Goal: Task Accomplishment & Management: Complete application form

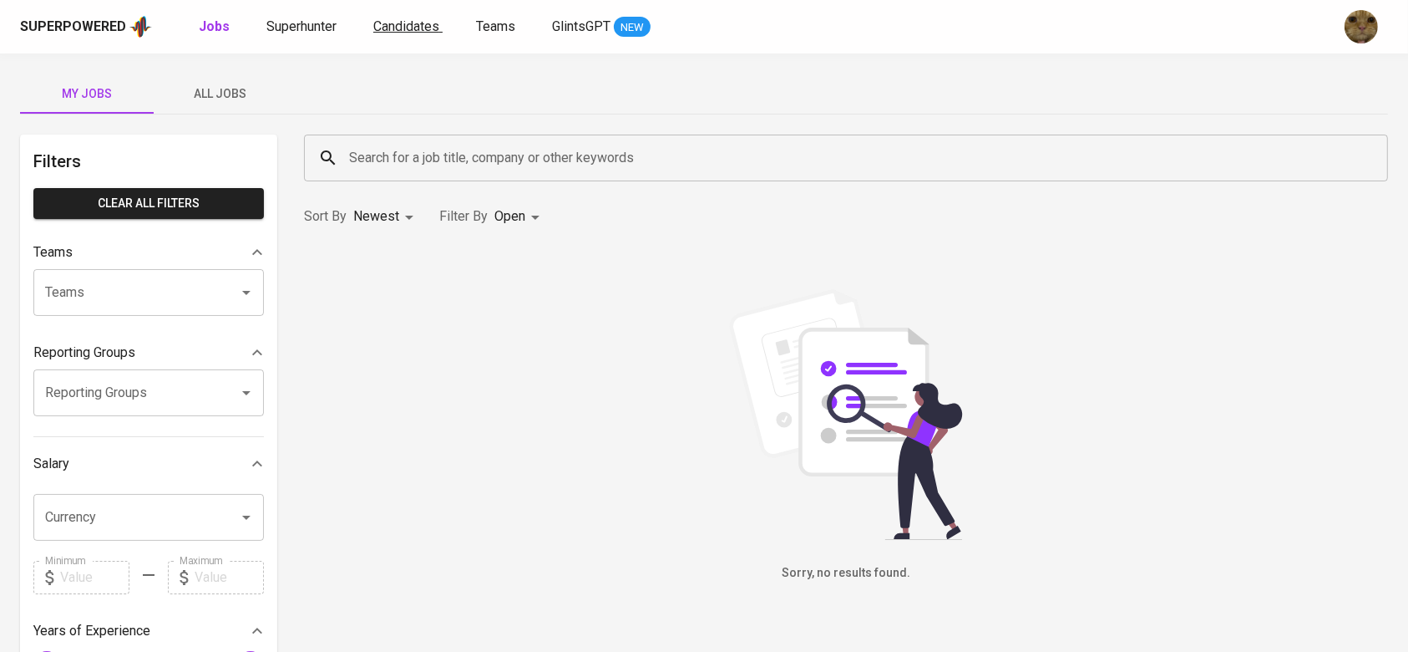
click at [428, 27] on span "Candidates" at bounding box center [406, 26] width 66 height 16
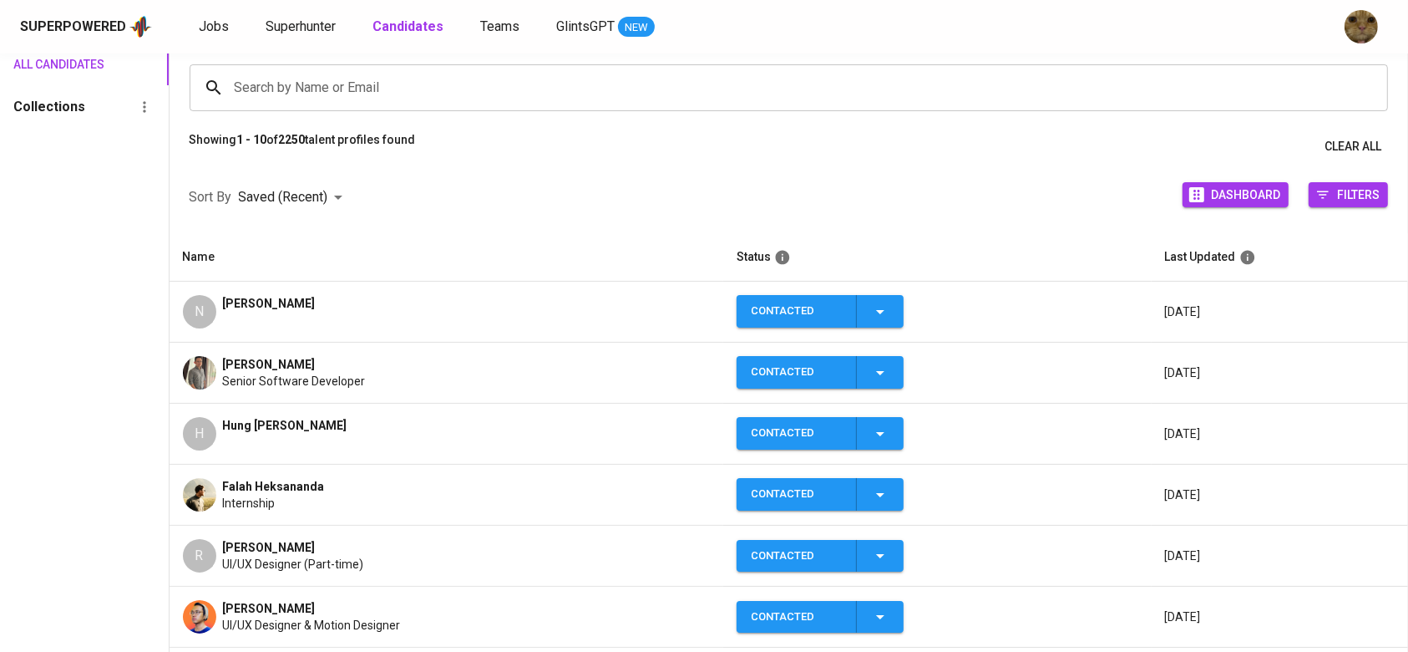
scroll to position [222, 0]
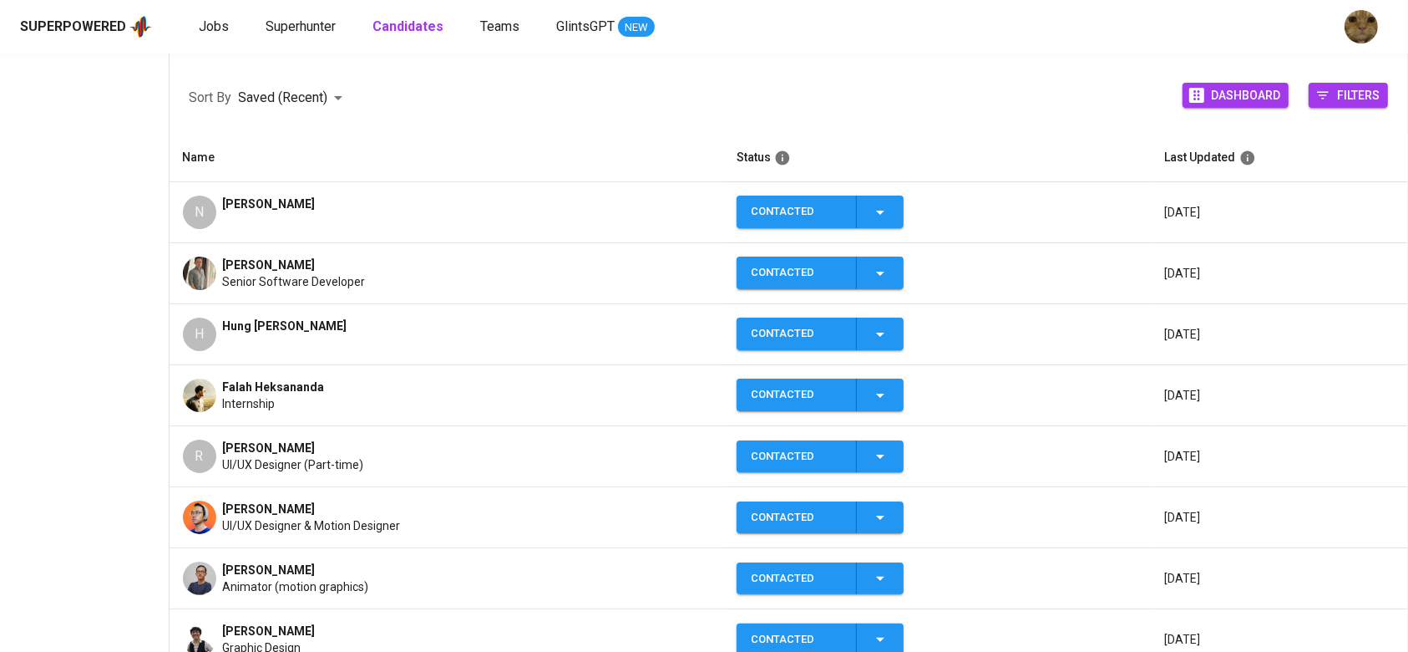
click at [260, 225] on div "[PERSON_NAME]" at bounding box center [269, 211] width 93 height 33
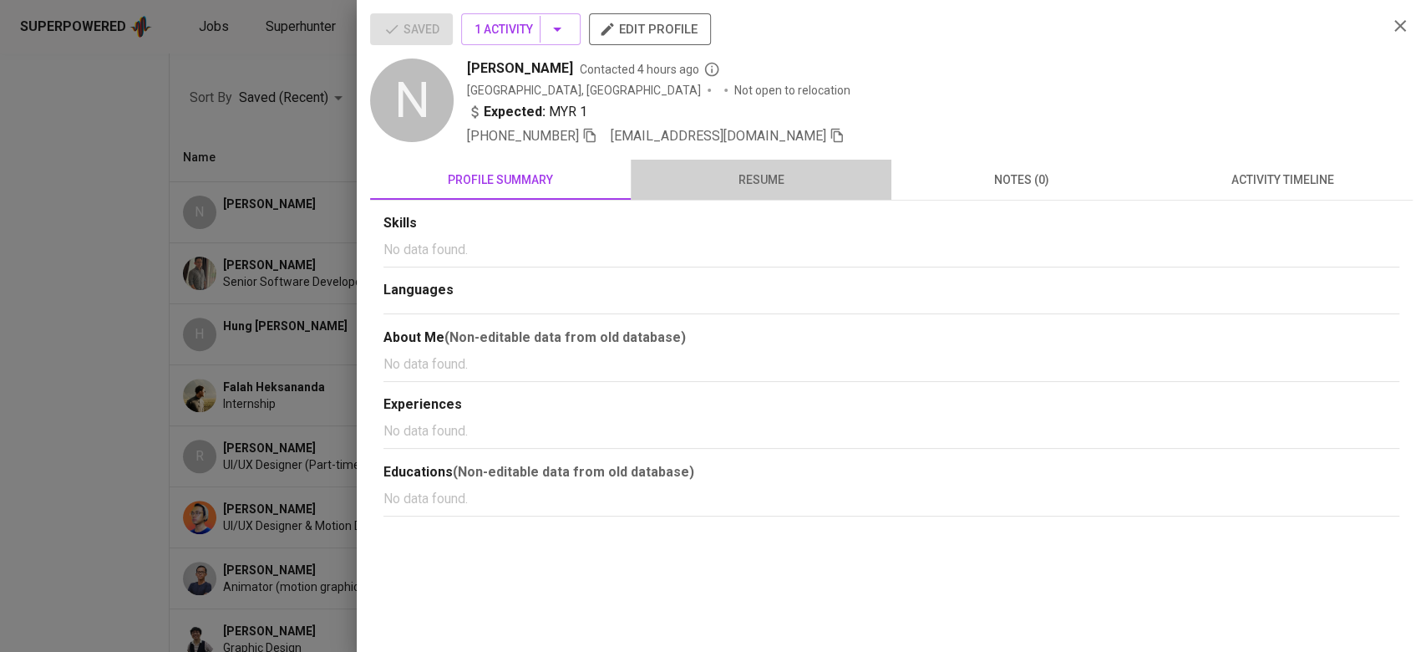
click at [733, 176] on span "resume" at bounding box center [761, 180] width 241 height 21
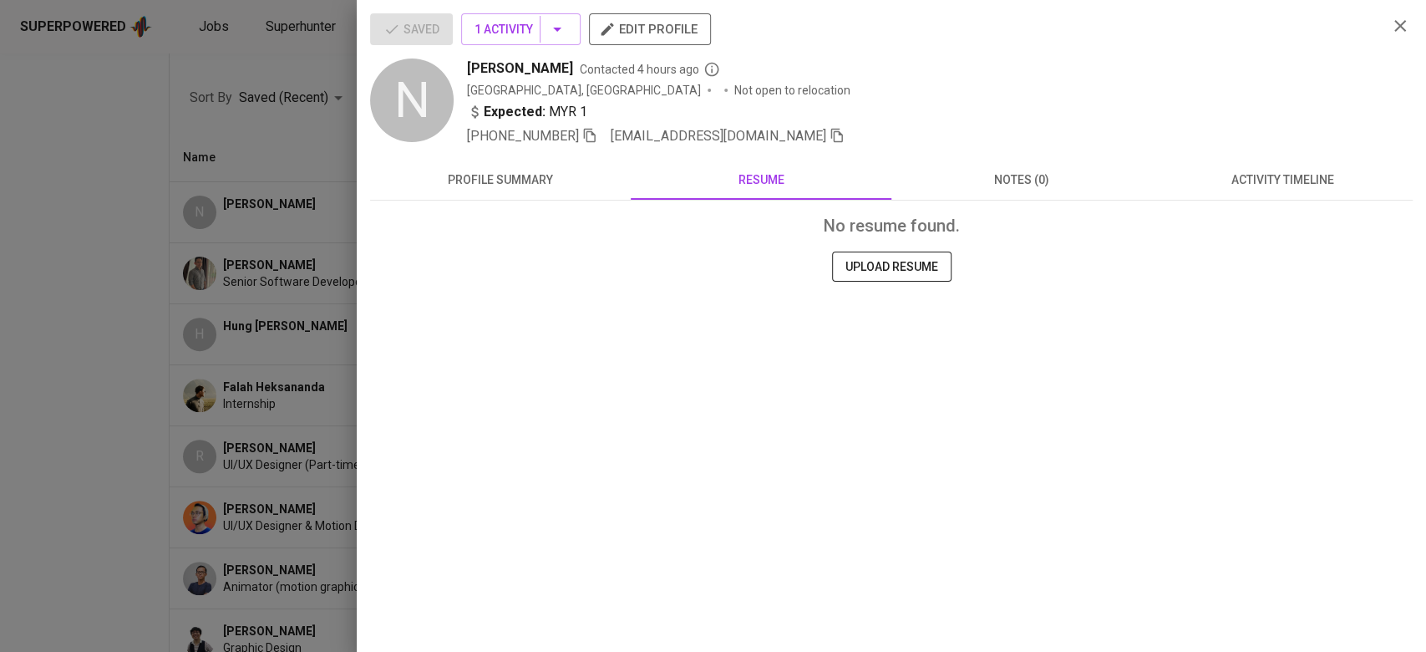
click at [633, 30] on span "edit profile" at bounding box center [649, 29] width 95 height 22
click at [134, 299] on div at bounding box center [713, 326] width 1426 height 652
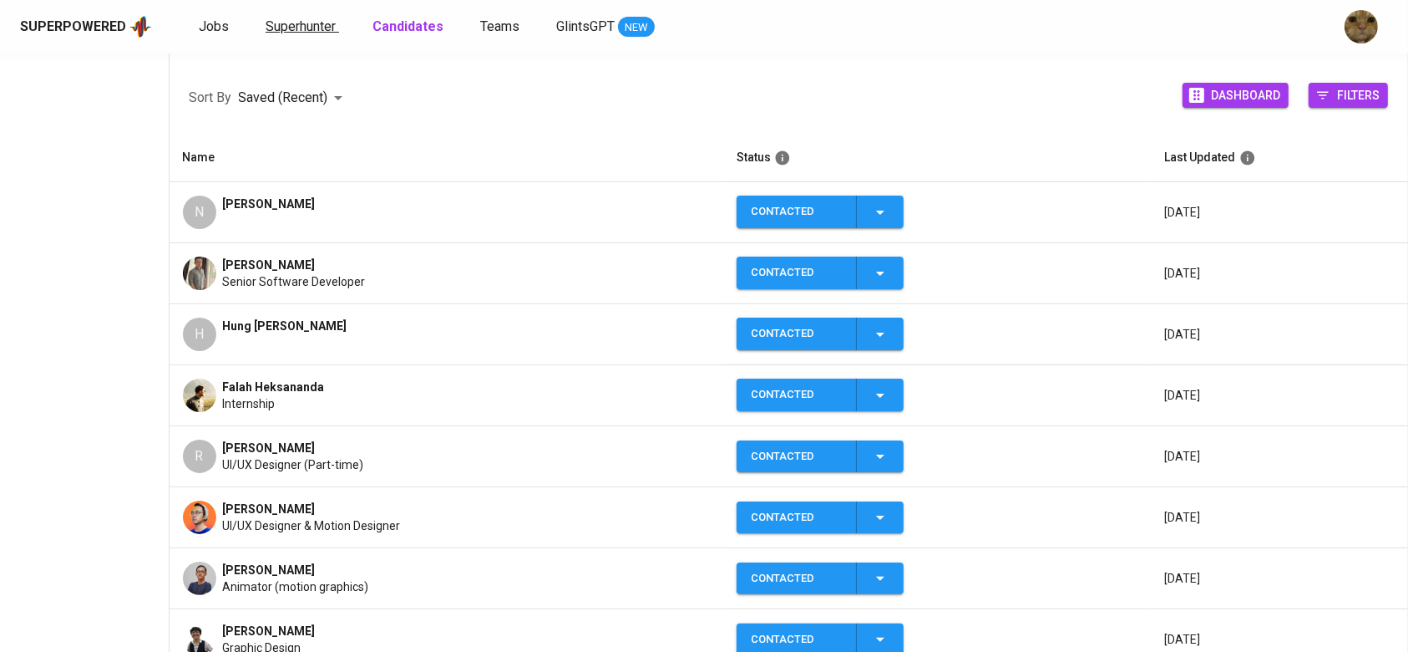
click at [283, 30] on span "Superhunter" at bounding box center [301, 26] width 70 height 16
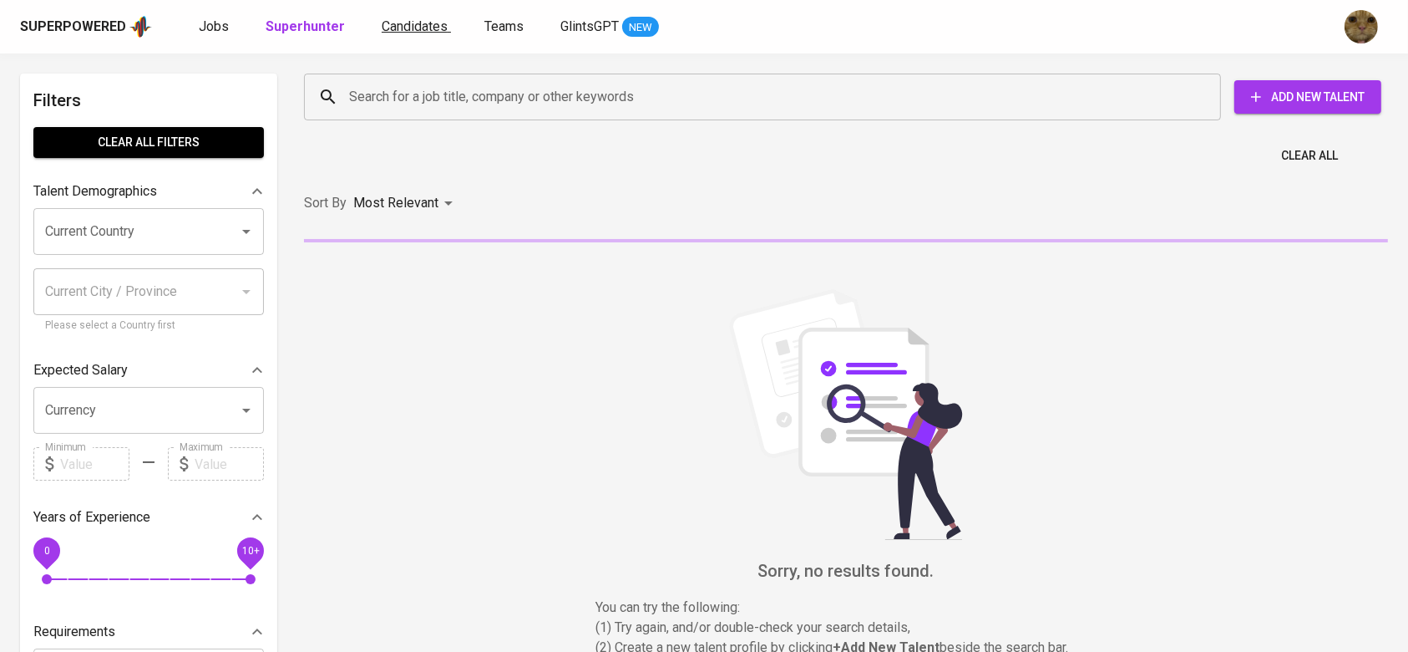
click at [394, 18] on span "Candidates" at bounding box center [415, 26] width 66 height 16
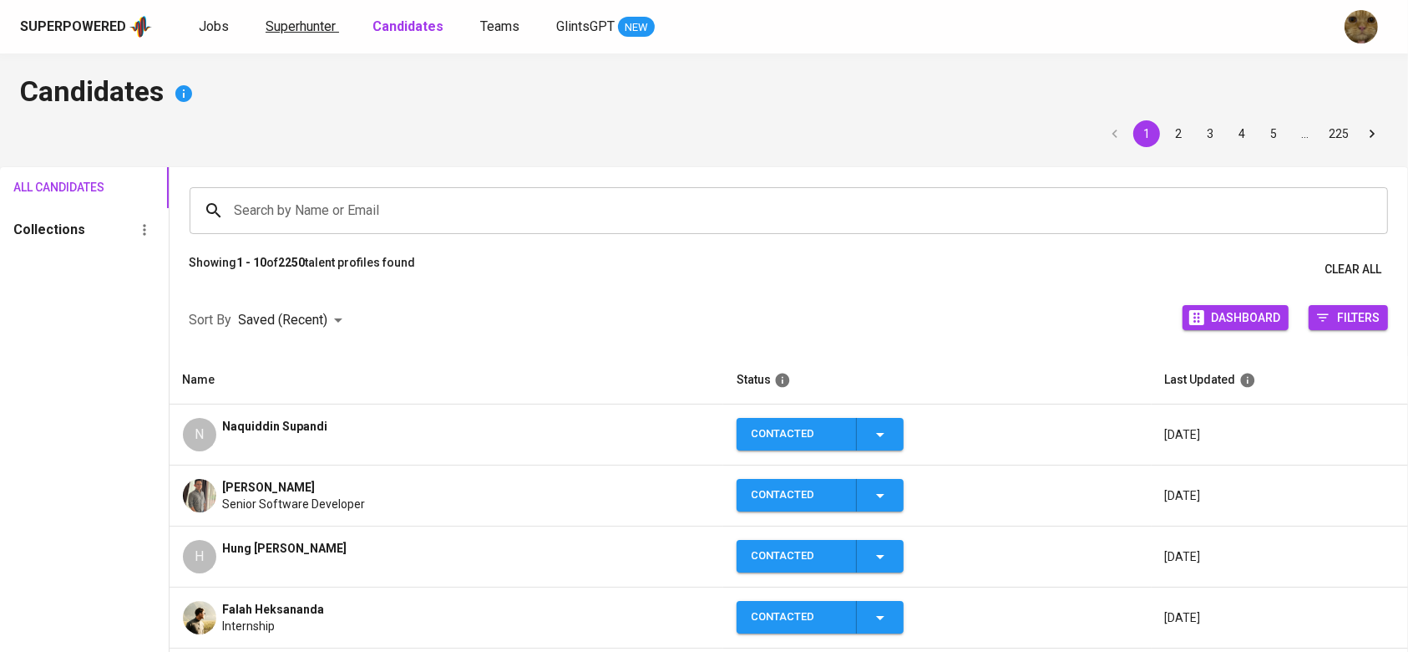
click at [298, 29] on span "Superhunter" at bounding box center [301, 26] width 70 height 16
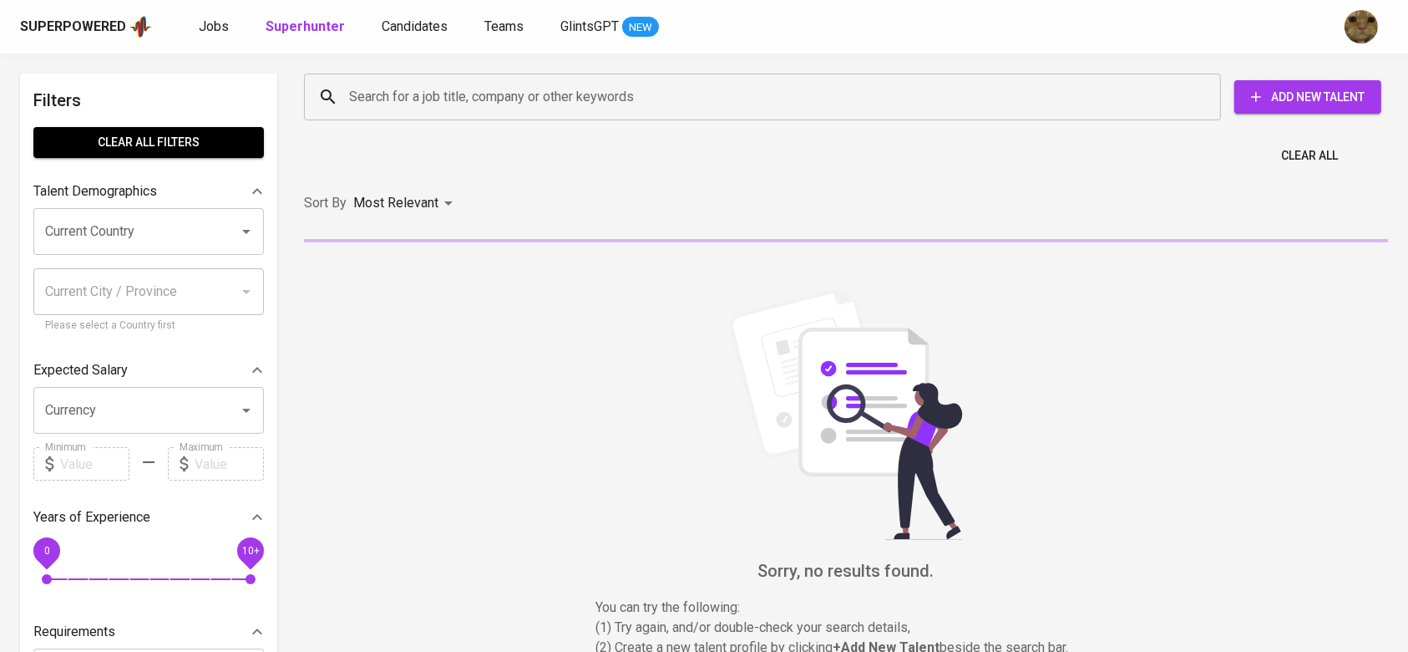
click at [1292, 96] on span "Add New Talent" at bounding box center [1308, 97] width 120 height 21
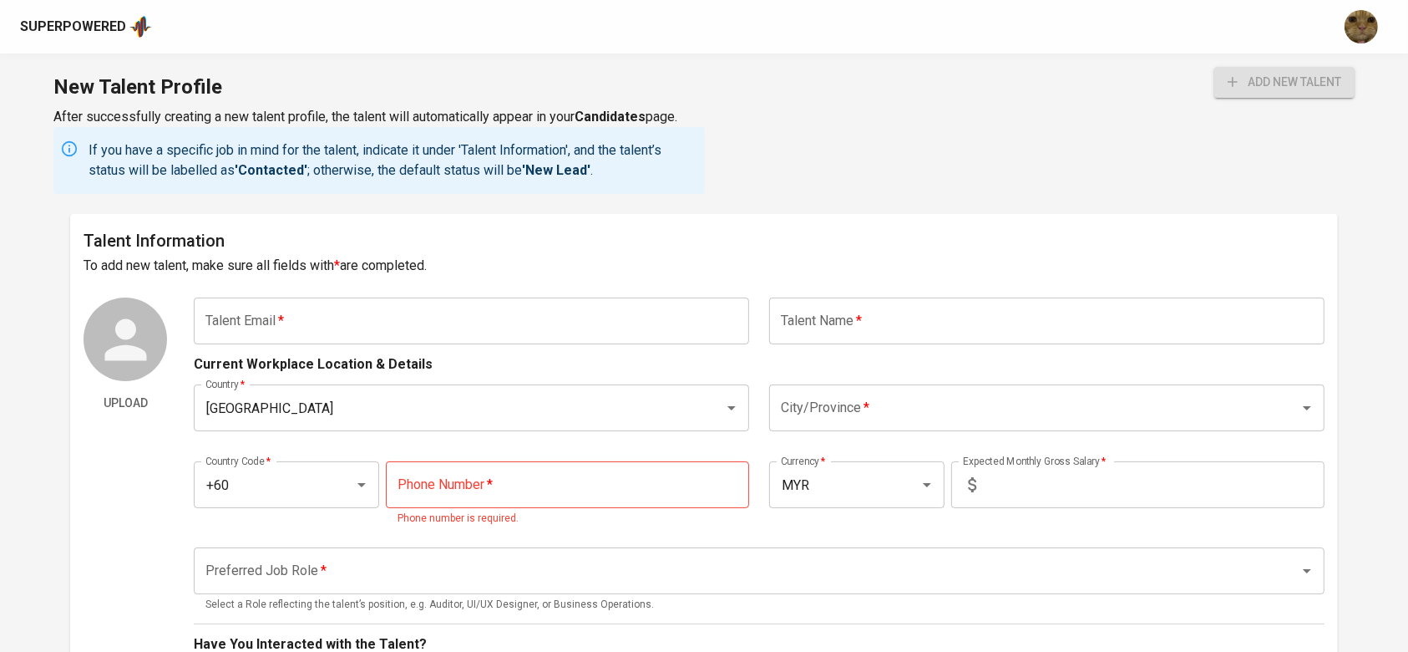
click at [835, 317] on input "text" at bounding box center [1047, 320] width 556 height 47
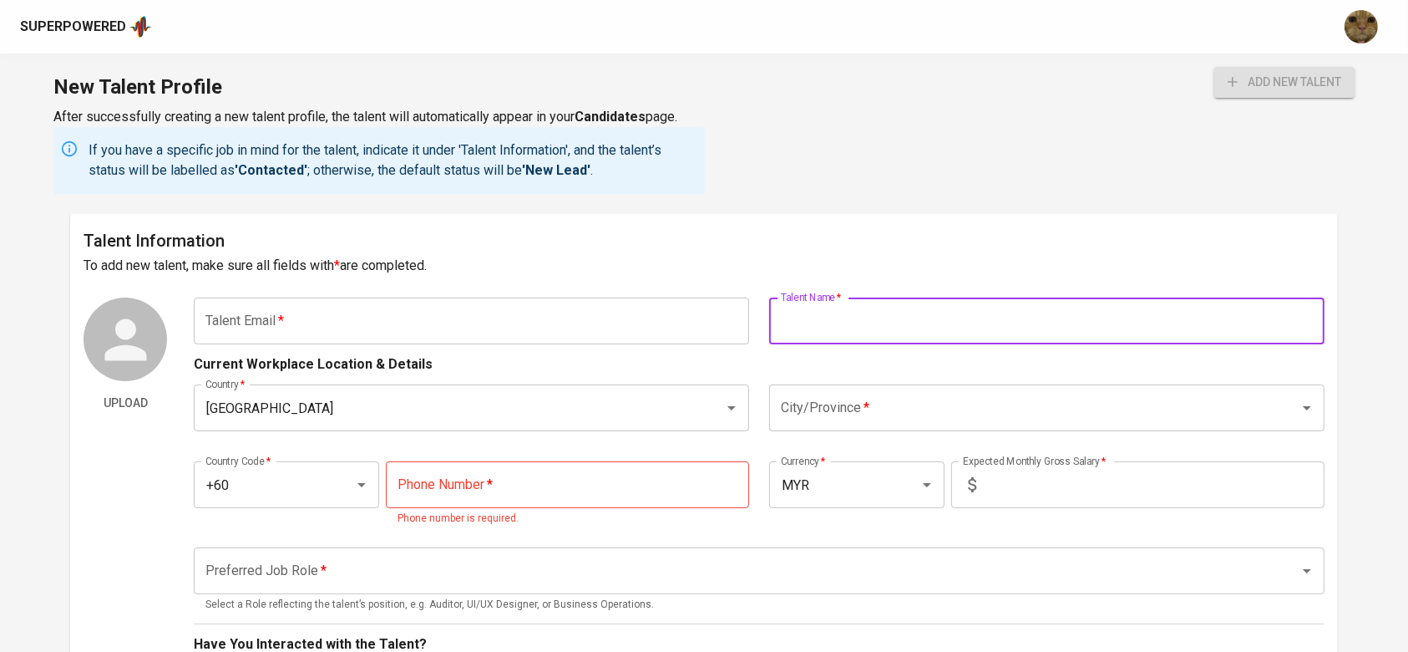
paste input "AZAMUDDIN AKMA BIN RENI"
type input "AZAMUDDIN AKMA BIN RENI"
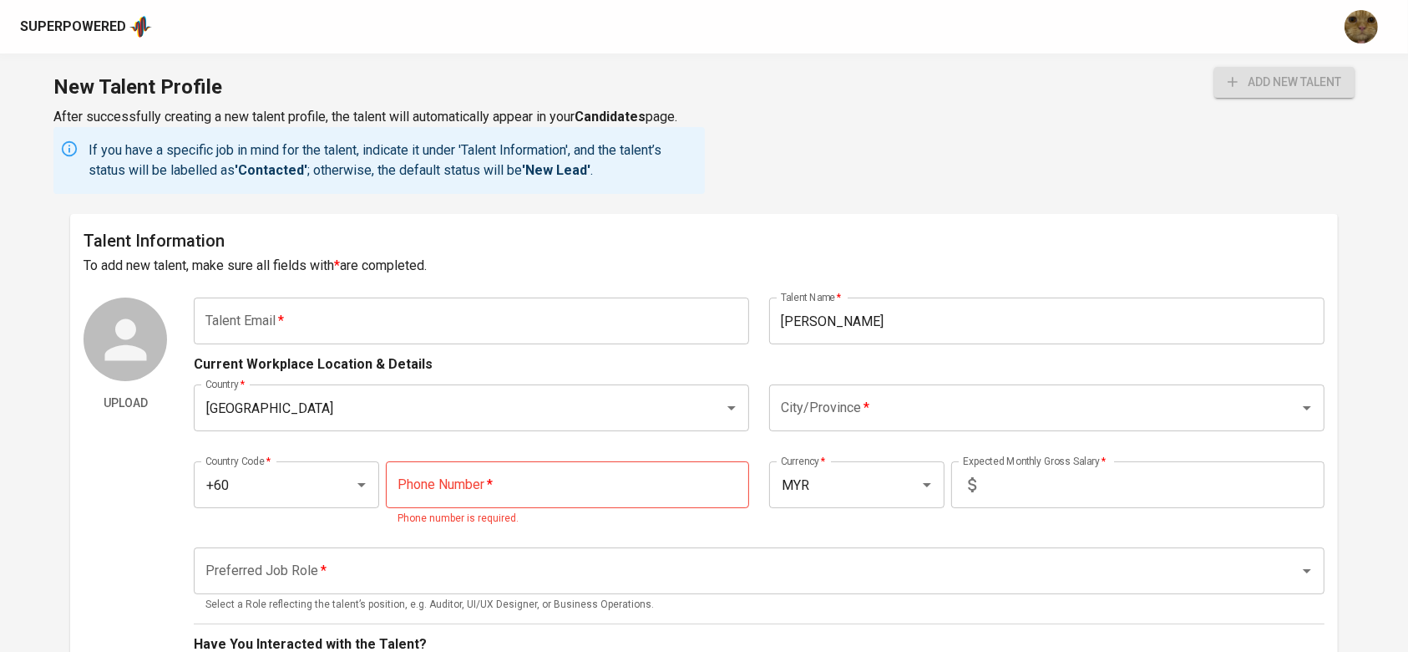
click at [808, 264] on h6 "To add new talent, make sure all fields with * are completed." at bounding box center [704, 265] width 1241 height 23
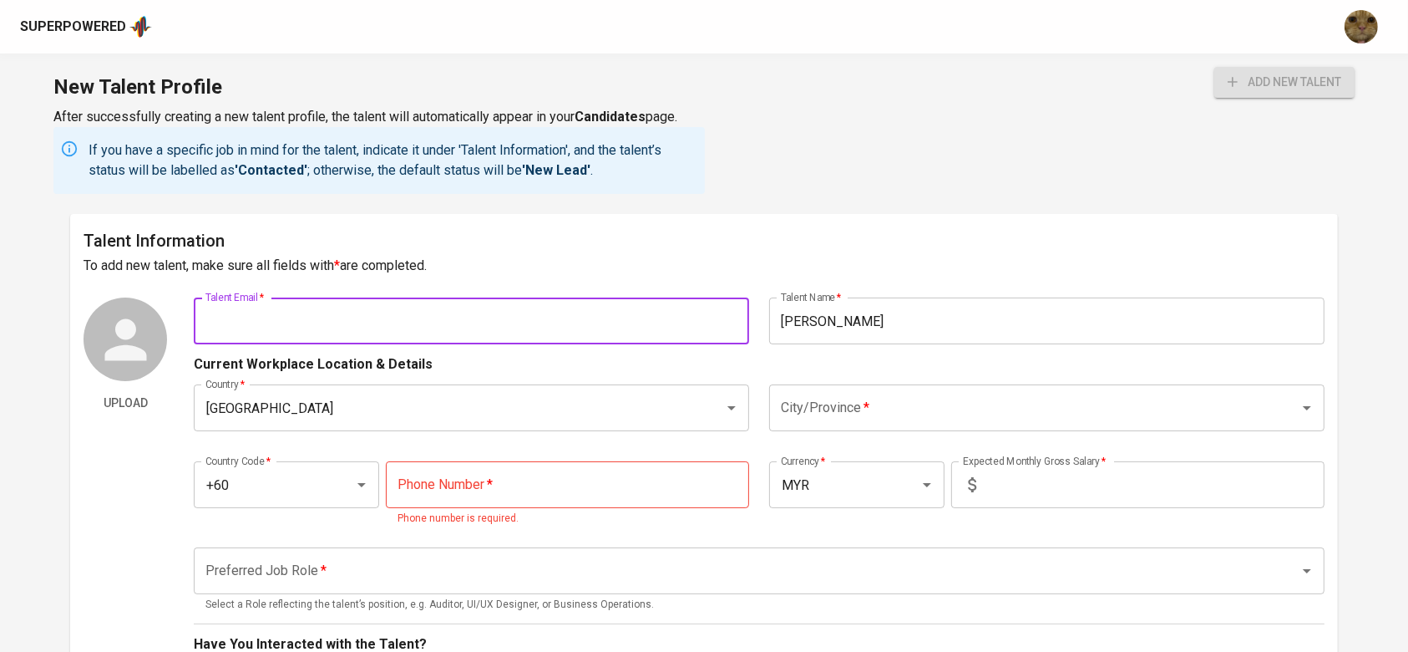
click at [300, 332] on input "text" at bounding box center [472, 320] width 556 height 47
paste input "azam.akma9@hotmail.com"
type input "azam.akma9@hotmail.com"
click at [134, 418] on div "Upload" at bounding box center [126, 657] width 84 height 720
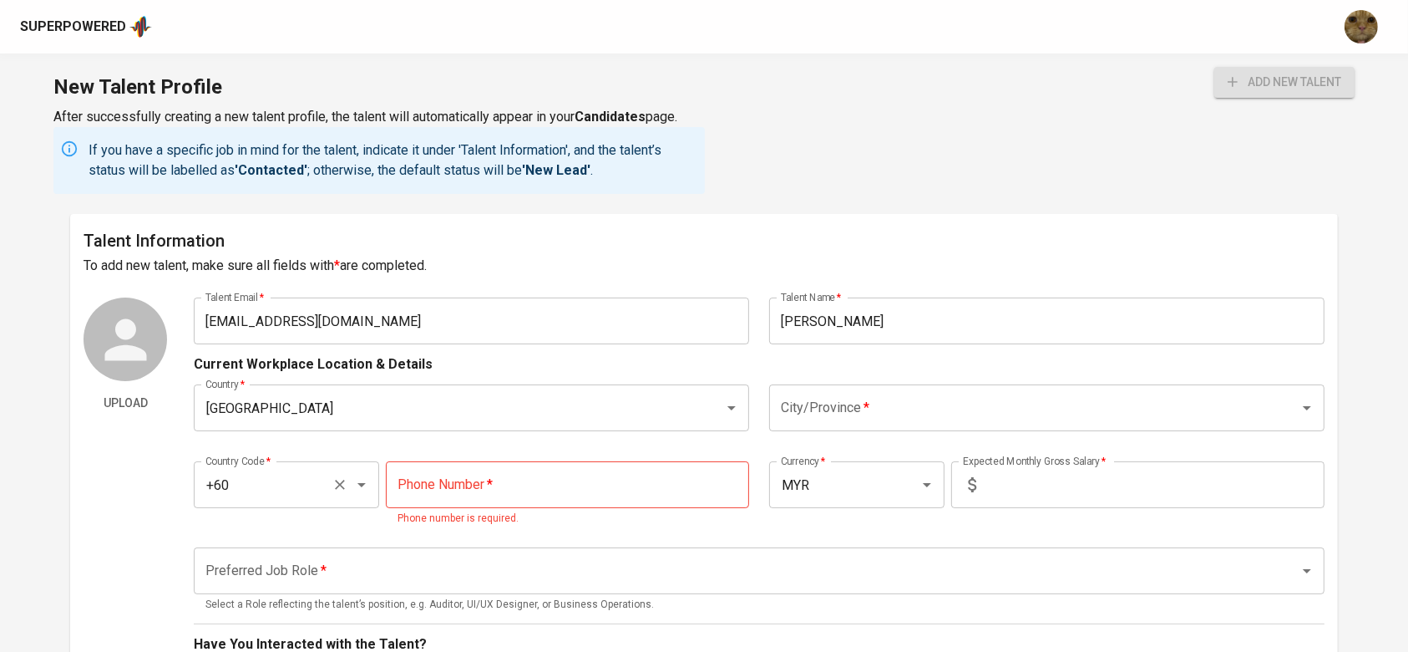
click at [265, 498] on input "+60" at bounding box center [263, 485] width 124 height 32
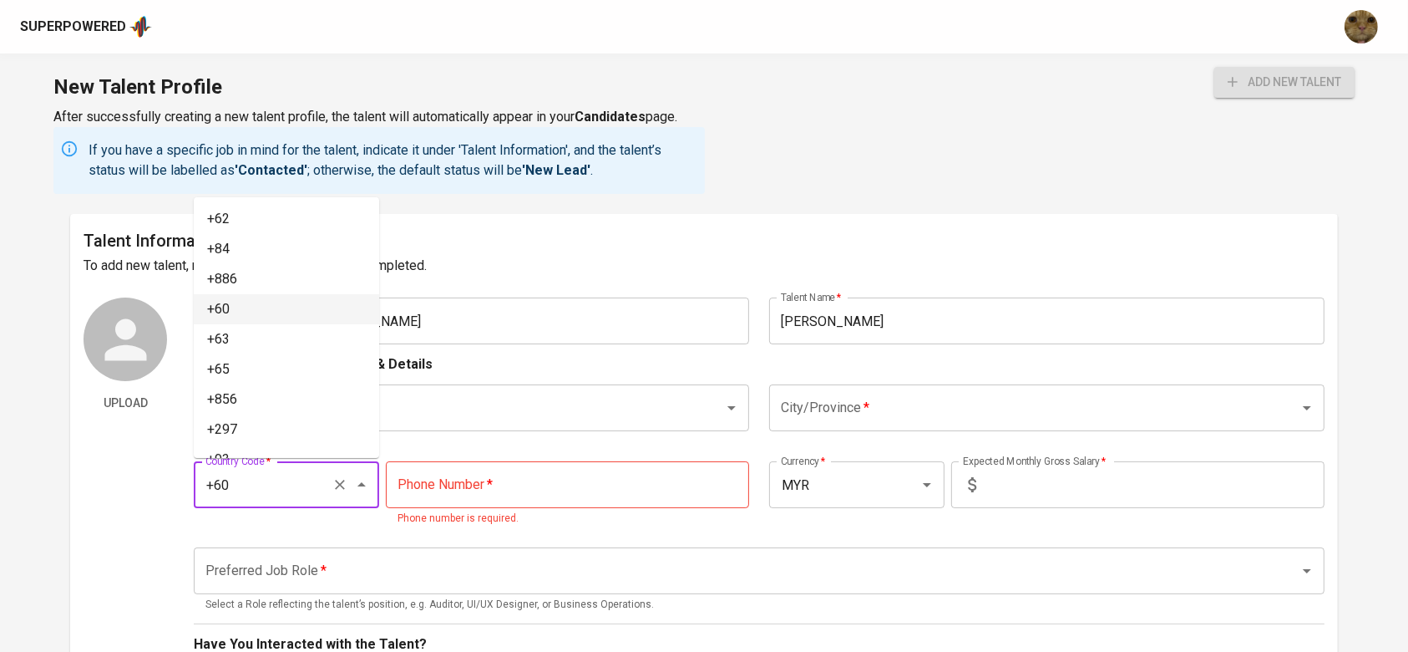
click at [480, 491] on input "tel" at bounding box center [567, 484] width 363 height 47
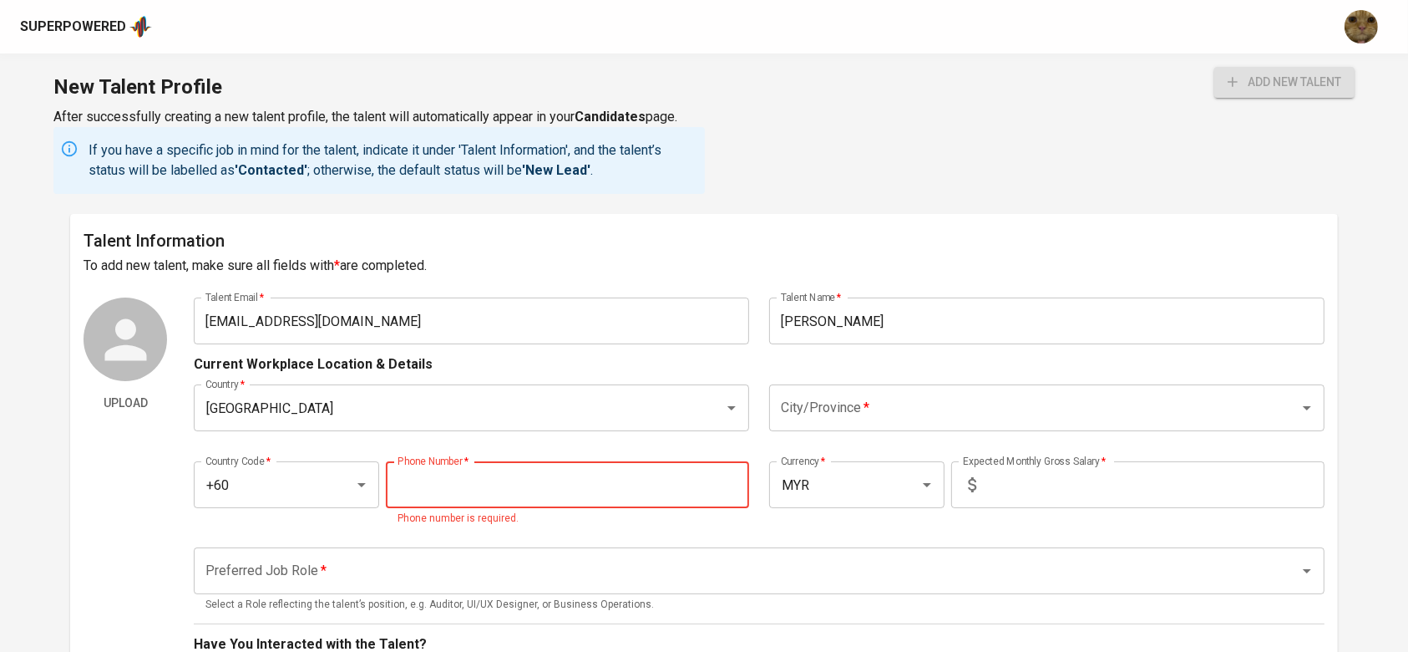
paste input "11-7301-8634"
click at [688, 548] on div "Preferred Job Role *" at bounding box center [759, 570] width 1130 height 47
type input "11-7301-8634"
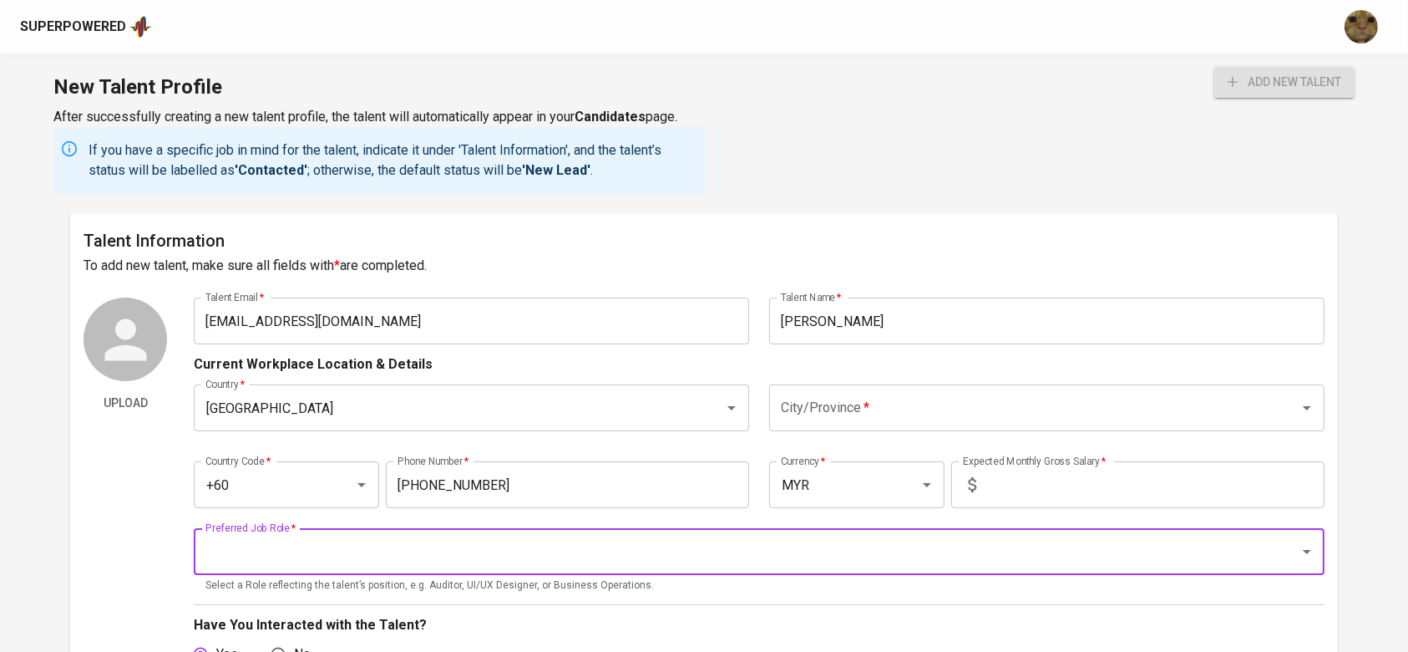
click at [850, 384] on div "City/Province *" at bounding box center [1047, 407] width 556 height 47
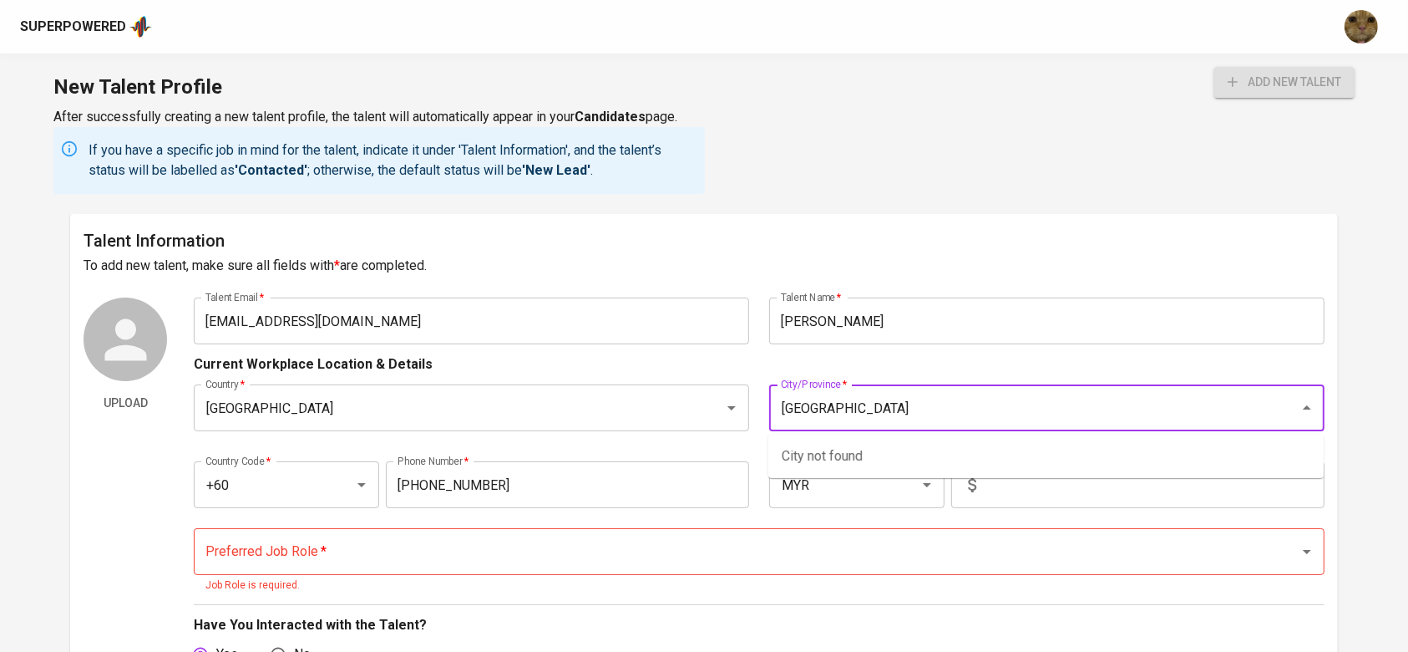
type input "sarawak"
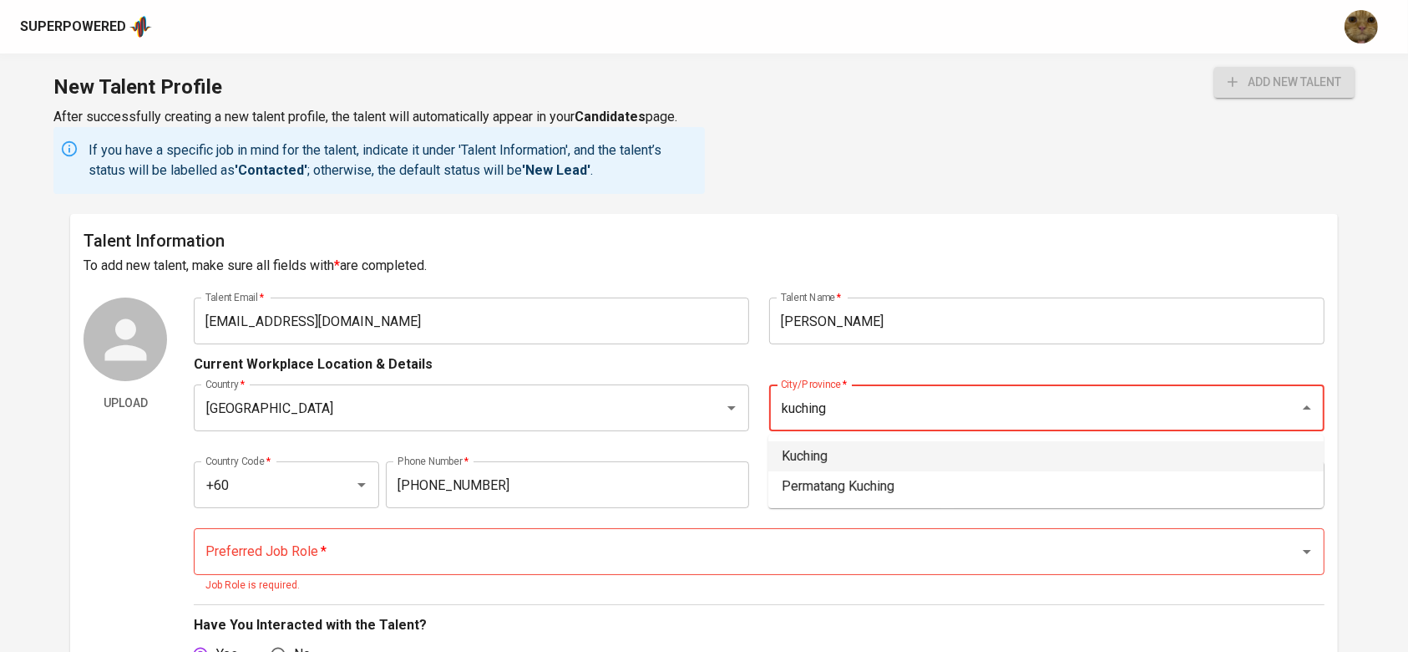
click at [820, 456] on li "Kuching" at bounding box center [1047, 456] width 556 height 30
type input "Kuching"
click at [983, 480] on input "text" at bounding box center [1154, 484] width 342 height 47
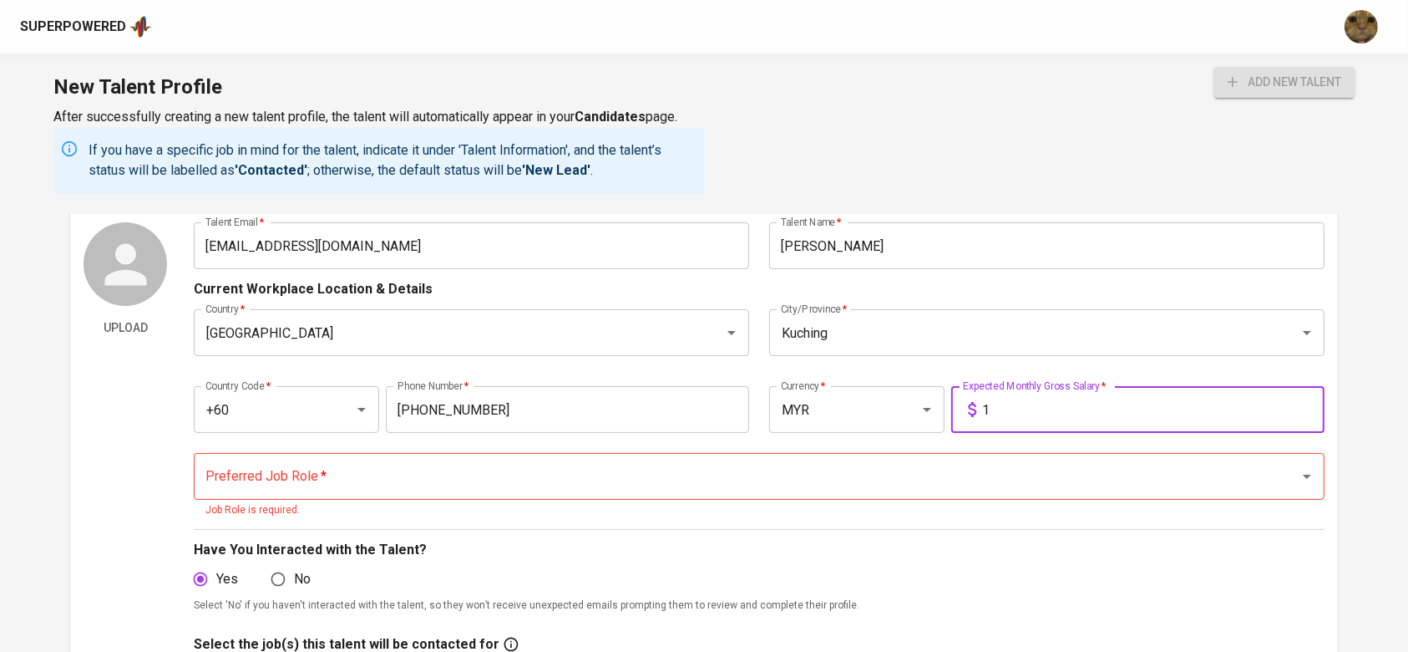
scroll to position [111, 0]
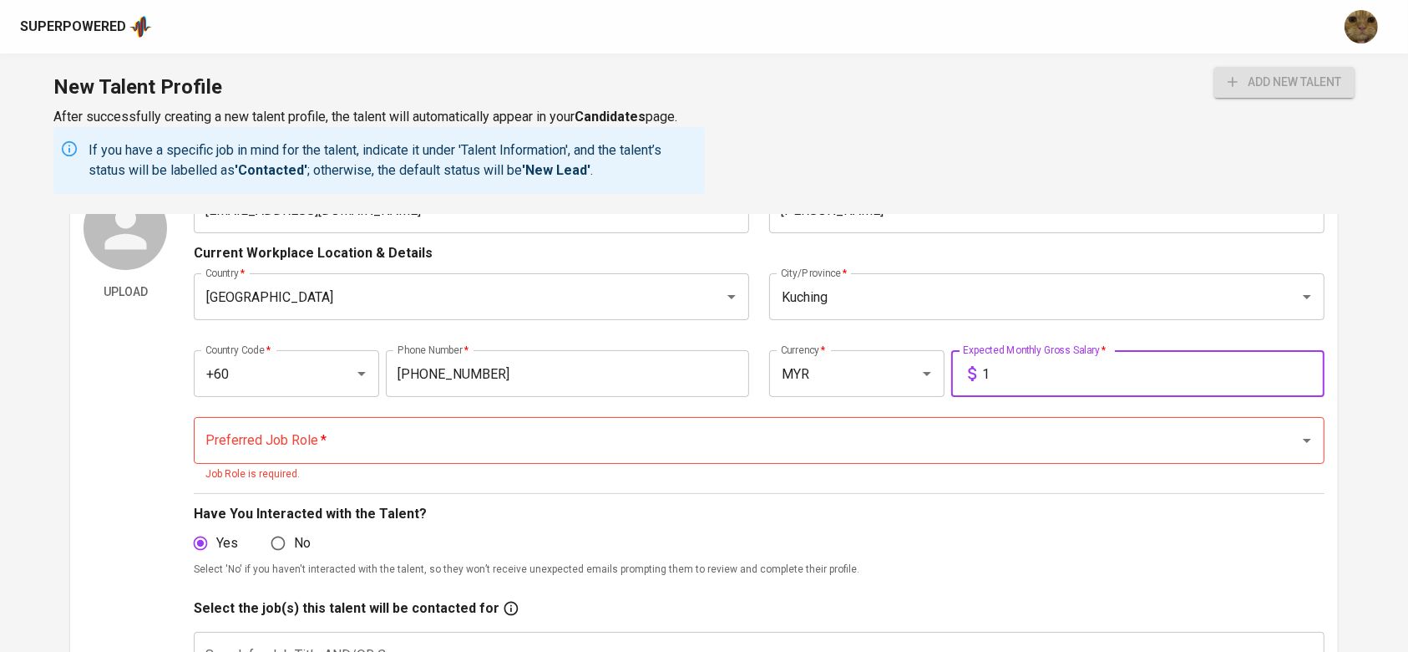
type input "1"
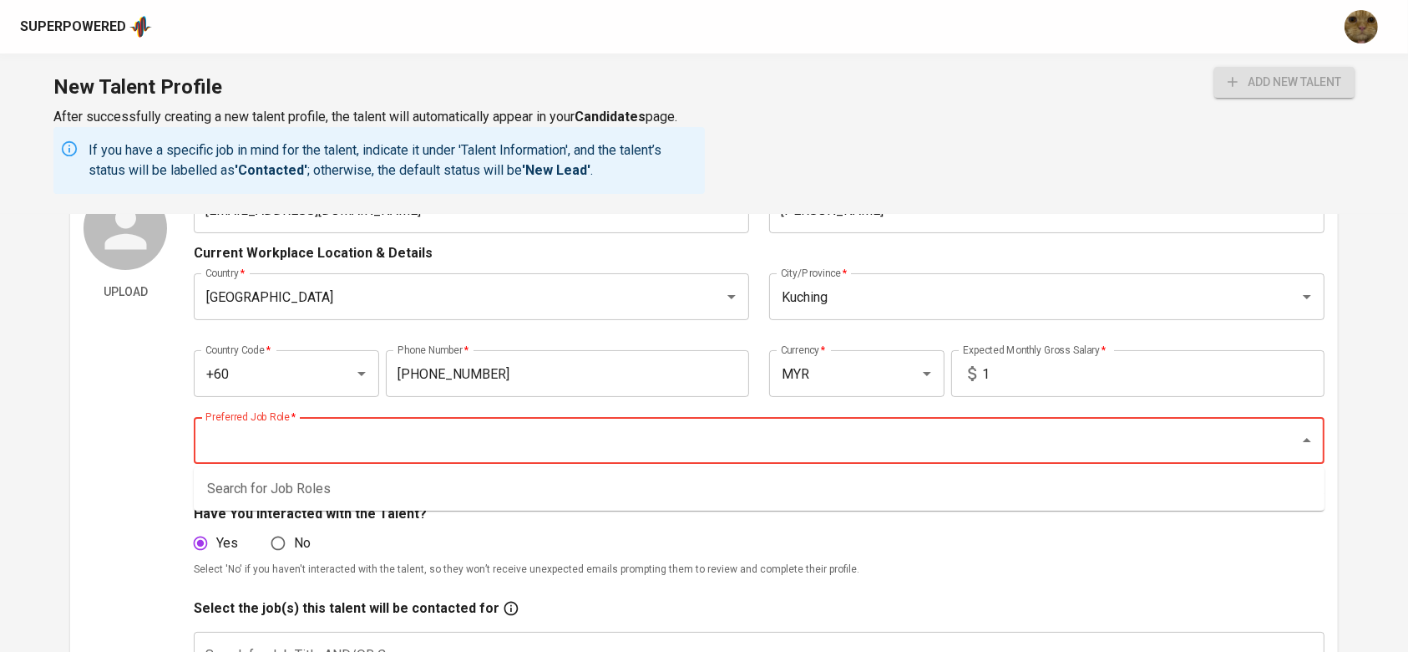
click at [259, 449] on input "Preferred Job Role   *" at bounding box center [735, 440] width 1068 height 32
type input "soft"
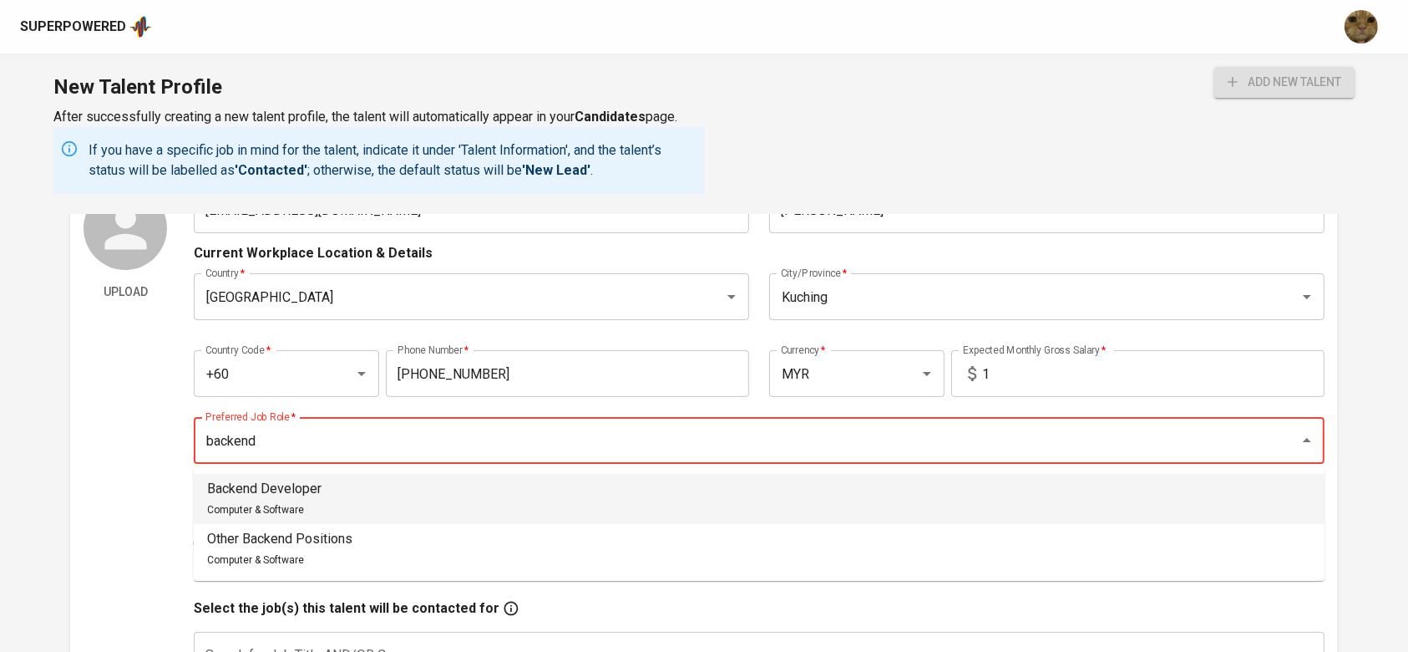
click at [277, 499] on div "Backend Developer Computer & Software" at bounding box center [264, 499] width 114 height 40
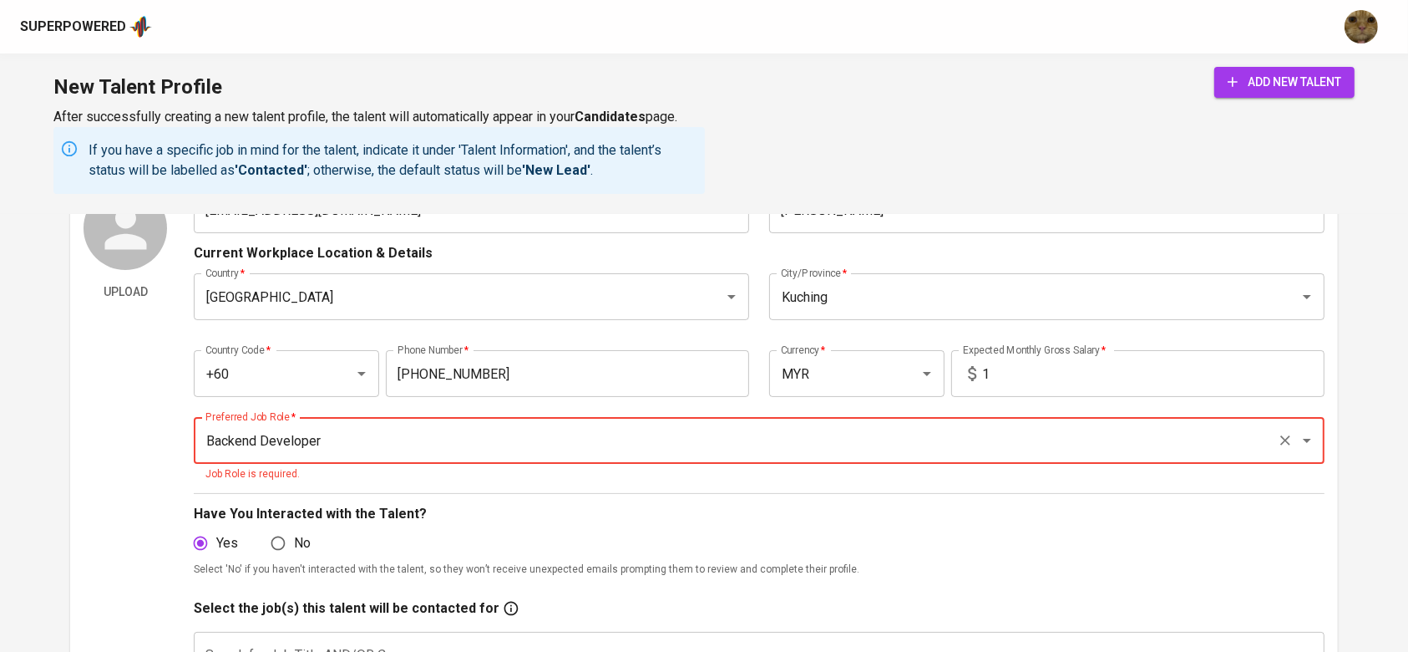
type input "Backend Developer"
click at [287, 545] on input "No" at bounding box center [278, 543] width 32 height 32
radio input "true"
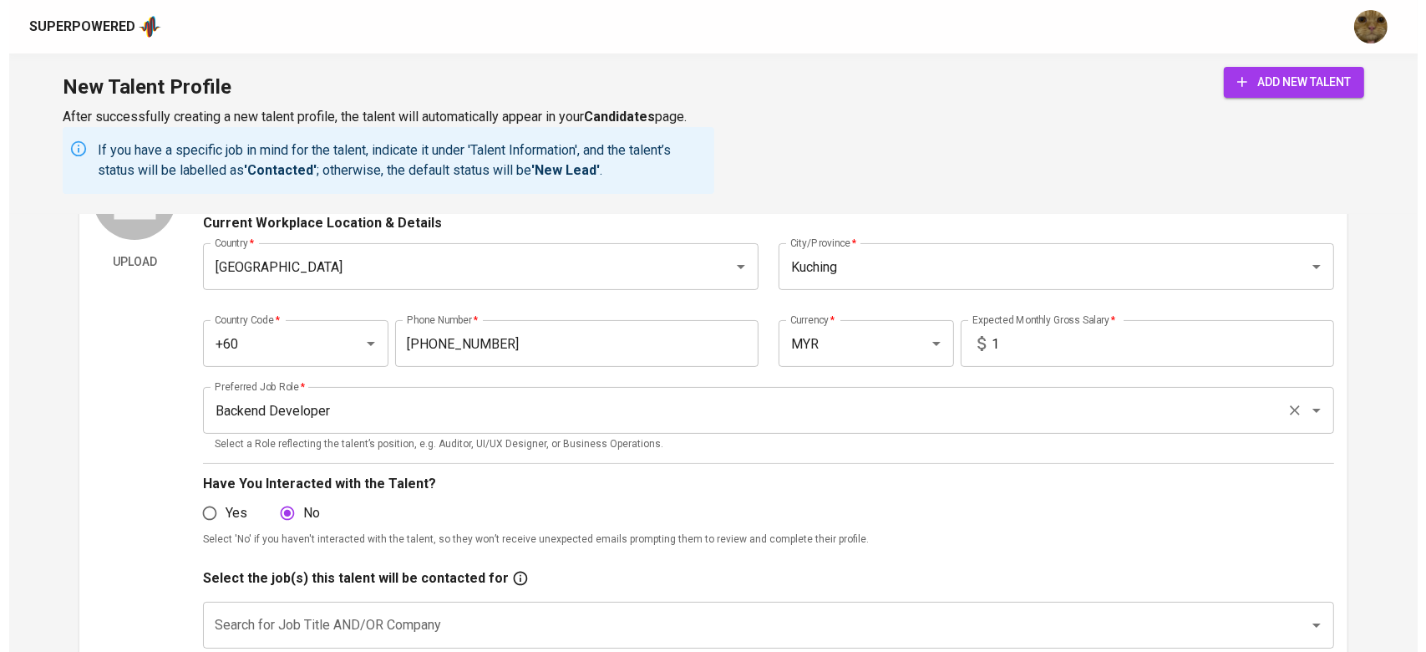
scroll to position [222, 0]
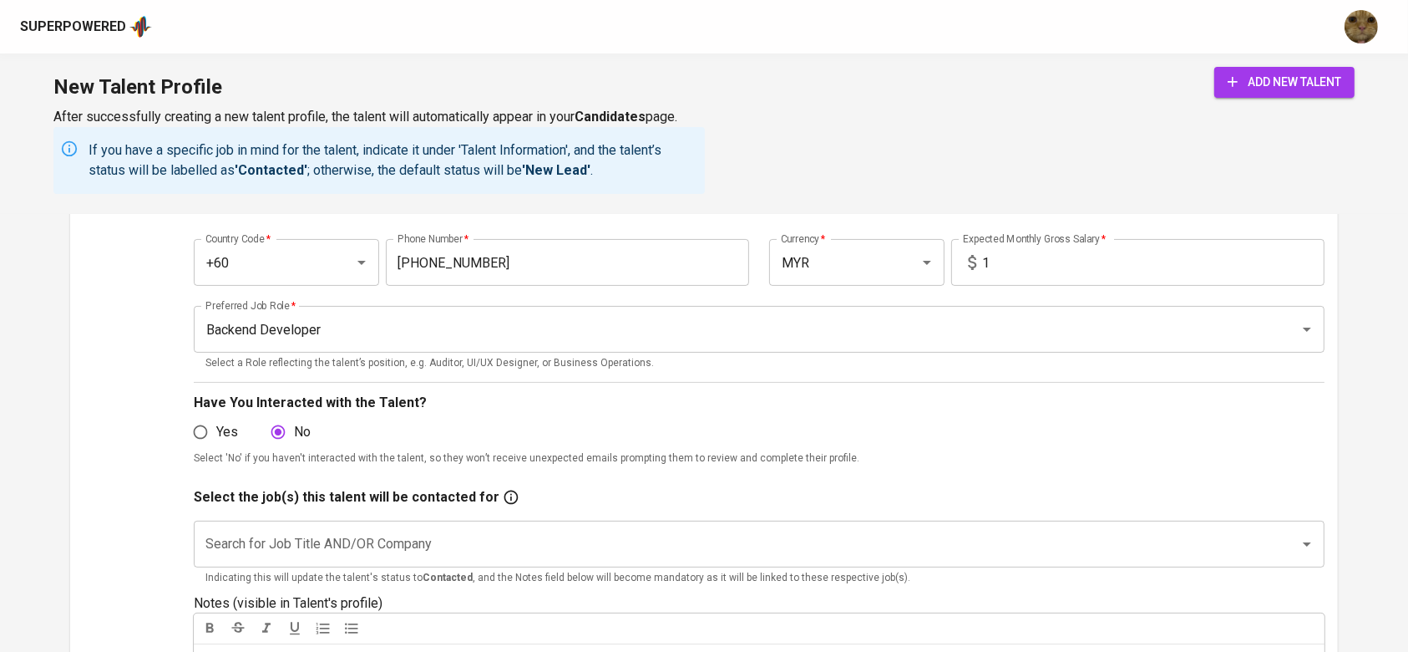
click at [1239, 77] on span "add new talent" at bounding box center [1285, 82] width 114 height 21
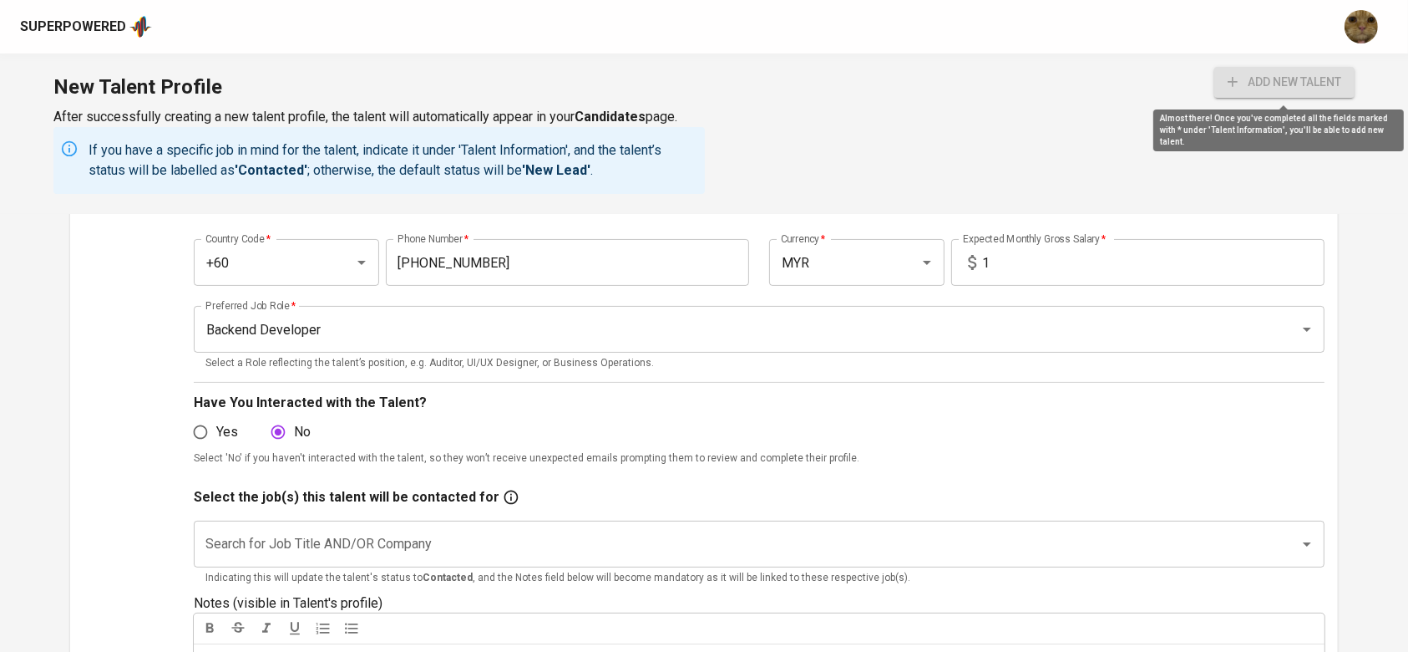
radio input "true"
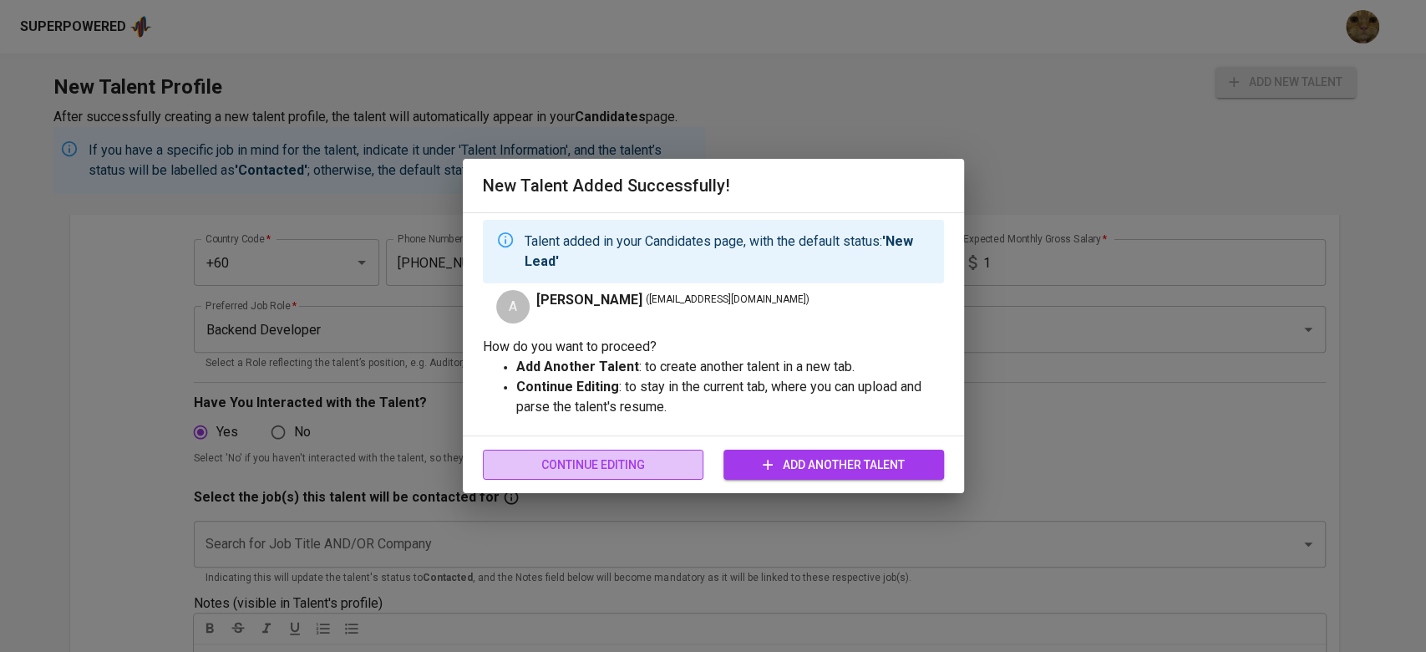
click at [537, 459] on span "Continue Editing" at bounding box center [593, 464] width 194 height 21
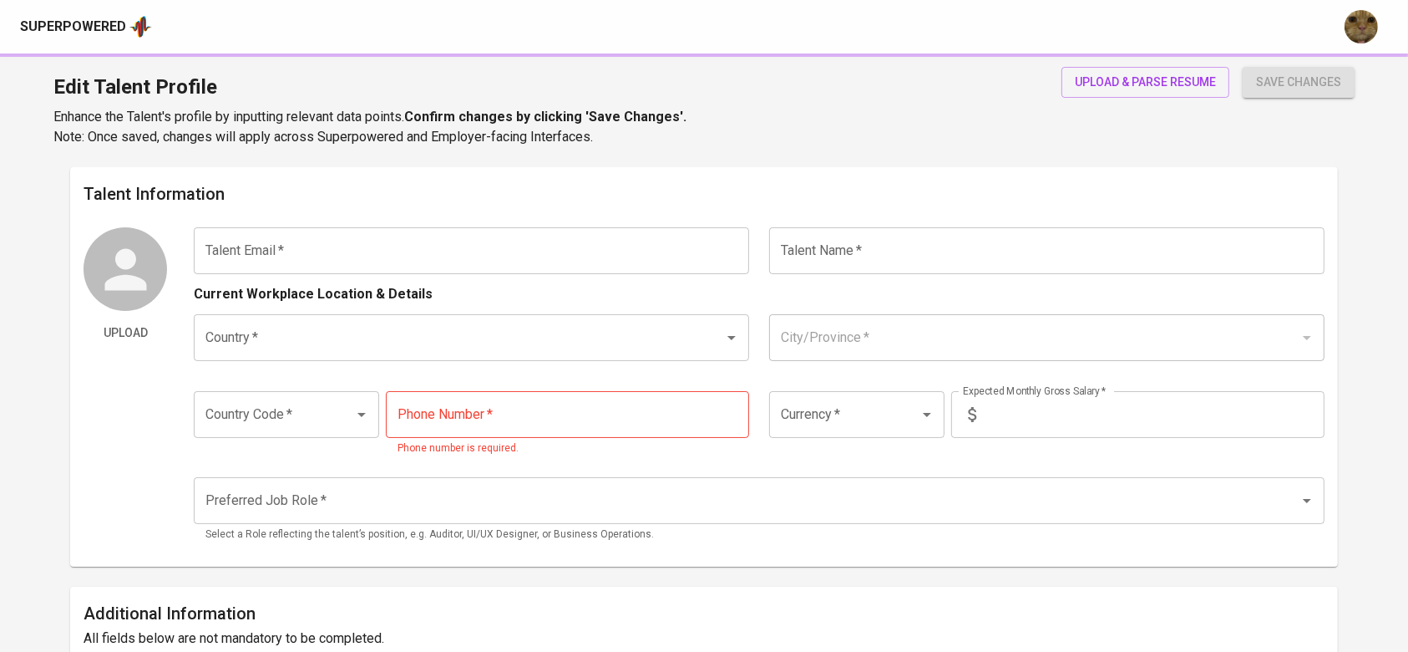
type input "azam.akma9@hotmail.com"
type input "AZAMUDDIN AKMA BIN RENI"
type input "Malaysia"
type input "Kuching"
type input "+60"
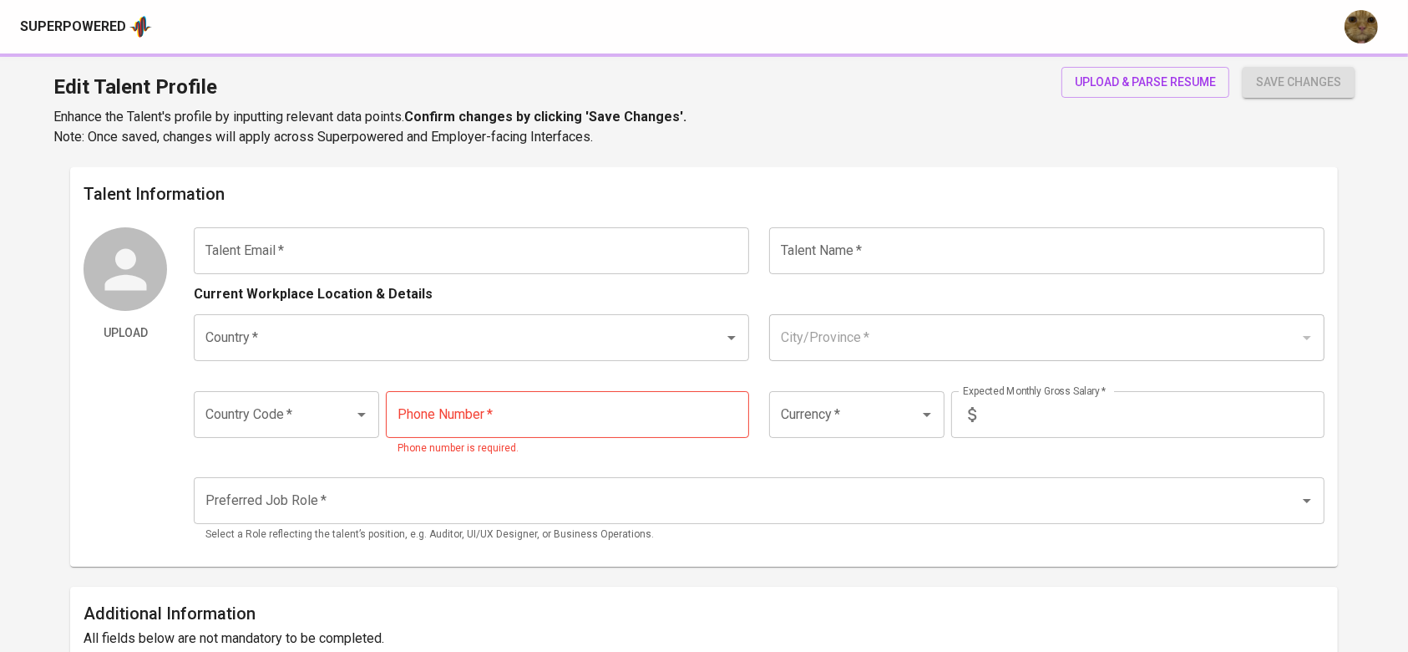
type input "11-7301-8634"
type input "MYR"
type input "1"
type input "Backend Developer"
type input "[EMAIL_ADDRESS][DOMAIN_NAME]"
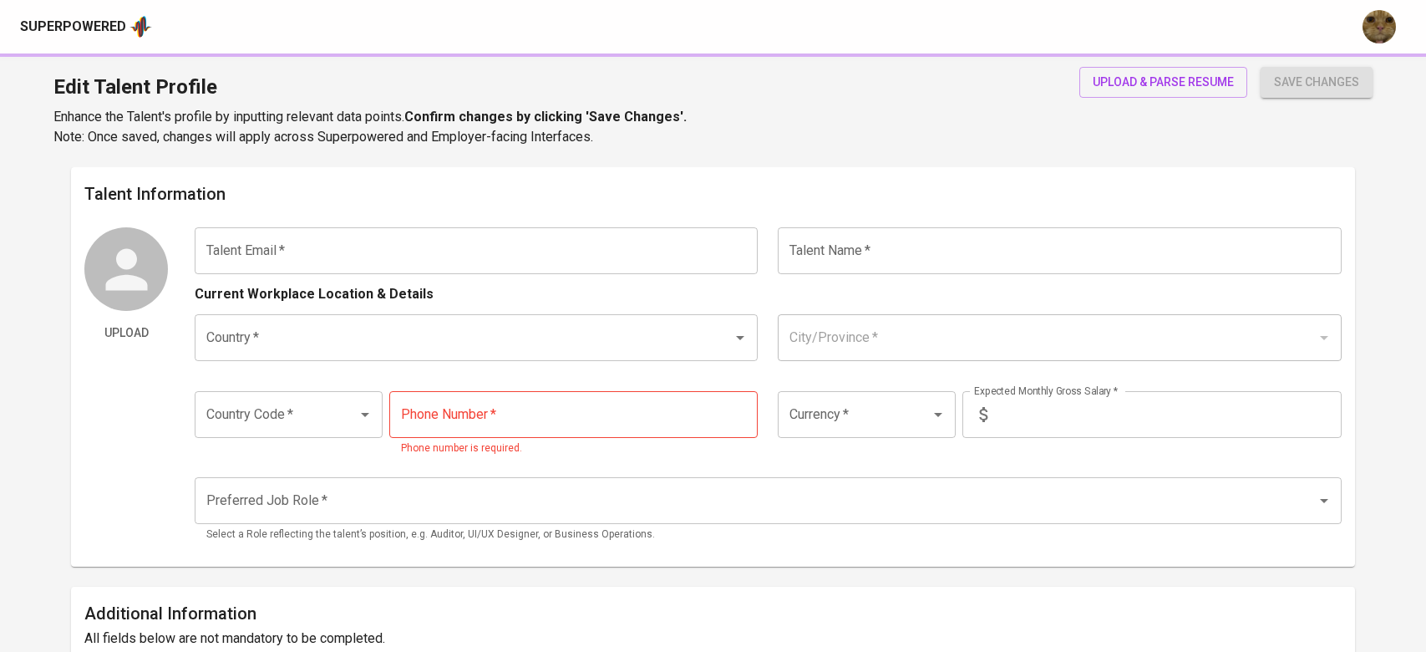
type input "[PERSON_NAME]"
type input "[GEOGRAPHIC_DATA]"
type input "+60"
type input "[PHONE_NUMBER]"
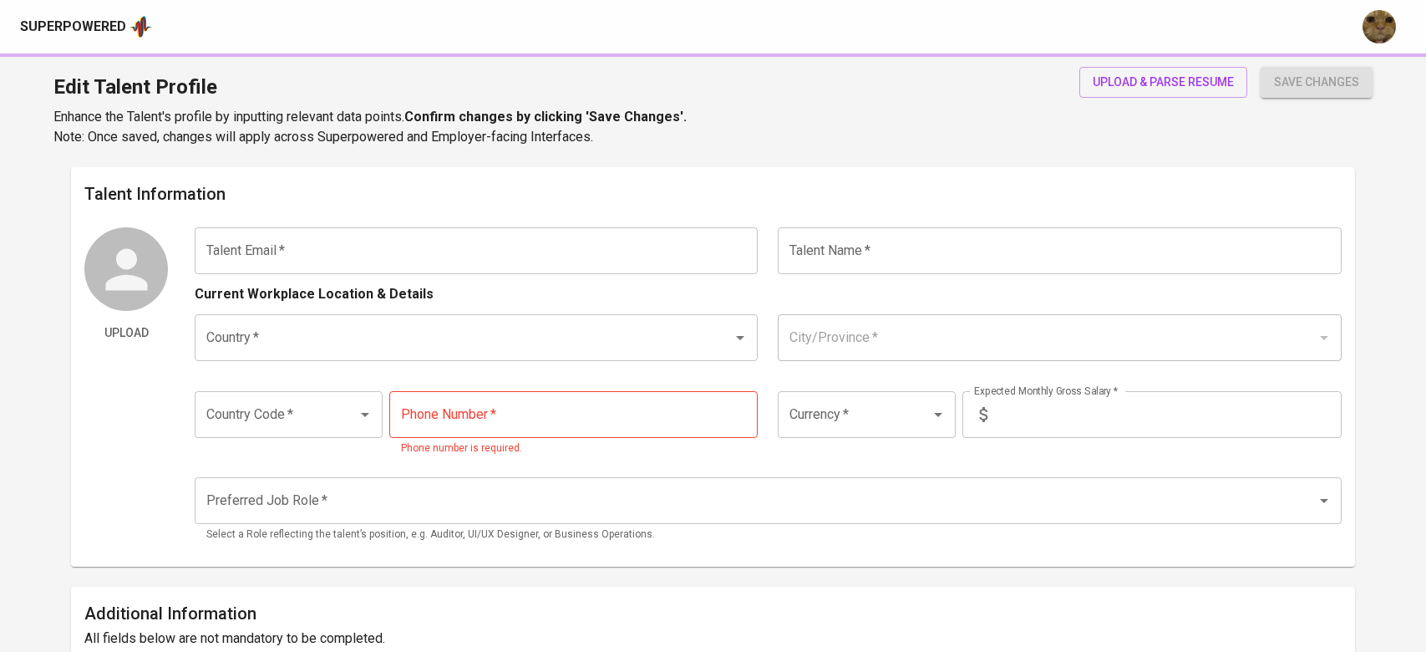
type input "MYR"
type input "1"
type input "Software Architect"
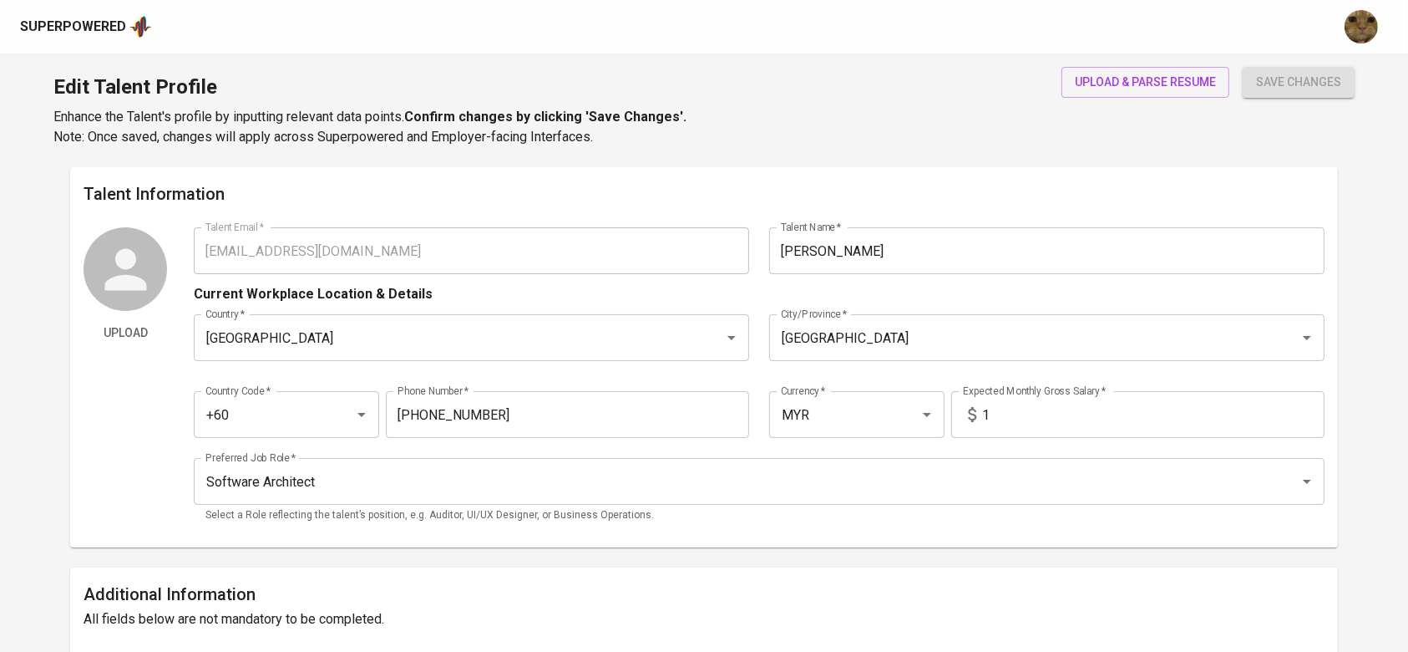
click at [809, 254] on input "Naqiuddin Supandi" at bounding box center [1047, 250] width 556 height 47
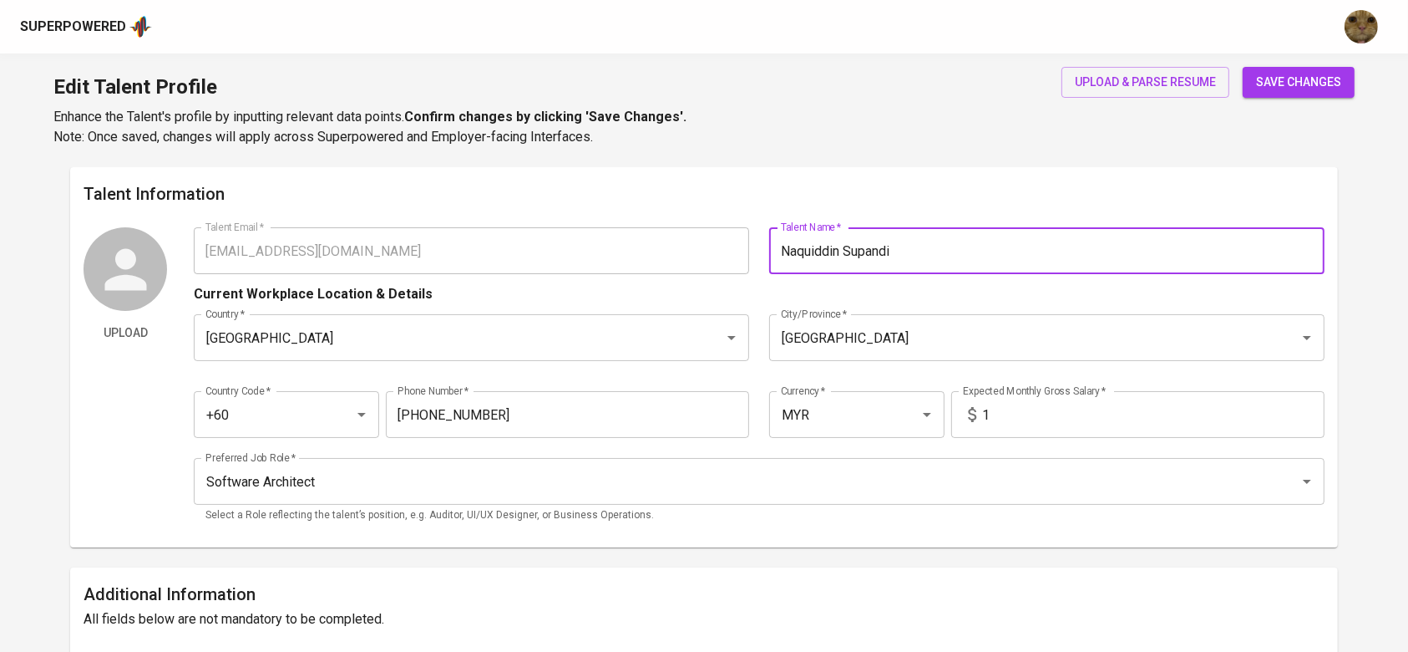
type input "Naquiddin Supandi"
click at [1305, 94] on button "save changes" at bounding box center [1299, 82] width 112 height 31
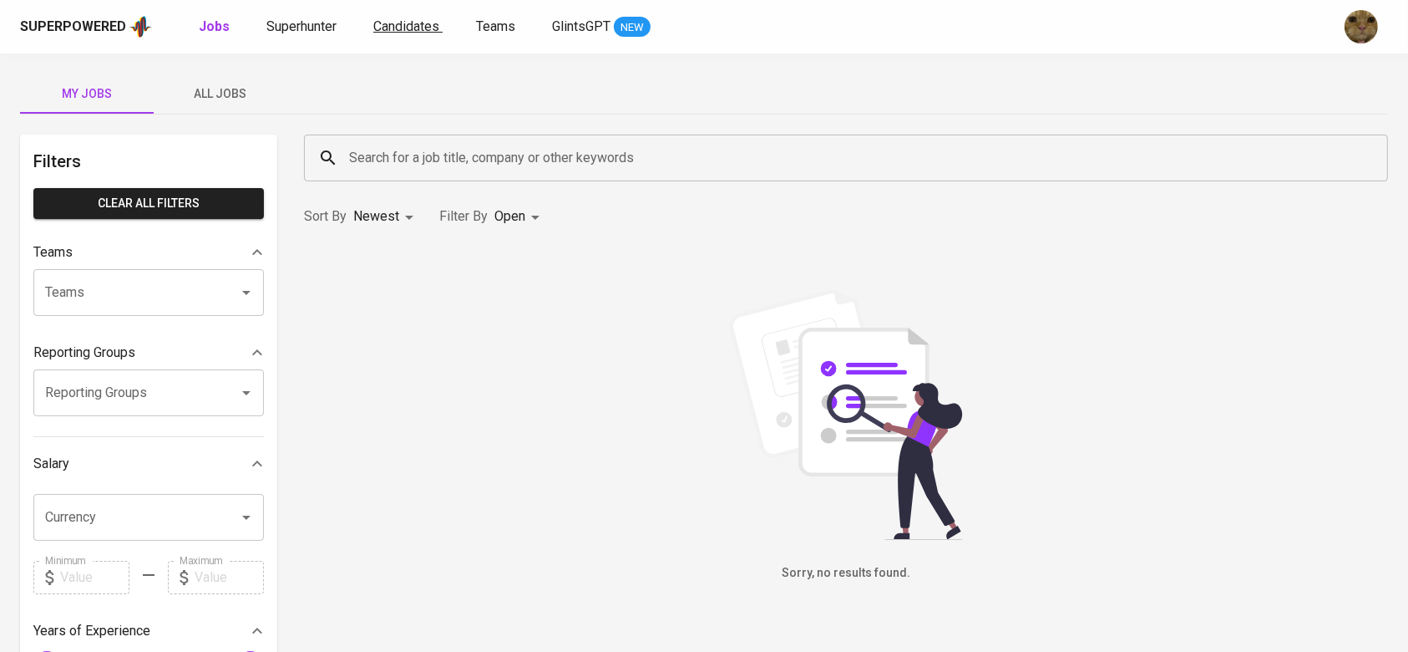
click at [383, 23] on span "Candidates" at bounding box center [406, 26] width 66 height 16
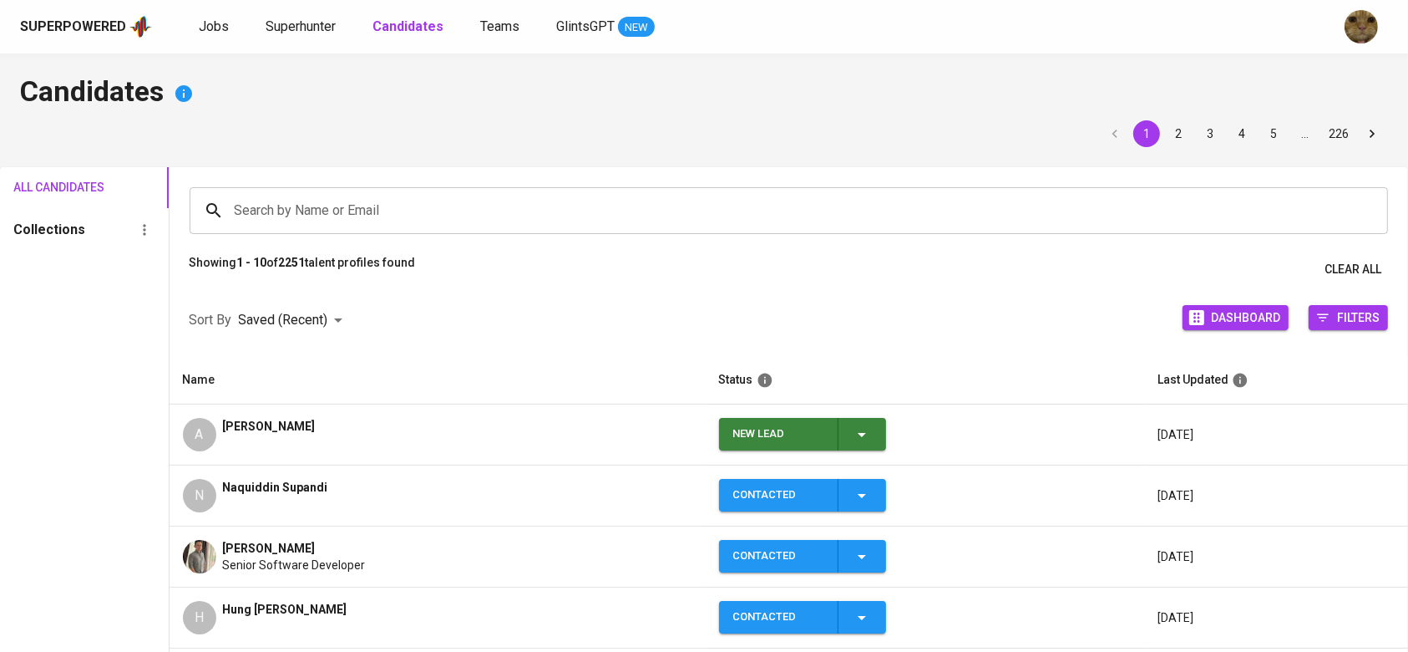
click at [865, 431] on icon "button" at bounding box center [862, 434] width 20 height 20
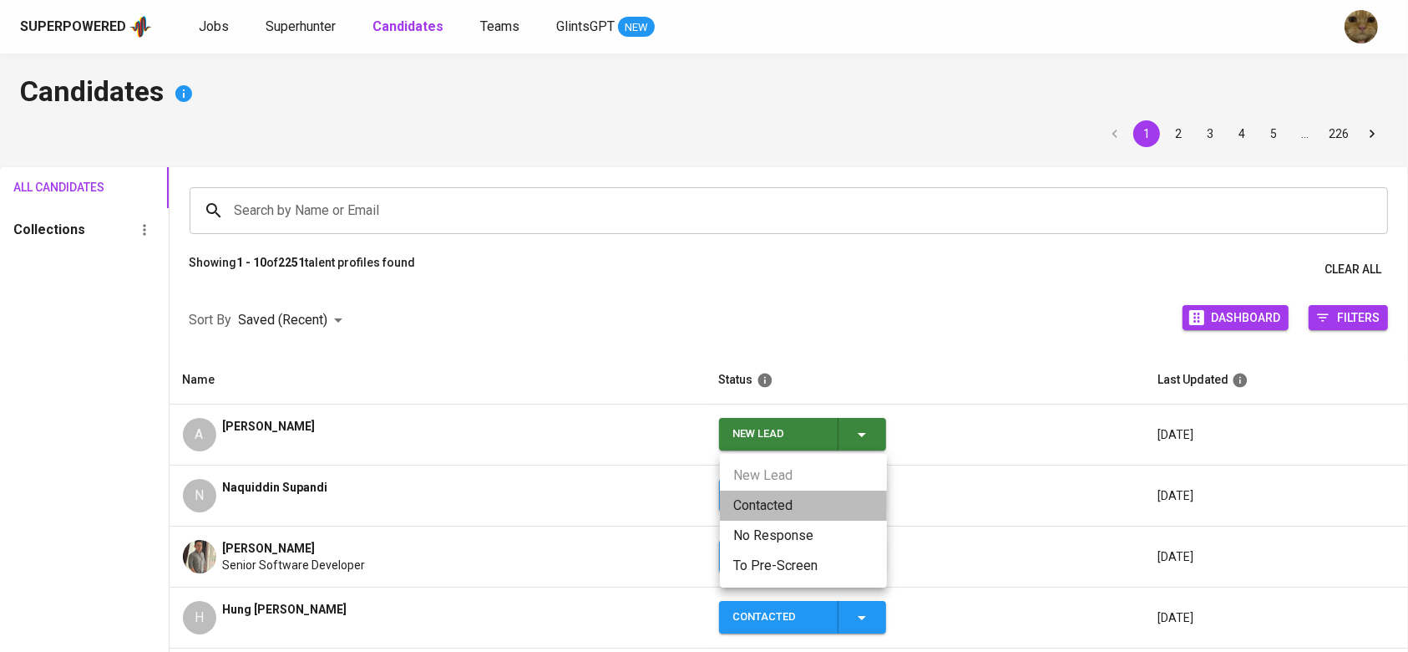
click at [799, 500] on li "Contacted" at bounding box center [803, 505] width 167 height 30
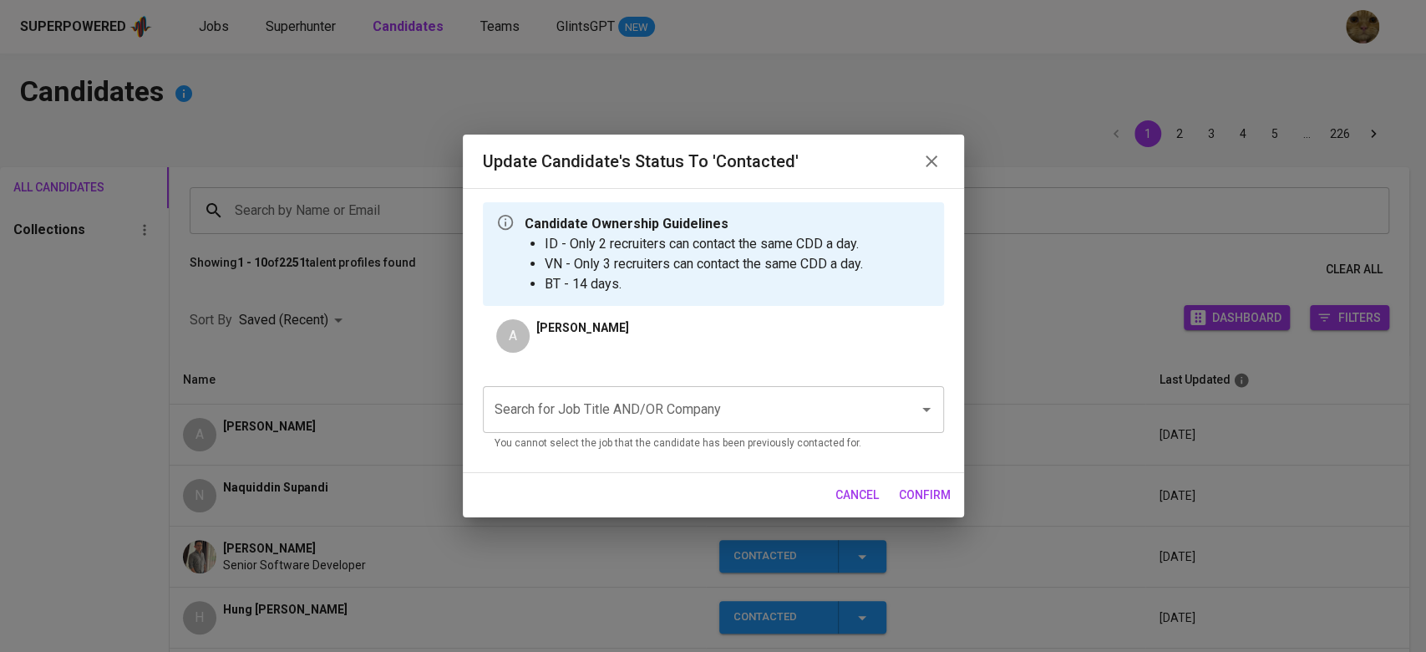
click at [633, 398] on input "Search for Job Title AND/OR Company" at bounding box center [689, 409] width 399 height 32
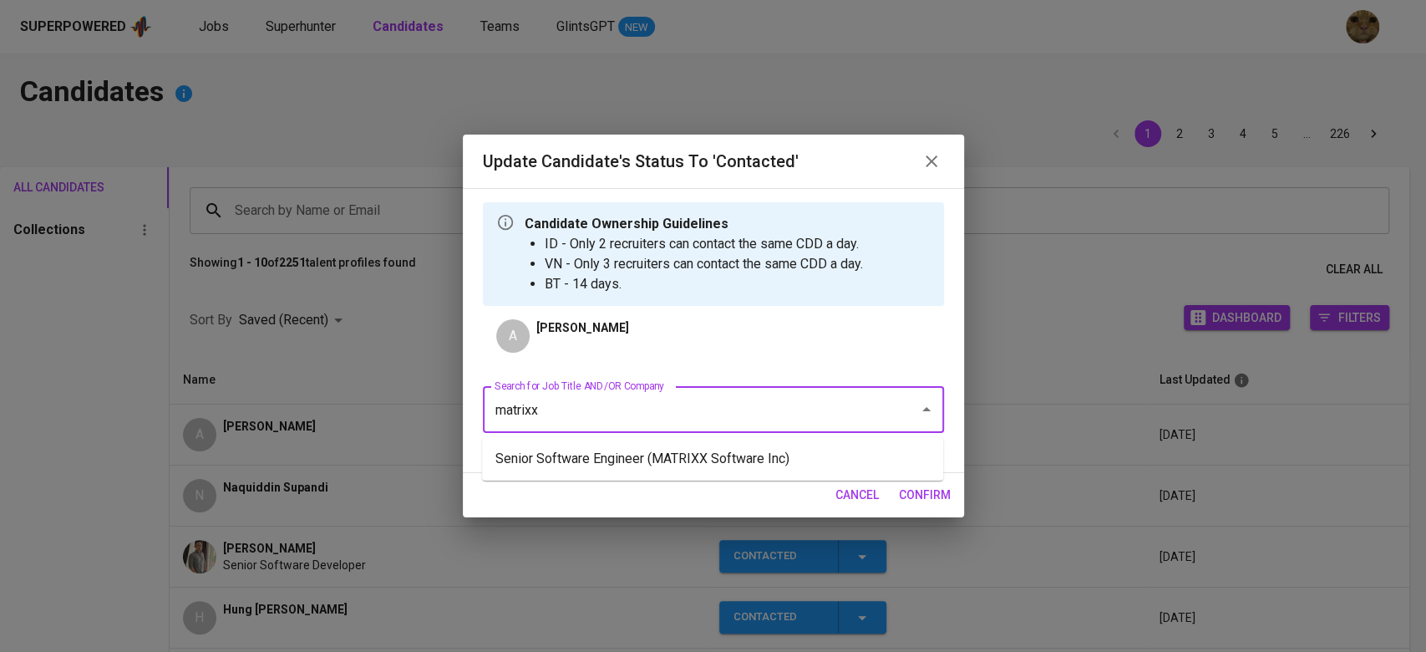
click at [594, 458] on li "Senior Software Engineer (MATRIXX Software Inc)" at bounding box center [712, 459] width 461 height 30
type input "matrixx"
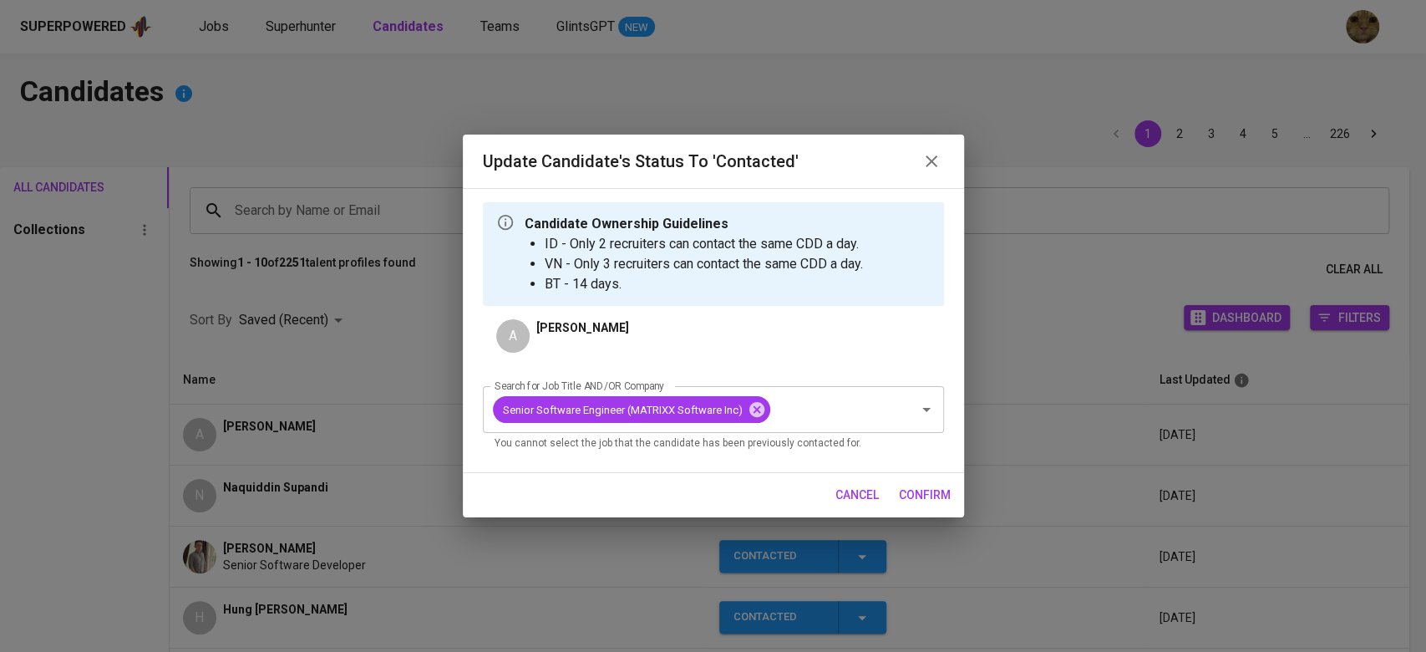
click at [941, 491] on span "confirm" at bounding box center [925, 495] width 52 height 21
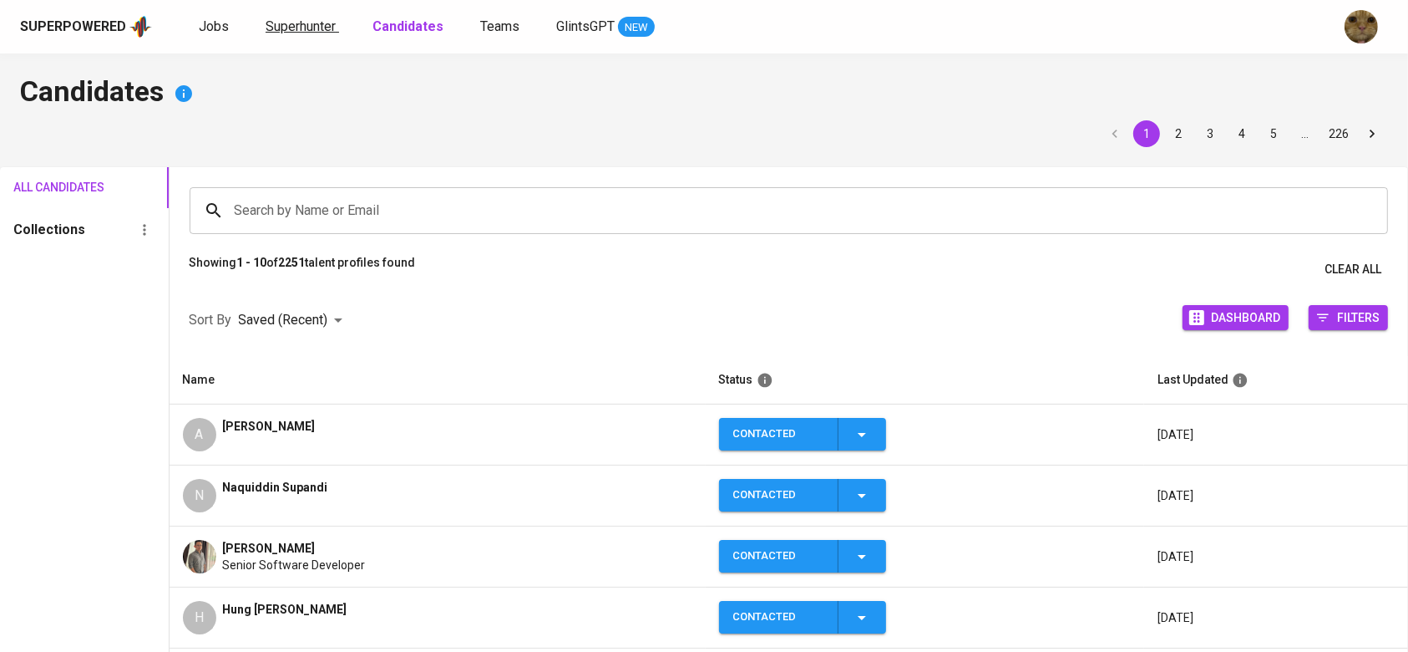
click at [274, 28] on span "Superhunter" at bounding box center [301, 26] width 70 height 16
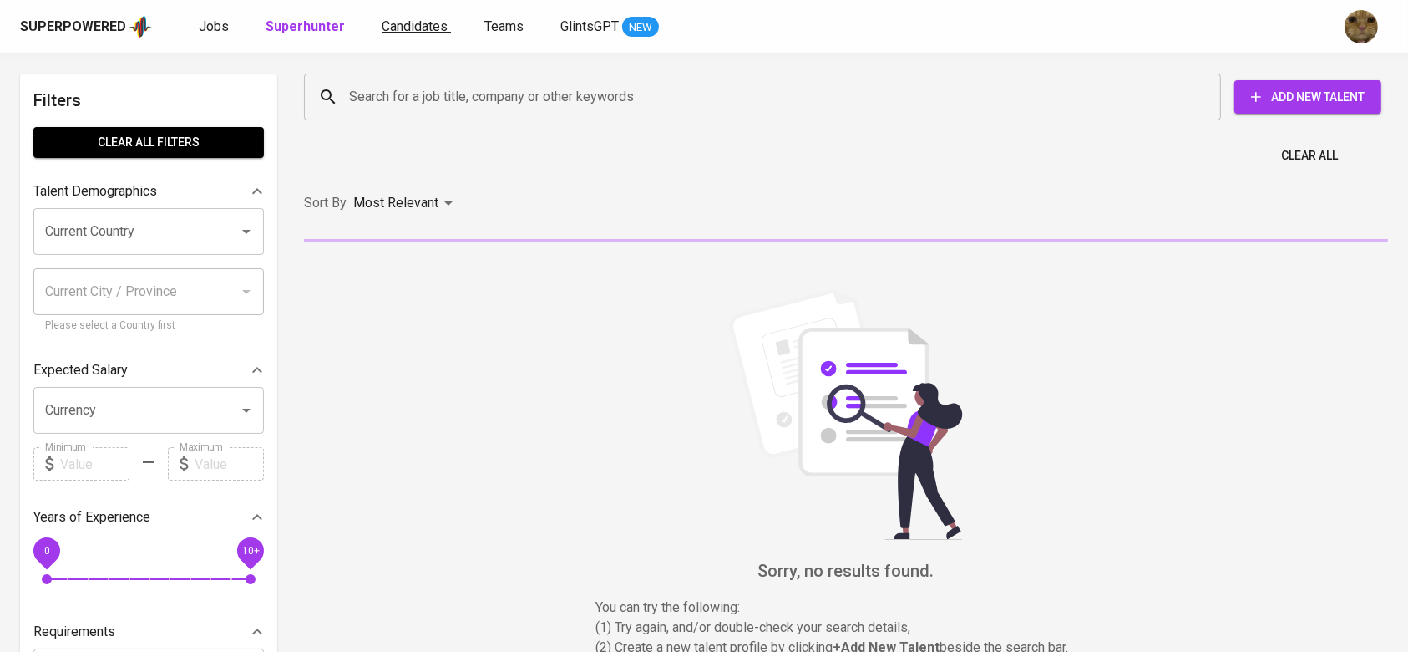
click at [398, 28] on span "Candidates" at bounding box center [415, 26] width 66 height 16
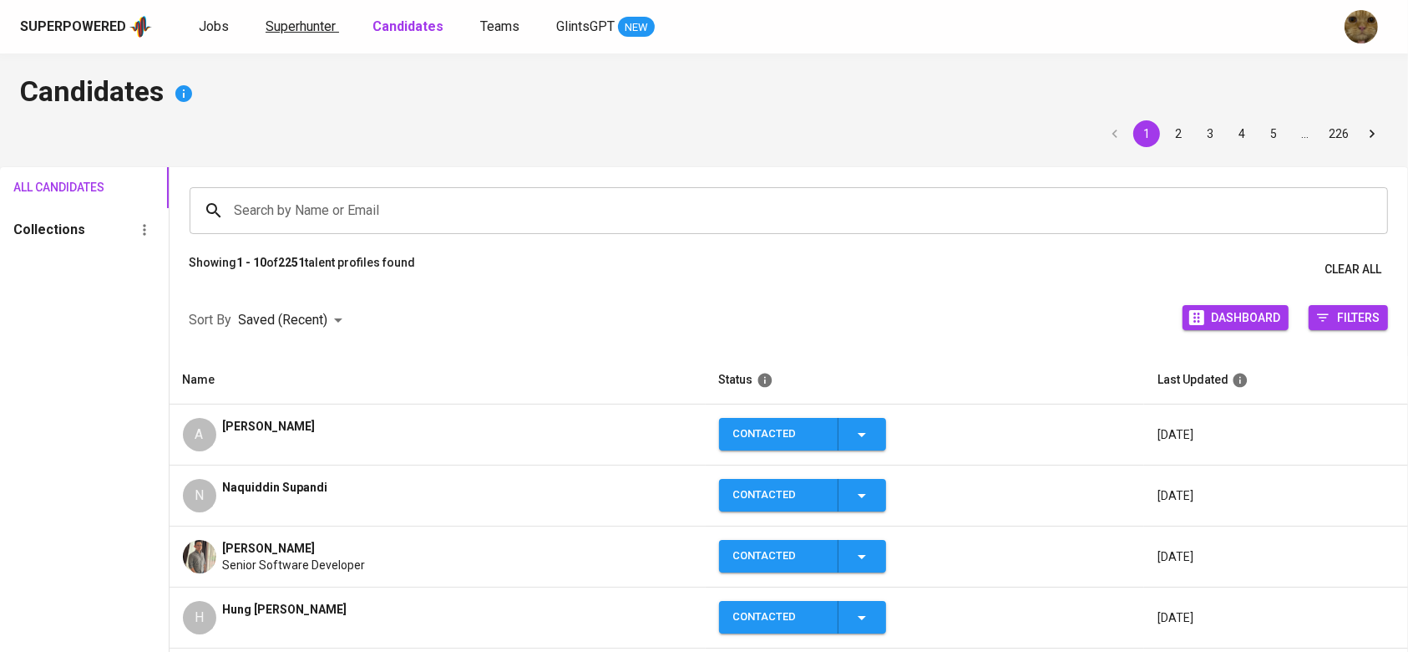
click at [332, 28] on span "Superhunter" at bounding box center [301, 26] width 70 height 16
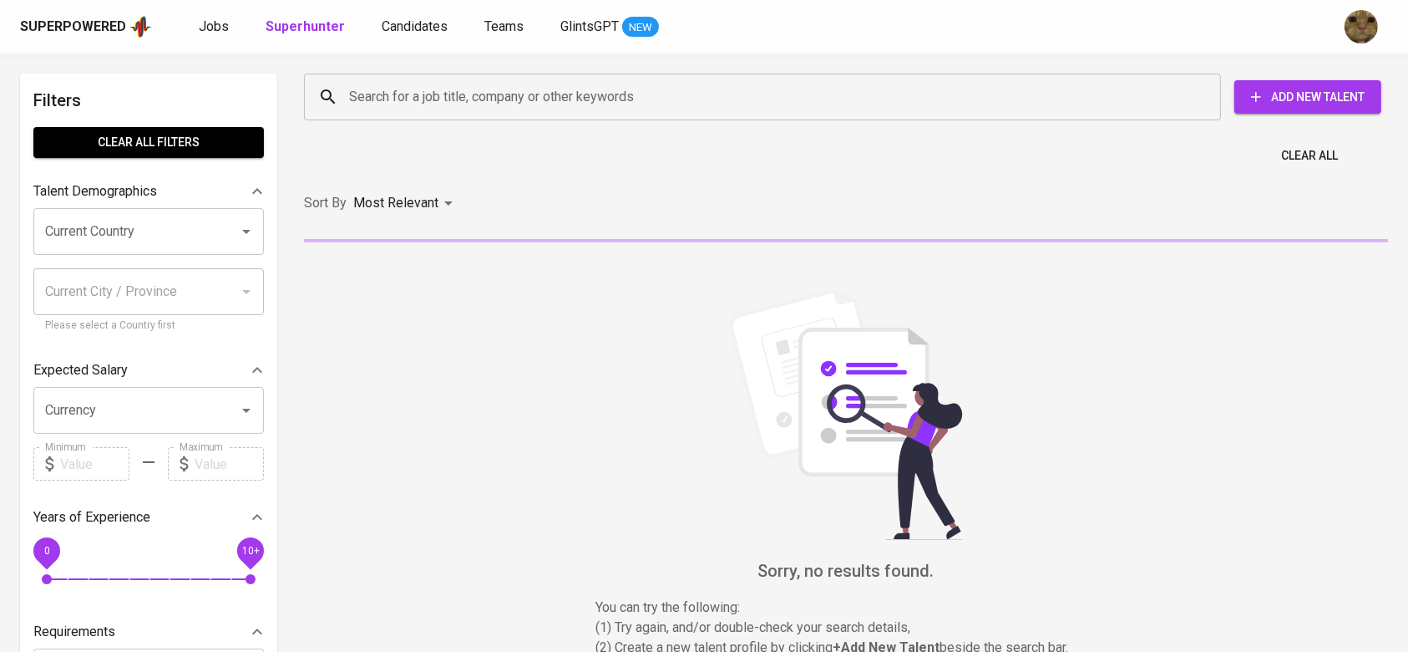
click at [1266, 94] on span "Add New Talent" at bounding box center [1308, 97] width 120 height 21
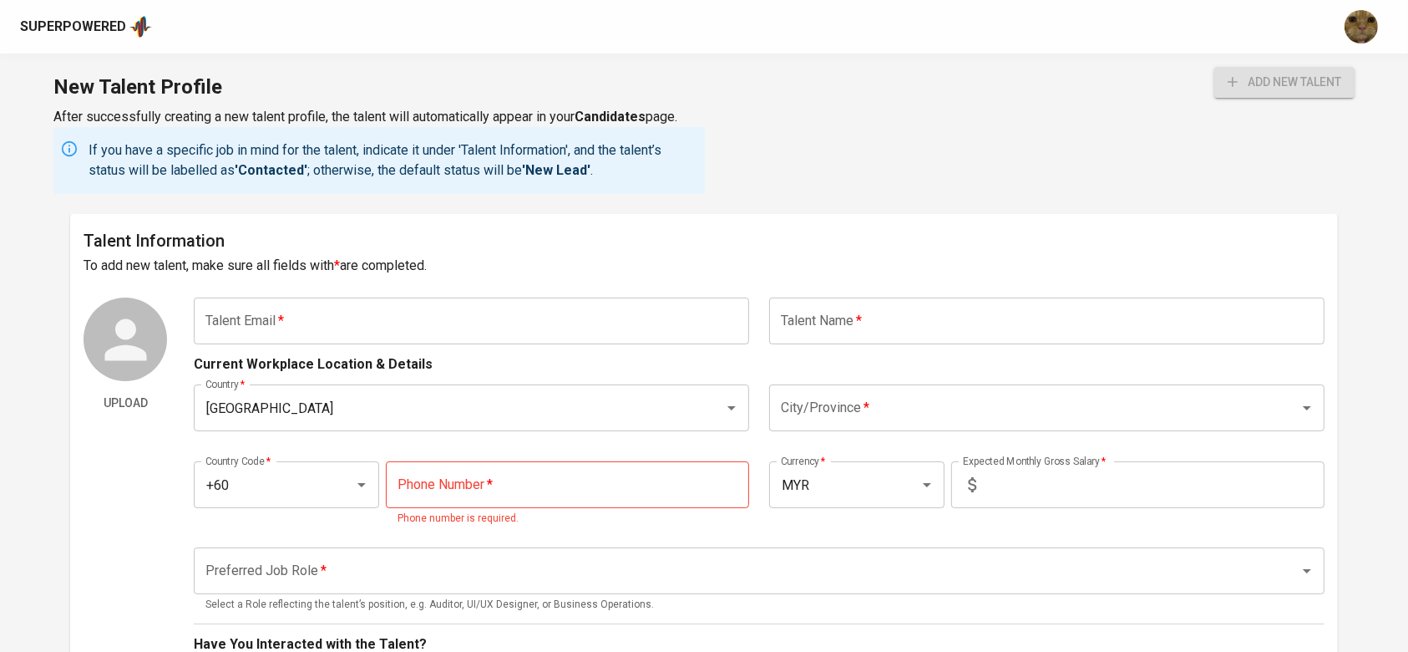
click at [386, 27] on div "Superpowered" at bounding box center [677, 26] width 1315 height 25
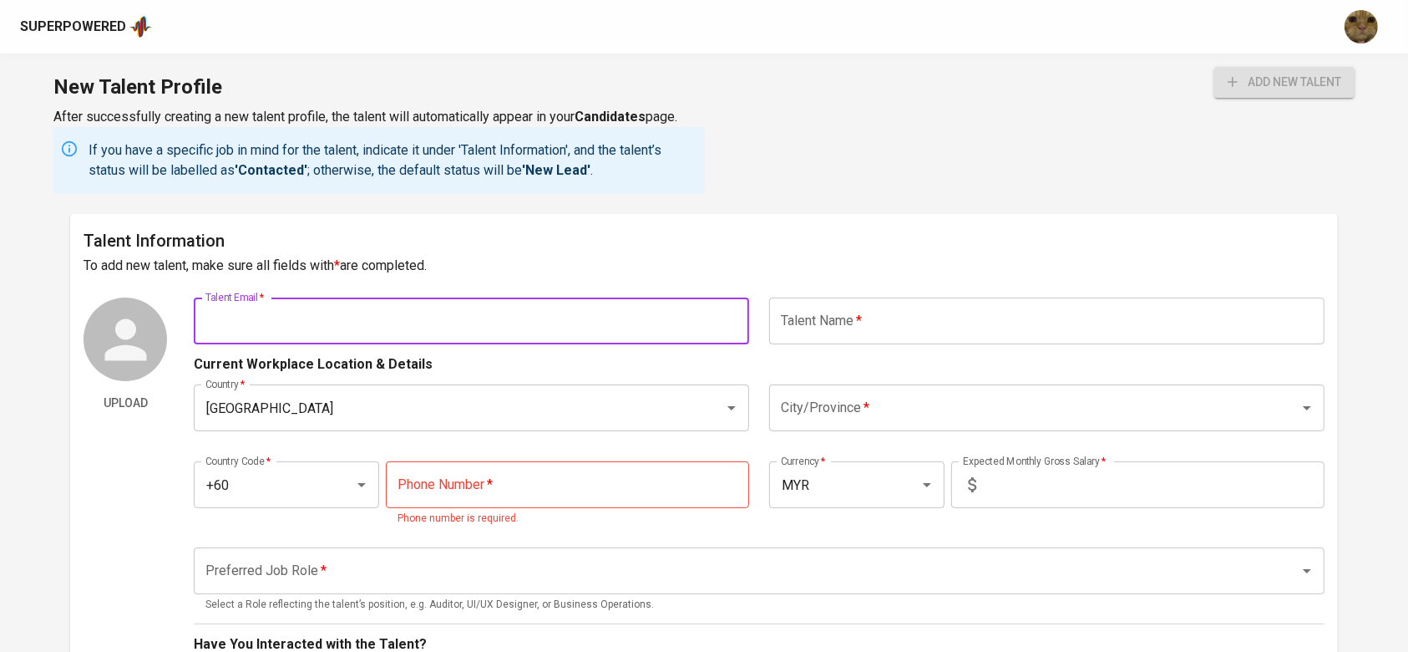
click at [399, 317] on input "text" at bounding box center [472, 320] width 556 height 47
paste input "aaiman.karim11@gmail.com"
type input "aaiman.karim11@gmail.com"
click at [811, 338] on input "text" at bounding box center [1047, 320] width 556 height 47
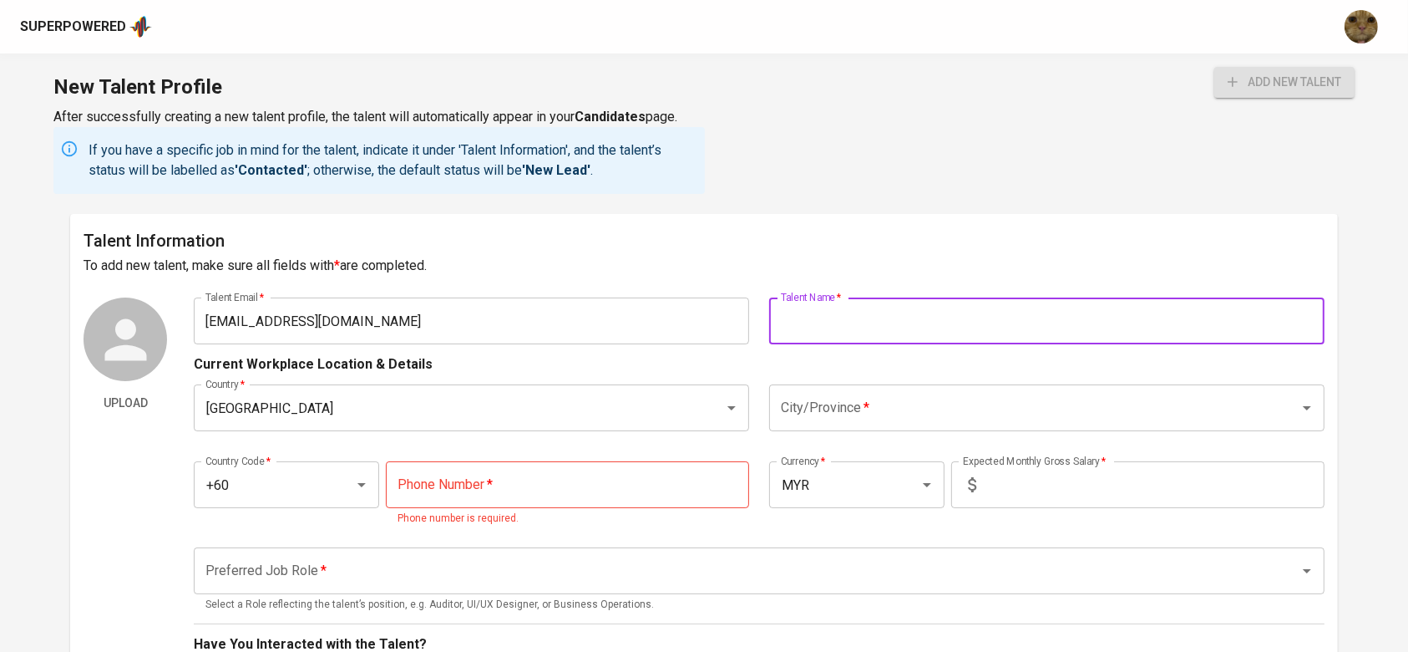
paste input "[PERSON_NAME] B [PERSON_NAME]"
type input "[PERSON_NAME] B [PERSON_NAME]"
click at [789, 271] on h6 "To add new talent, make sure all fields with * are completed." at bounding box center [704, 265] width 1241 height 23
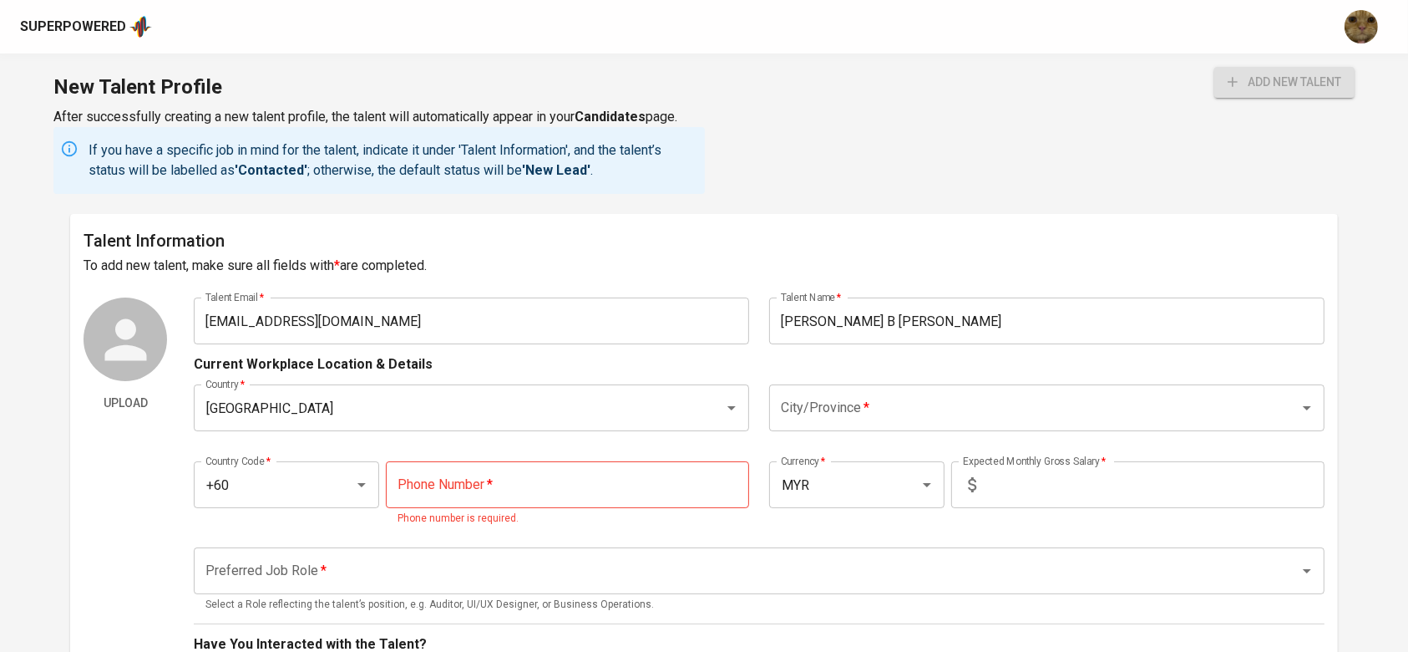
click at [820, 424] on div "City/Province *" at bounding box center [1047, 407] width 556 height 47
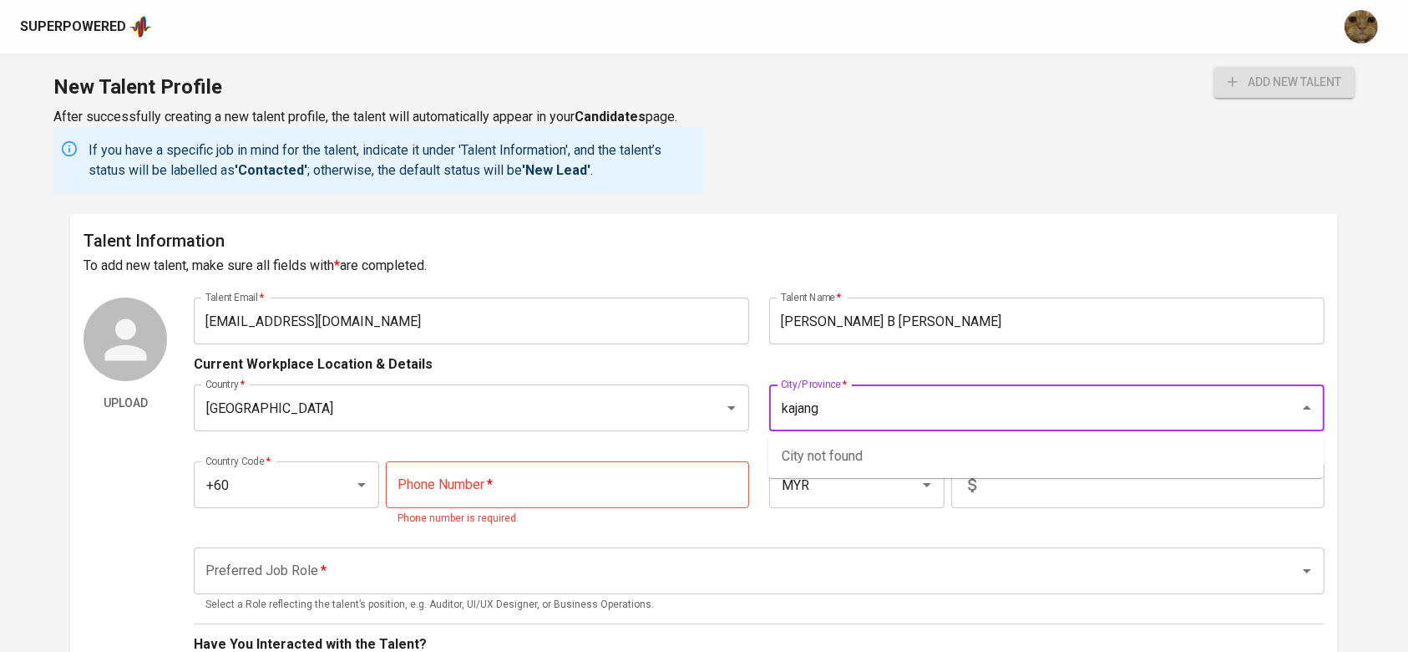
type input "kajang"
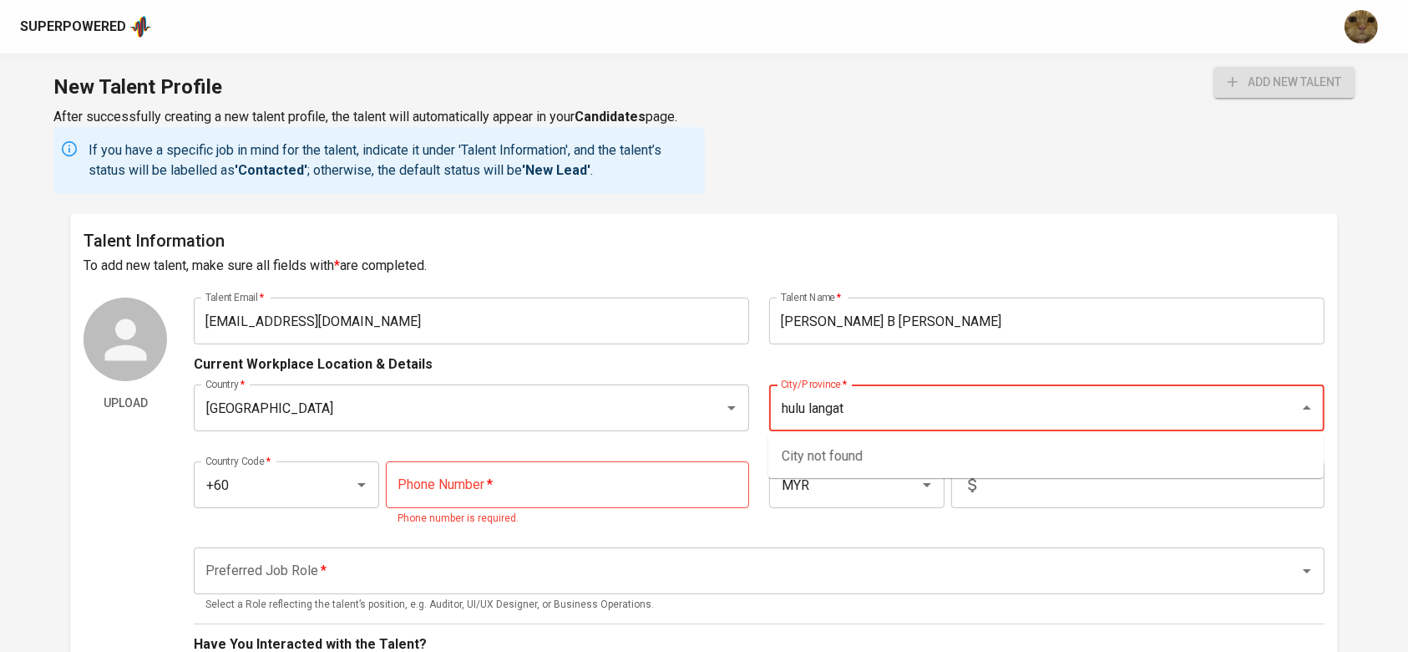
type input "hulu langat"
click at [818, 449] on li "[GEOGRAPHIC_DATA]" at bounding box center [1047, 456] width 556 height 30
type input "[GEOGRAPHIC_DATA]"
click at [454, 448] on div "Country Code   * +60 Country Code * Phone Number   * Phone Number * Phone numbe…" at bounding box center [759, 489] width 1130 height 96
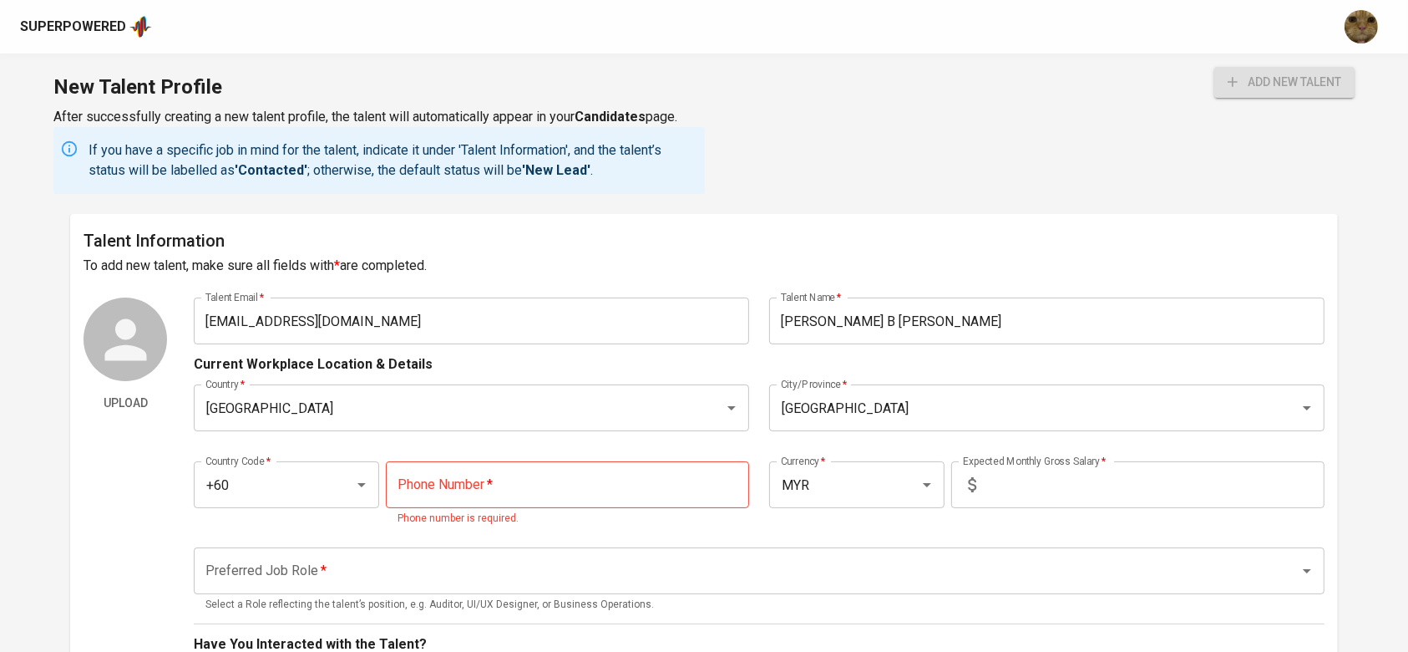
click at [436, 465] on input "tel" at bounding box center [567, 484] width 363 height 47
paste input "17-286-3601"
type input "17-286-3601"
click at [733, 434] on div "Country   * Malaysia Country * City/Province   * Kuala Lumpur City/Province *" at bounding box center [759, 407] width 1130 height 67
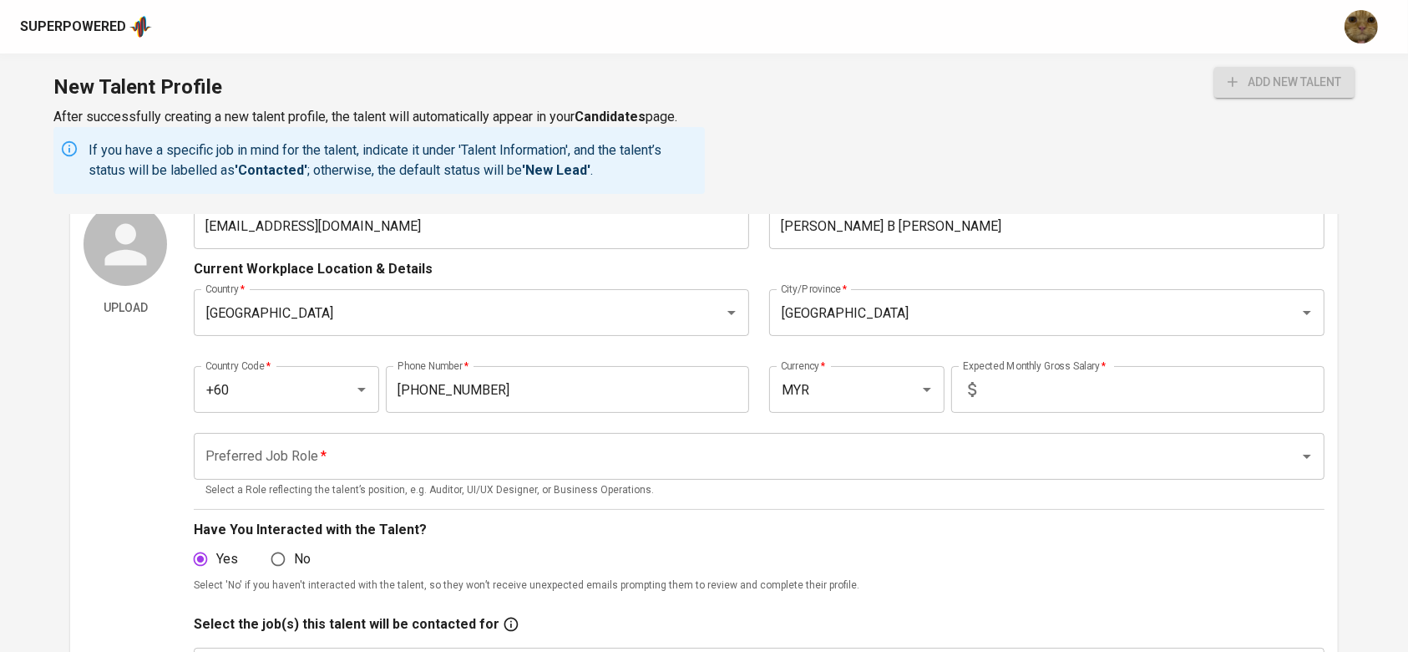
scroll to position [101, 0]
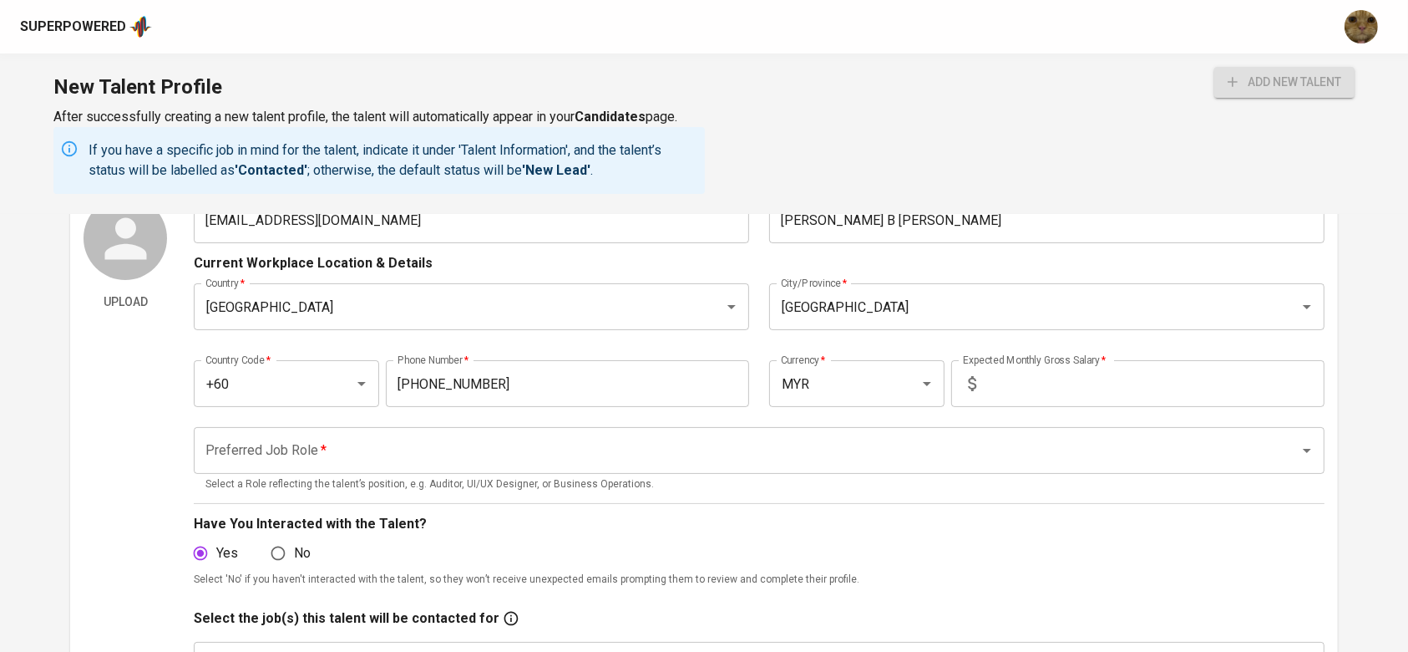
click at [536, 443] on input "Preferred Job Role   *" at bounding box center [735, 450] width 1068 height 32
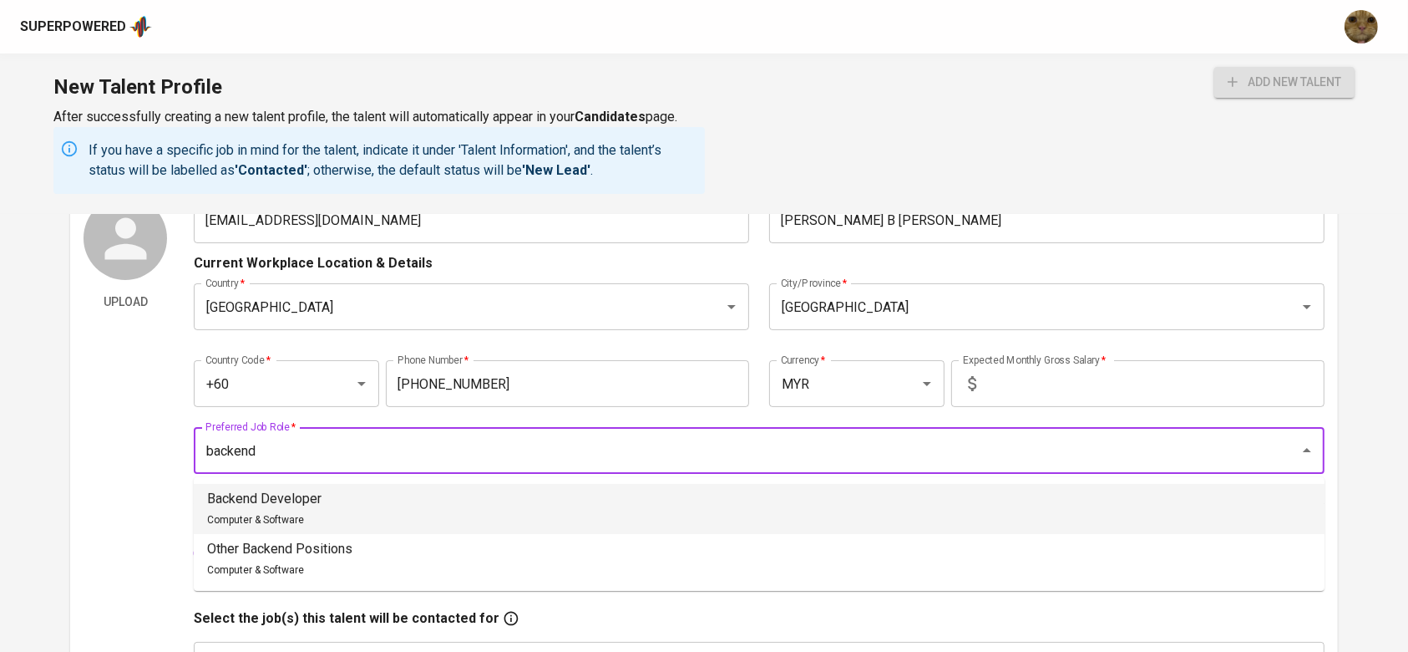
click at [332, 510] on li "Backend Developer Computer & Software" at bounding box center [759, 509] width 1131 height 50
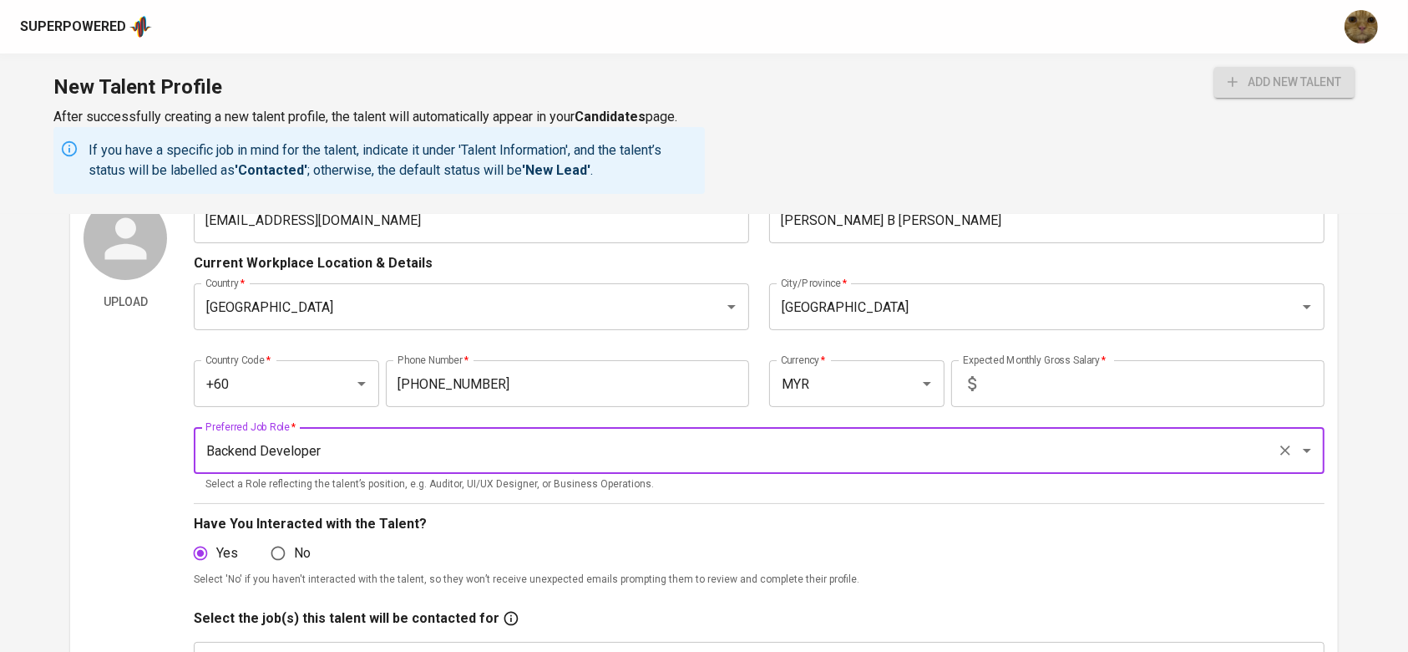
type input "Backend Developer"
click at [294, 553] on input "No" at bounding box center [278, 553] width 32 height 32
radio input "true"
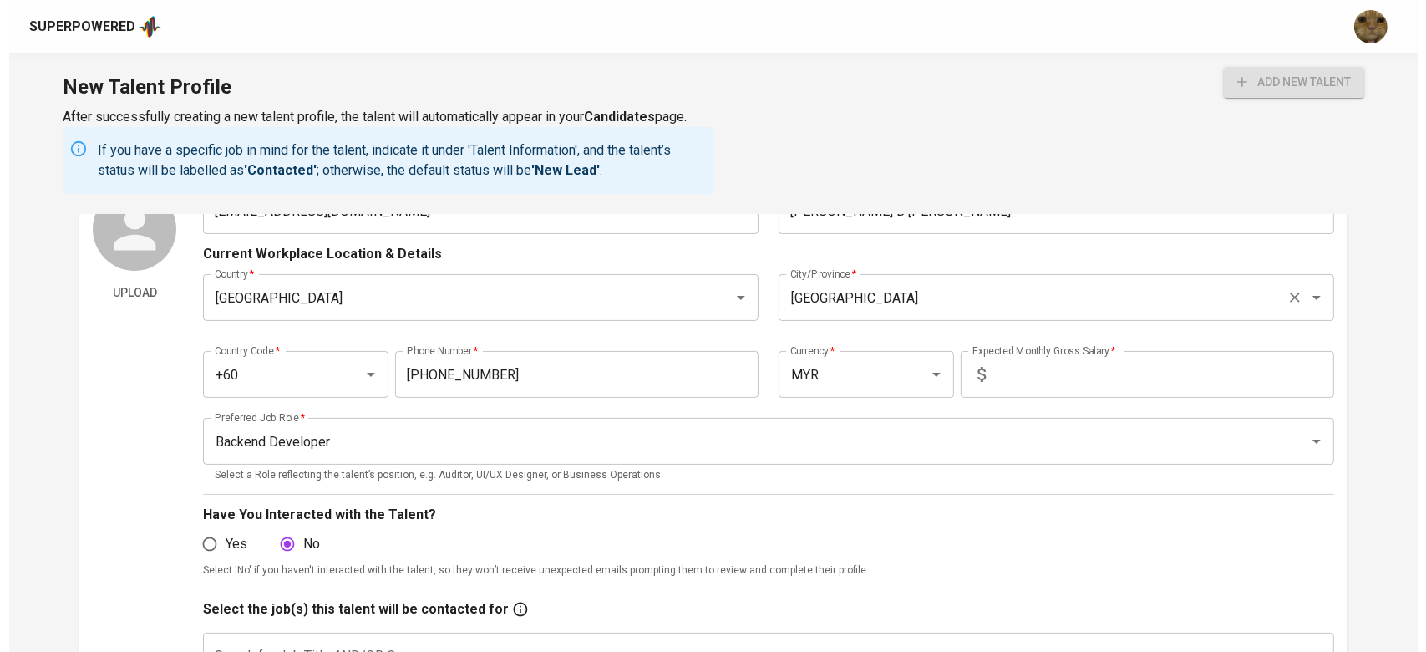
scroll to position [119, 0]
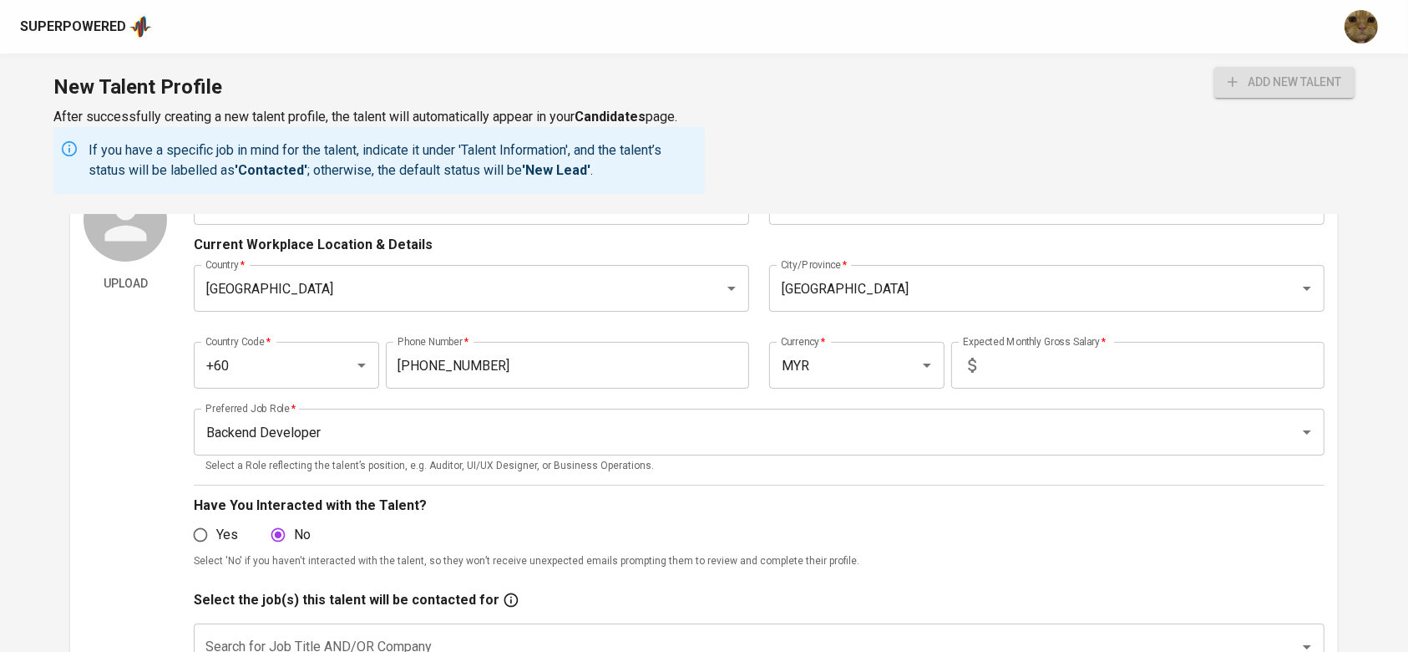
click at [1032, 340] on div "Country Code   * +60 Country Code * Phone Number   * 17-286-3601 Phone Number *…" at bounding box center [759, 360] width 1130 height 77
click at [1009, 371] on input "text" at bounding box center [1154, 365] width 342 height 47
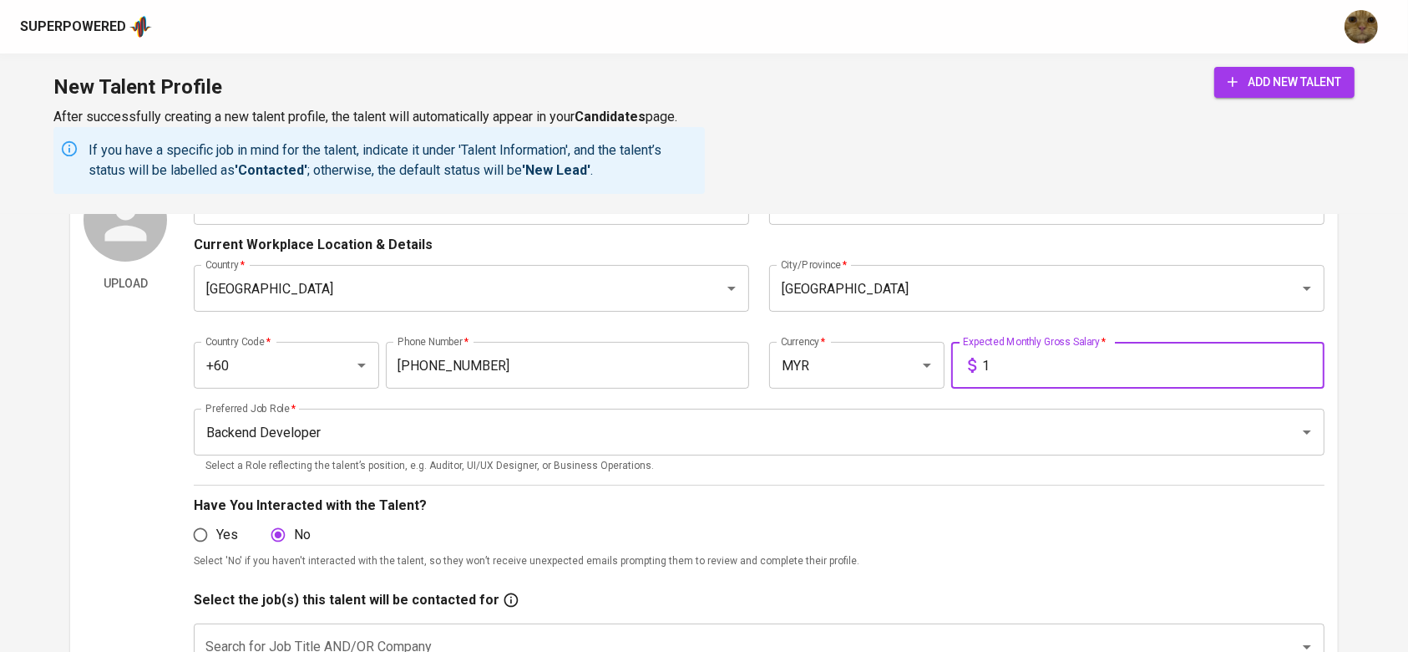
type input "1"
click at [1248, 73] on span "add new talent" at bounding box center [1285, 82] width 114 height 21
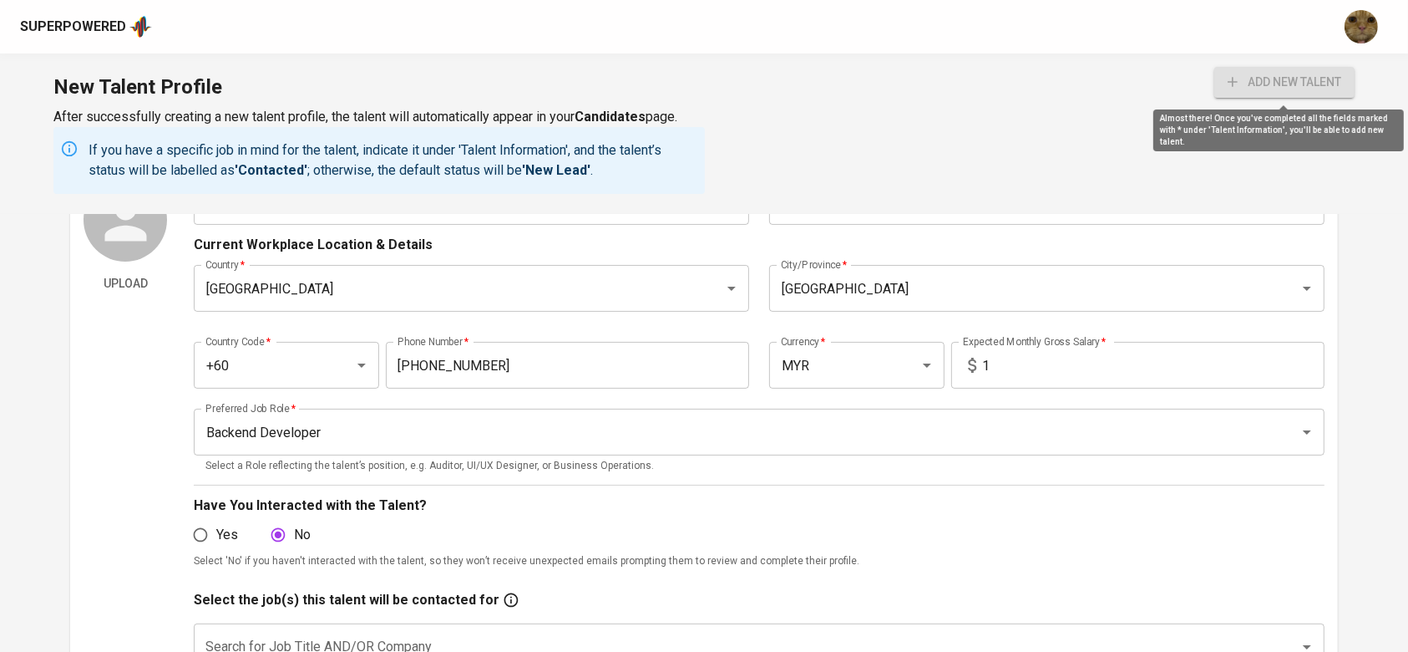
radio input "true"
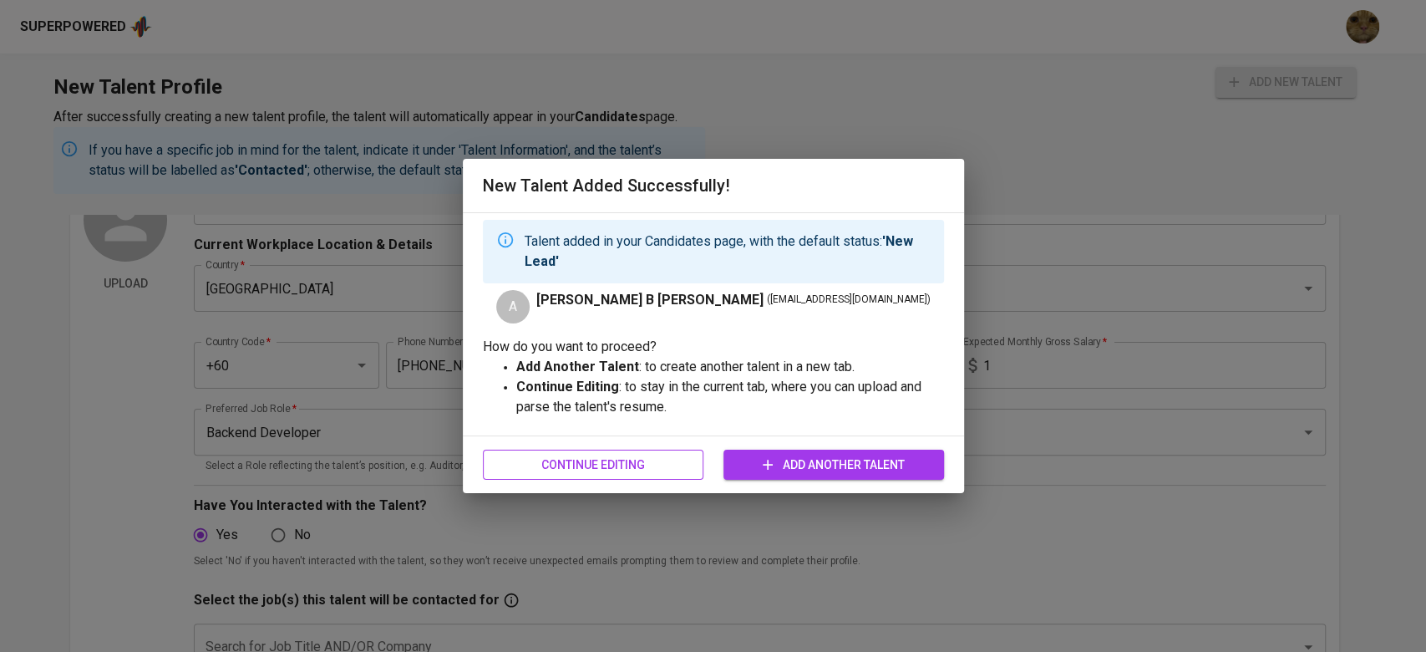
click at [561, 460] on span "Continue Editing" at bounding box center [593, 464] width 194 height 21
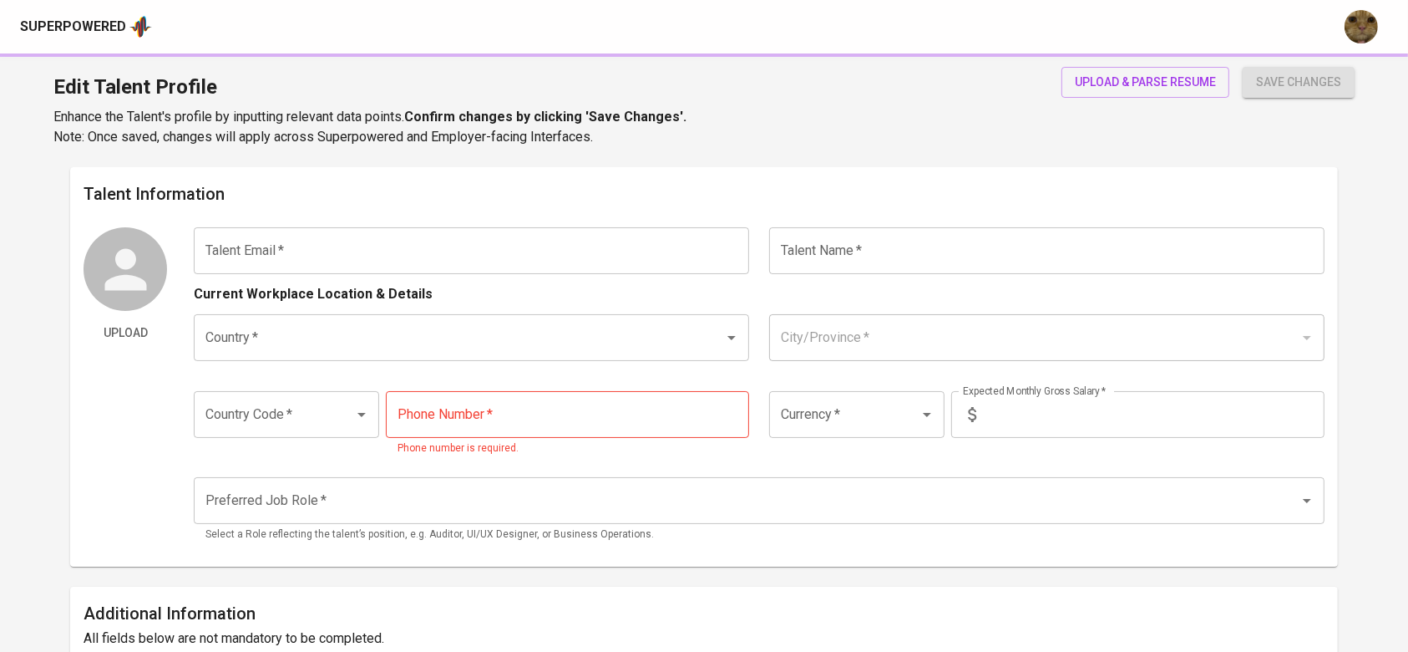
type input "aaiman.karim11@gmail.com"
type input "Aiman Hafiz B Abdul Karim"
type input "Malaysia"
type input "Kuala Lumpur"
type input "+60"
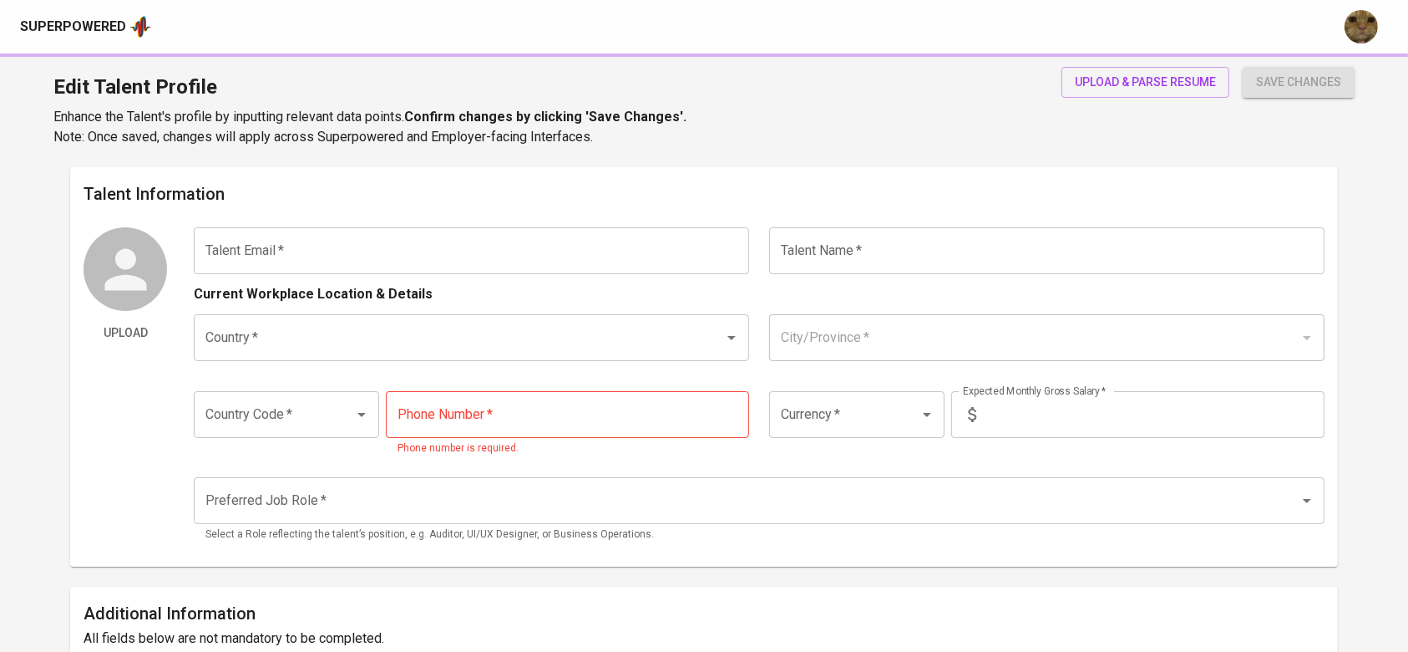
type input "17-286-3601"
type input "MYR"
type input "1"
type input "Backend Developer"
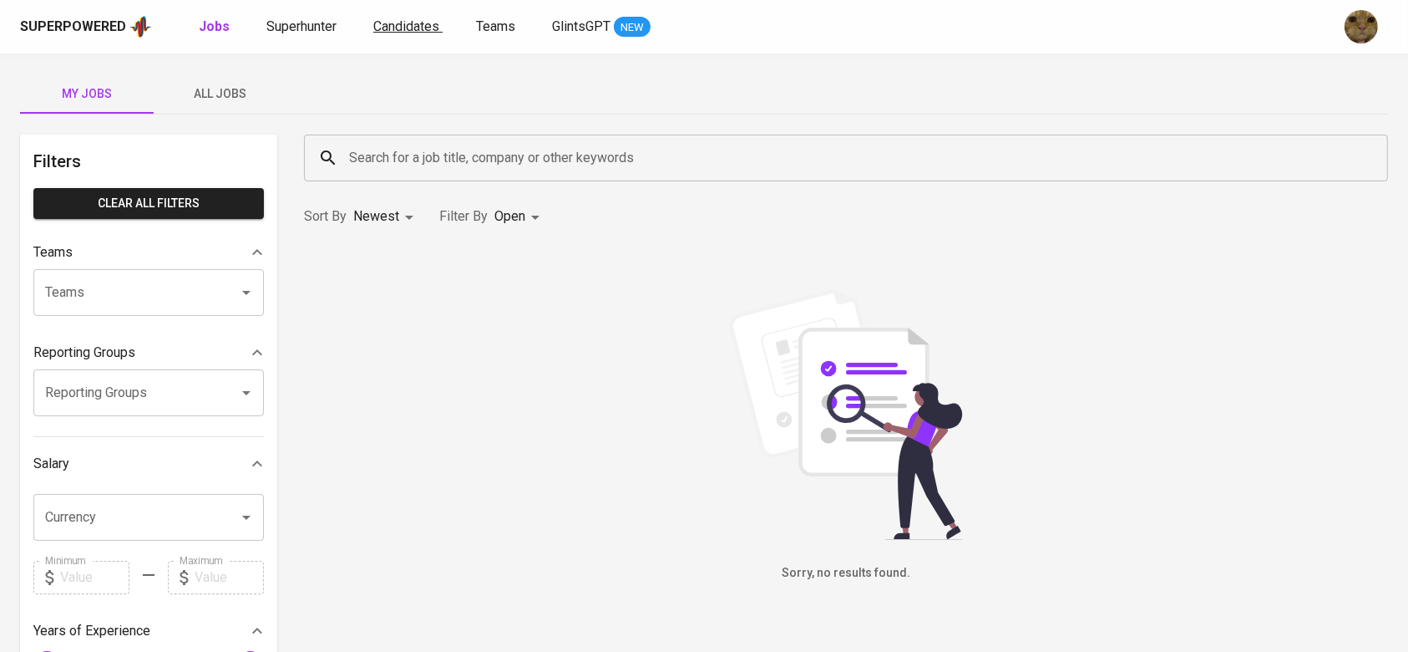
click at [410, 24] on span "Candidates" at bounding box center [406, 26] width 66 height 16
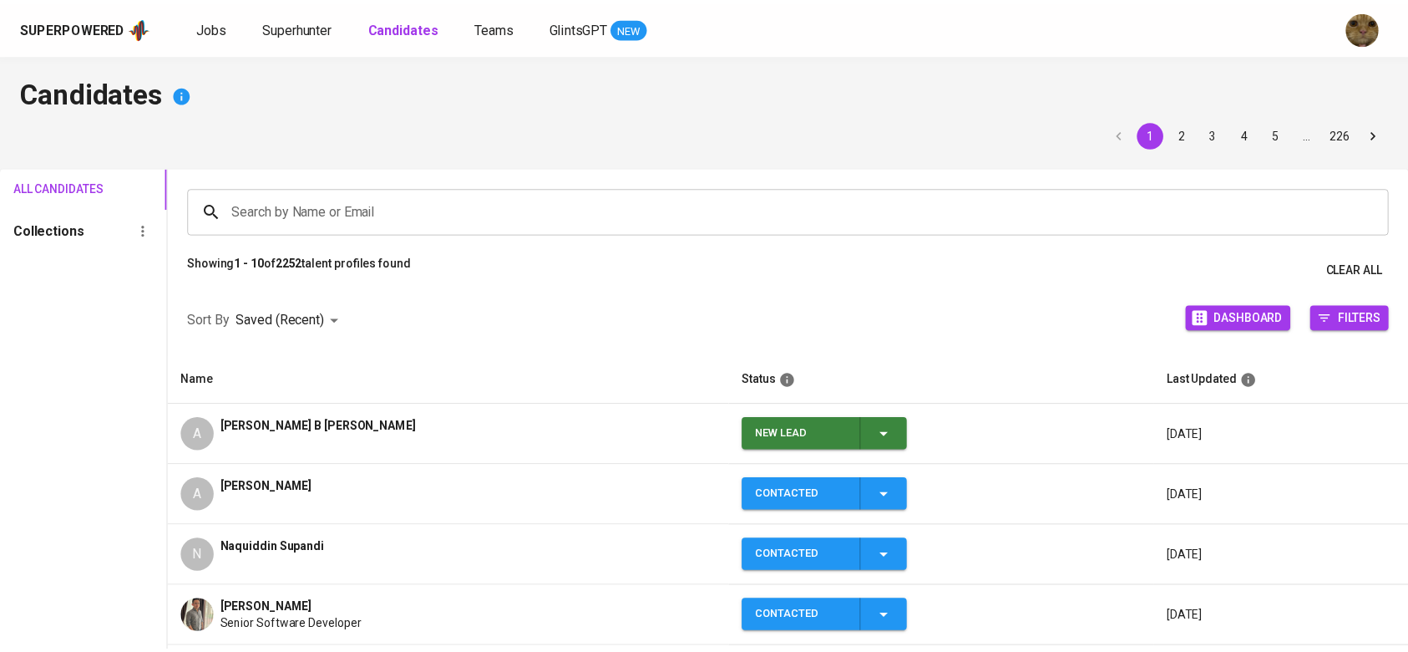
scroll to position [130, 0]
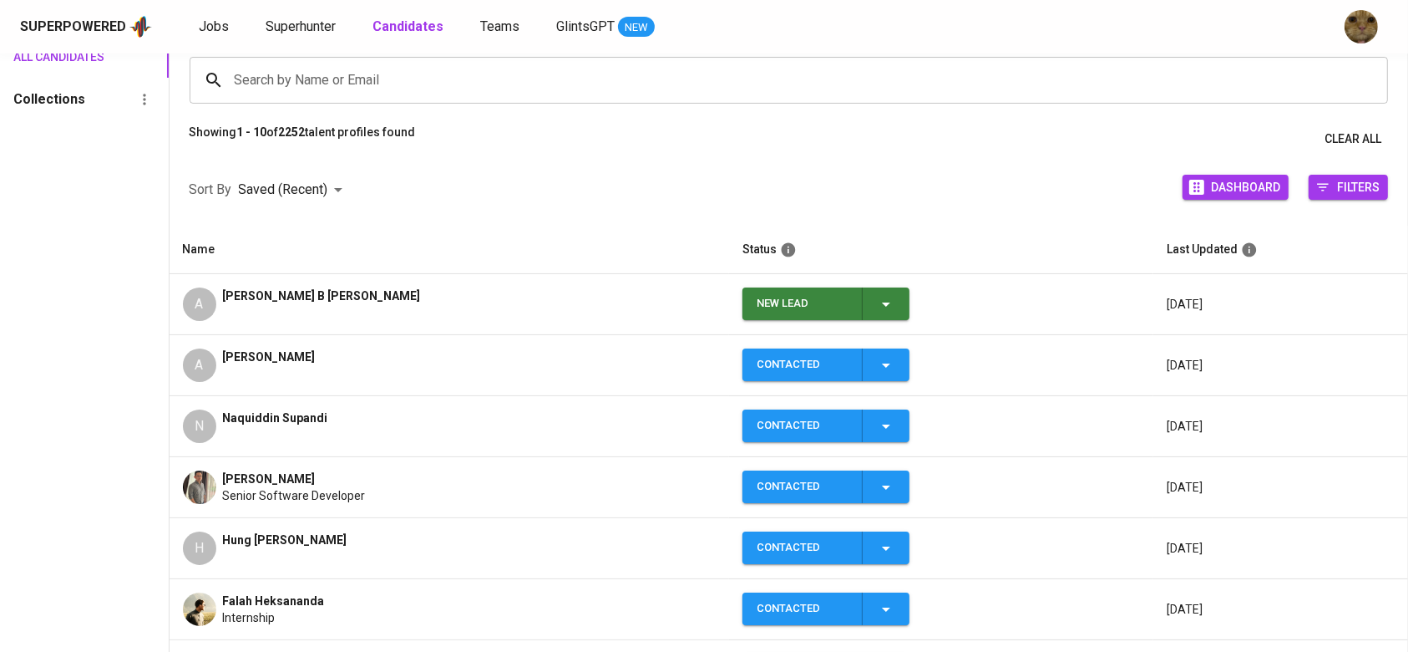
click at [888, 306] on td "New Lead" at bounding box center [941, 304] width 424 height 61
click at [876, 307] on icon "button" at bounding box center [886, 304] width 20 height 20
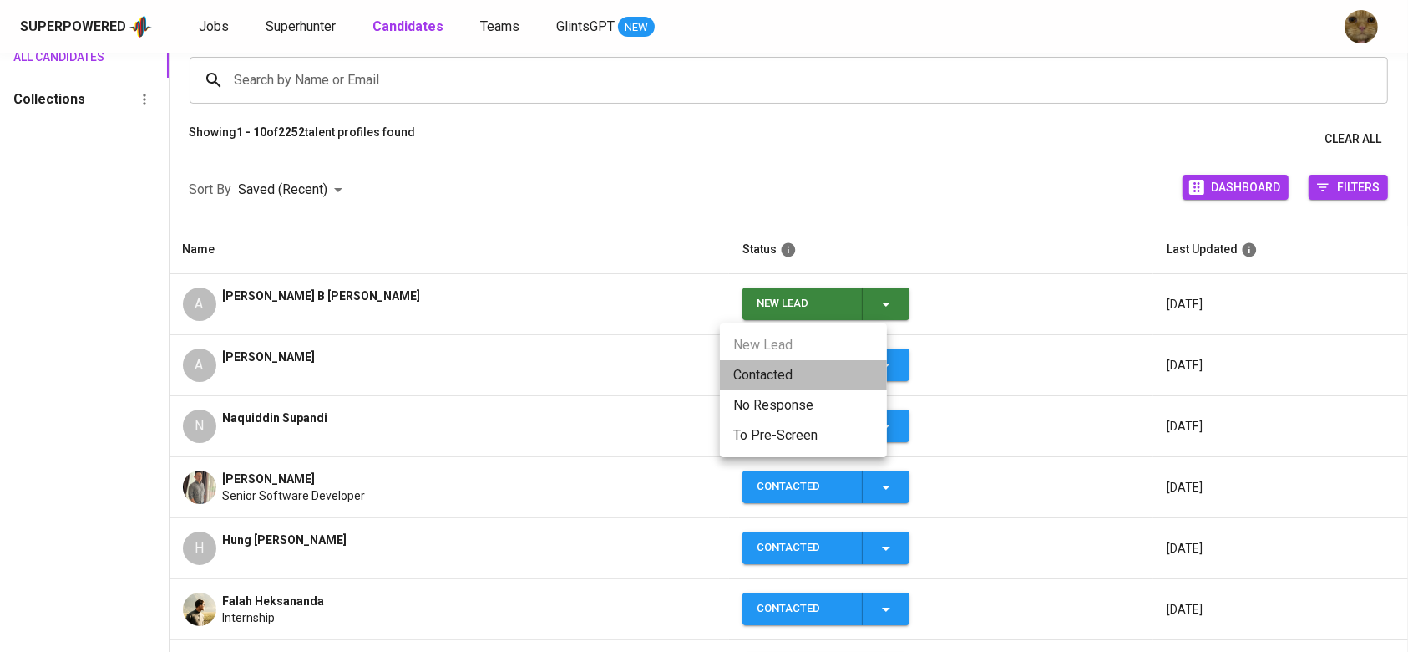
click at [727, 388] on li "Contacted" at bounding box center [803, 375] width 167 height 30
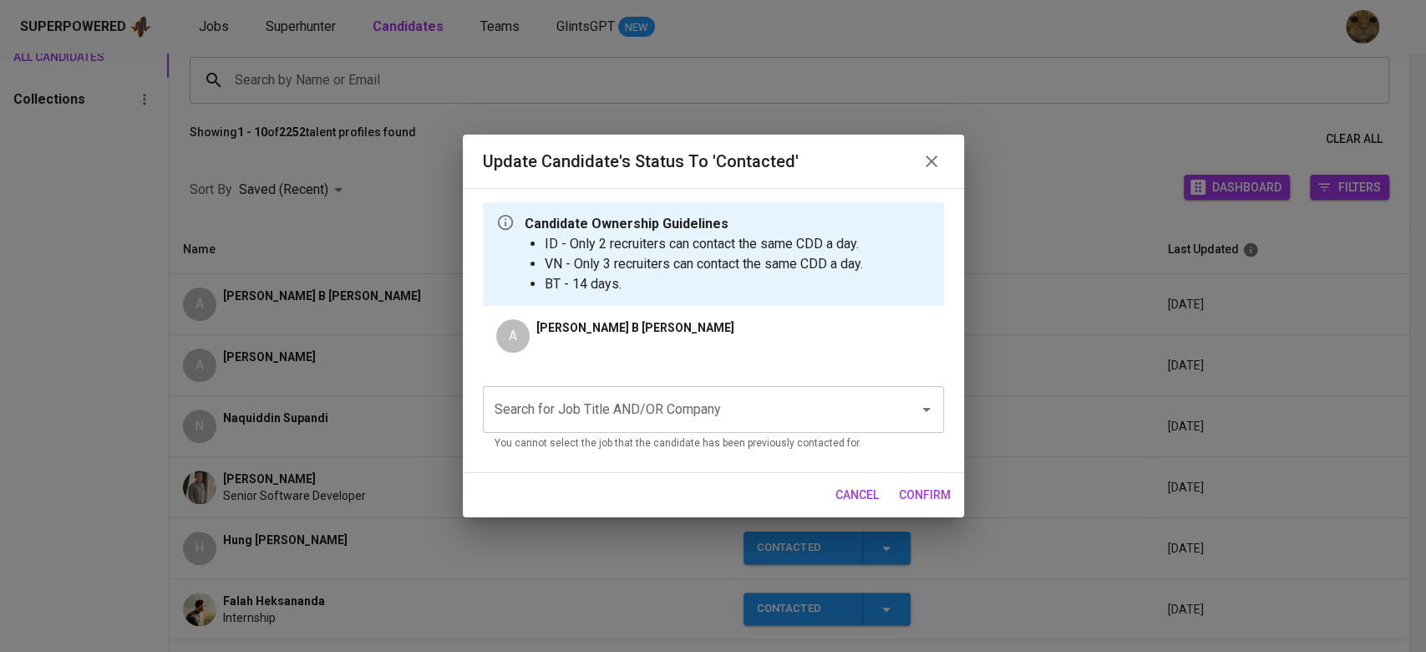
click at [633, 393] on input "Search for Job Title AND/OR Company" at bounding box center [689, 409] width 399 height 32
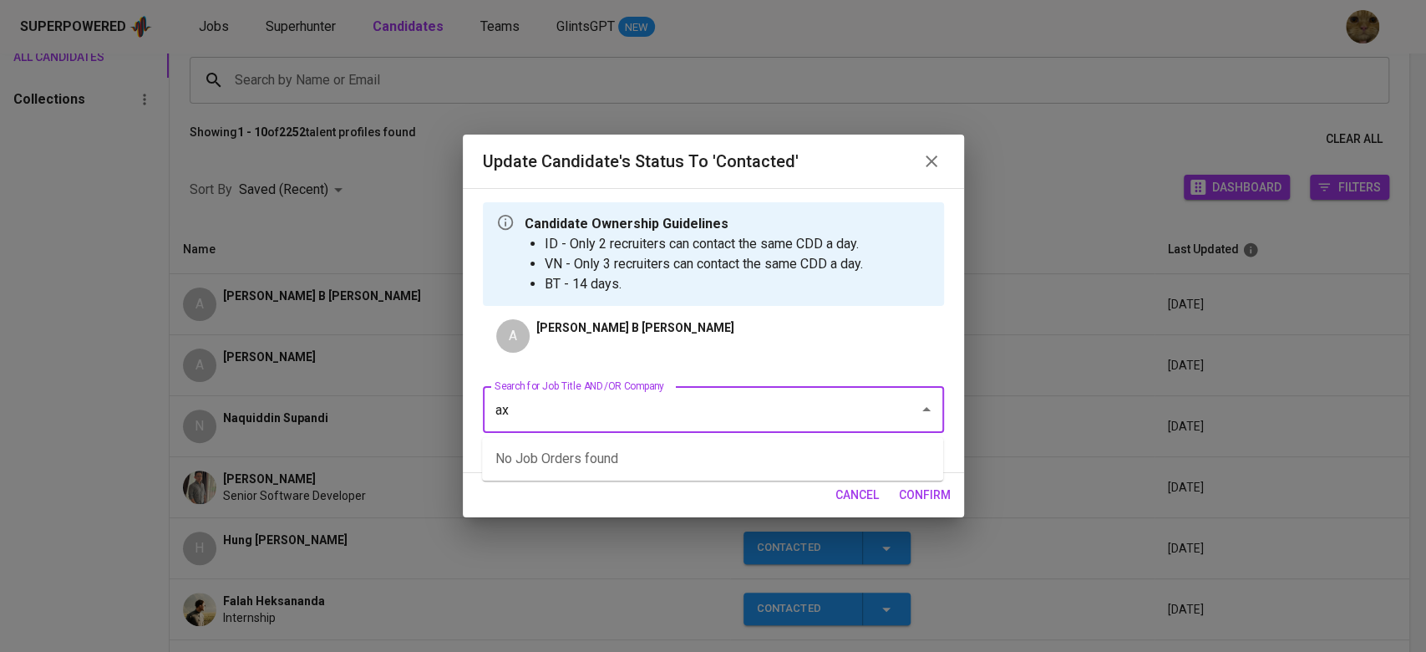
type input "axr"
click at [575, 448] on li "Senior Software Engineer (MATRIXX Software Inc)" at bounding box center [712, 459] width 461 height 30
type input "matrixx"
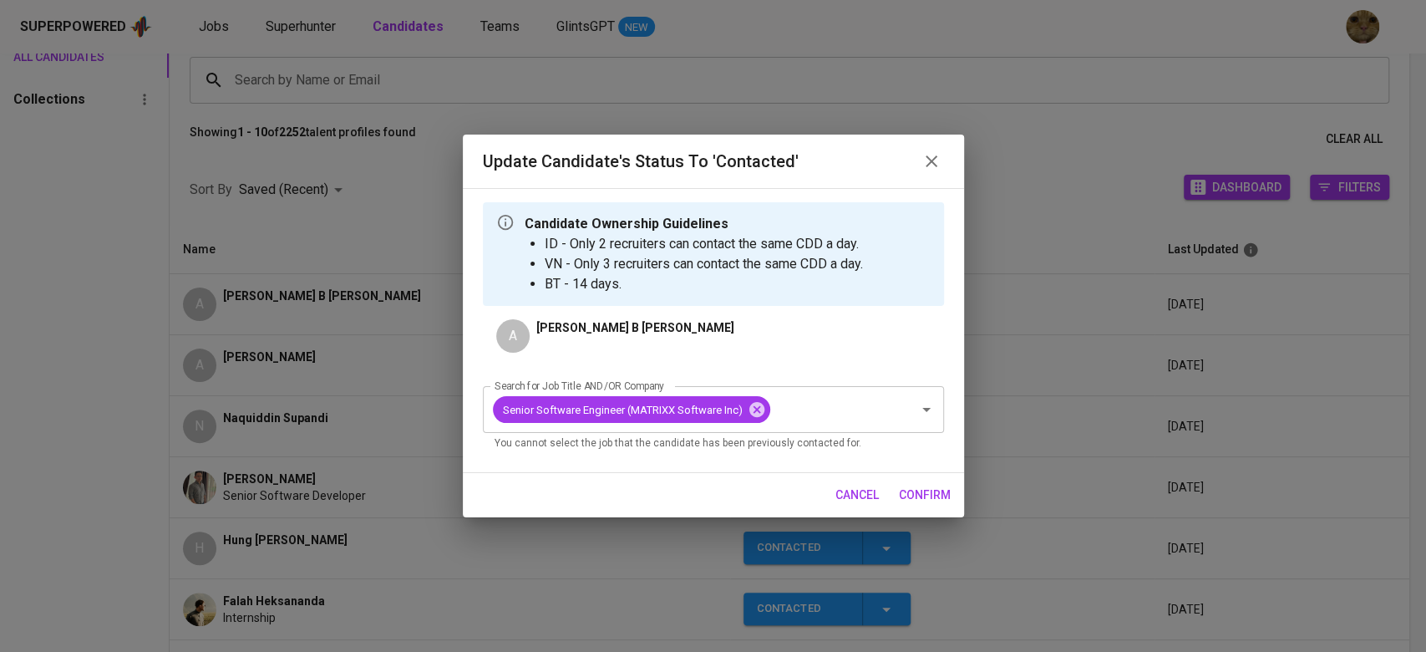
click at [899, 485] on span "confirm" at bounding box center [925, 495] width 52 height 21
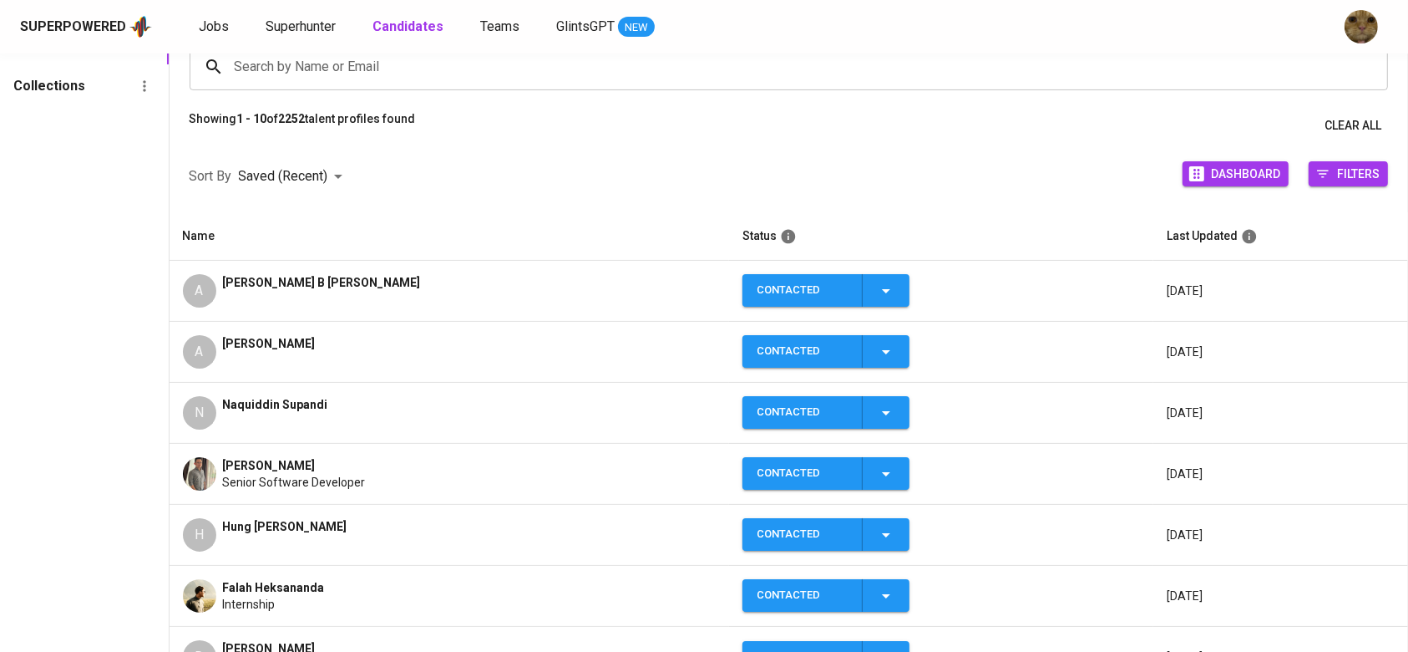
scroll to position [141, 0]
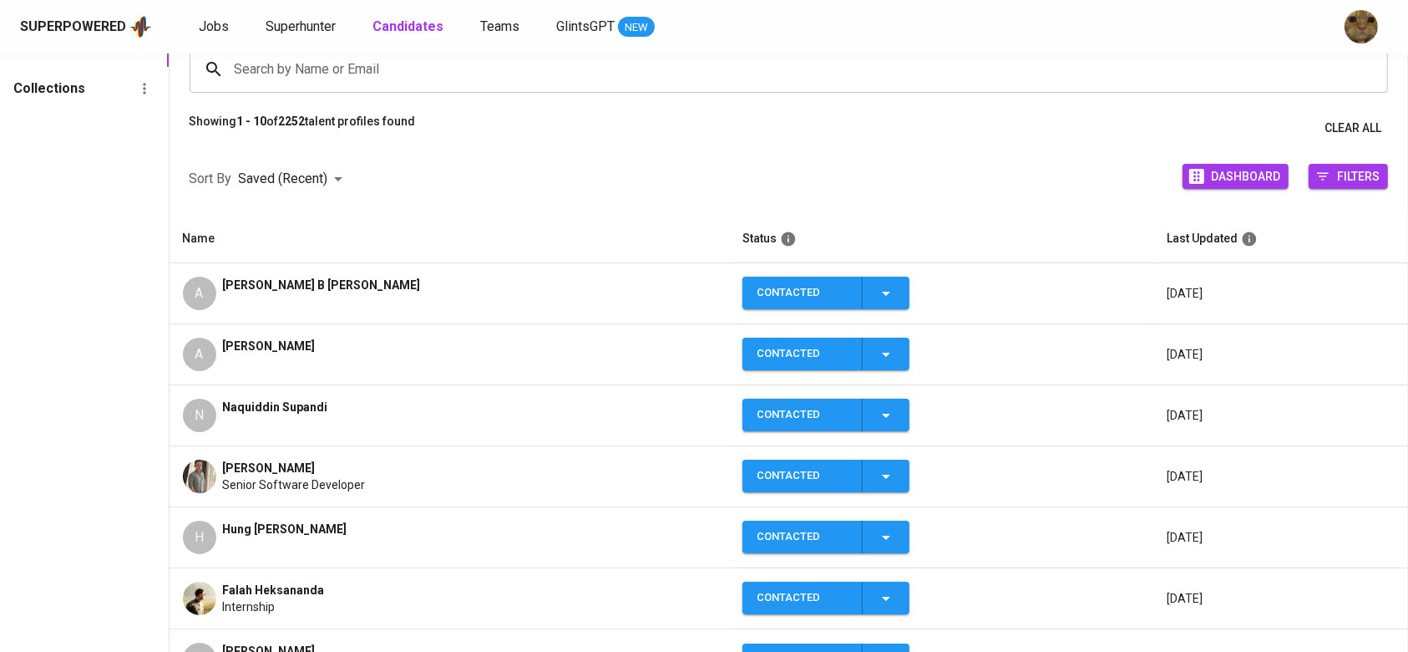
click at [258, 514] on td "H Hung Yung Pang" at bounding box center [450, 537] width 561 height 61
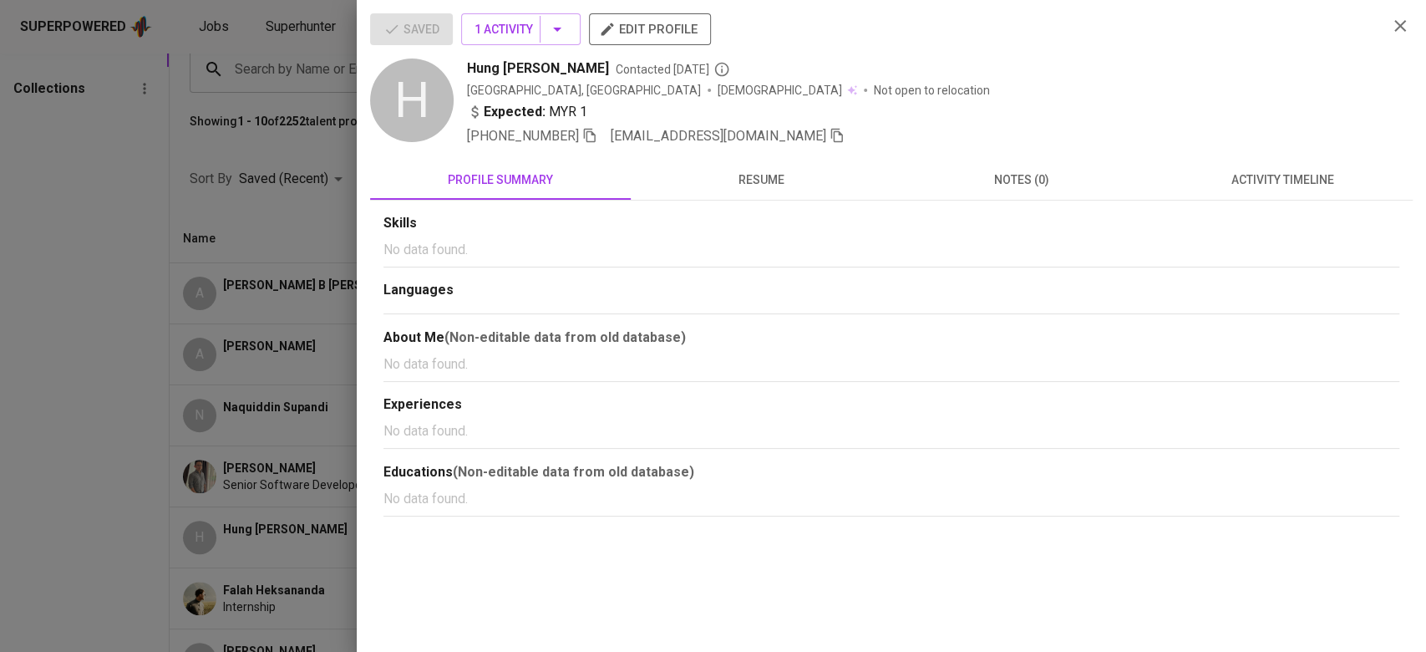
click at [831, 134] on icon "button" at bounding box center [837, 136] width 12 height 14
click at [254, 134] on div at bounding box center [713, 326] width 1426 height 652
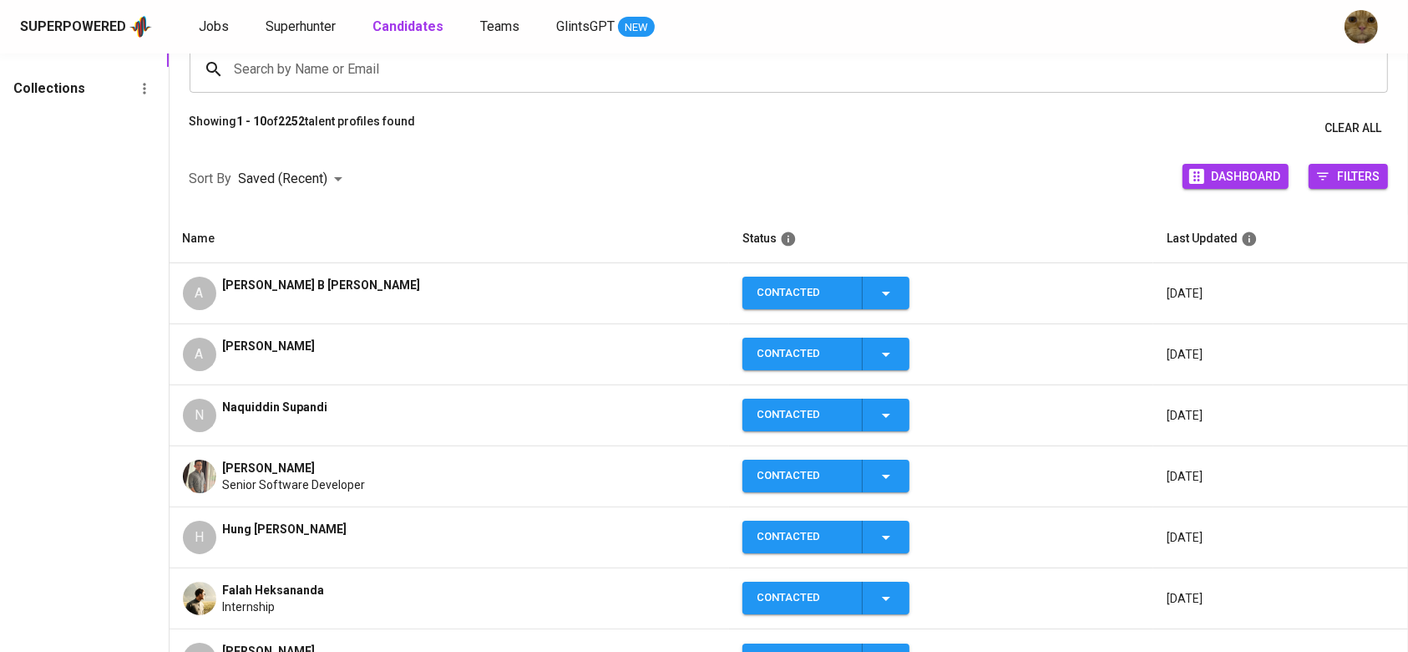
scroll to position [0, 0]
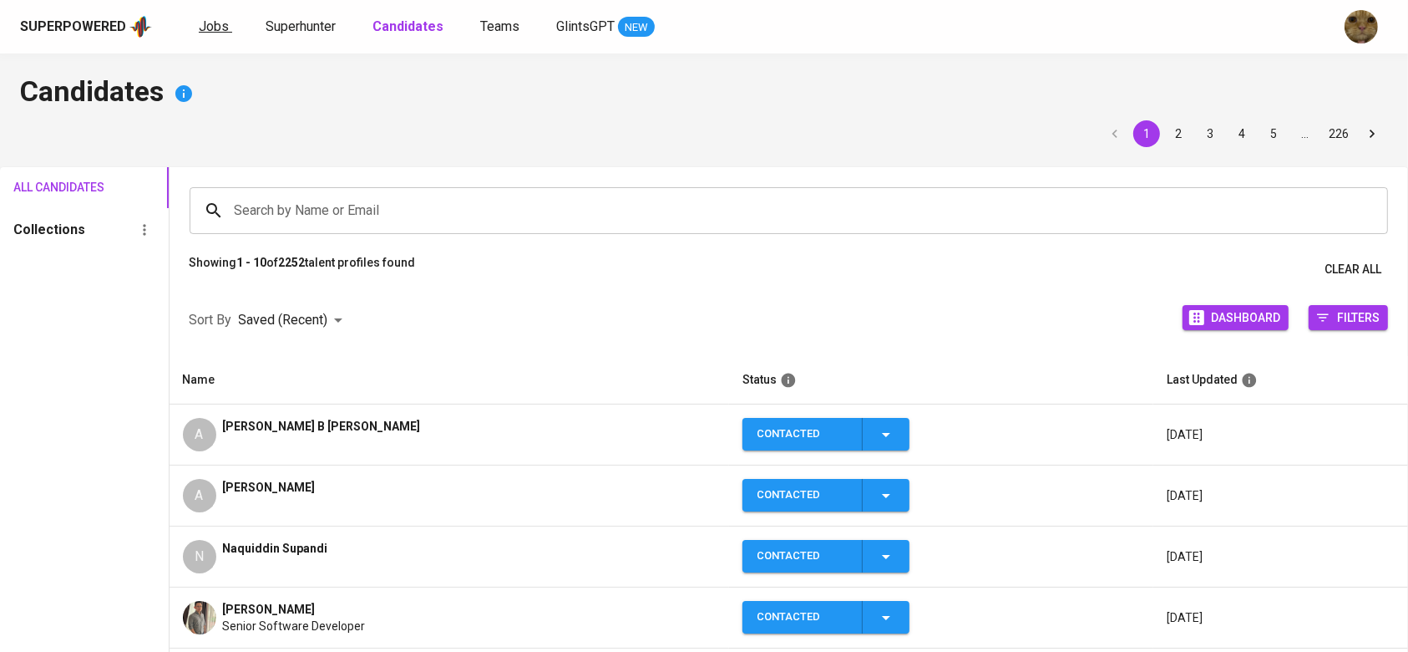
click at [212, 30] on span "Jobs" at bounding box center [214, 26] width 30 height 16
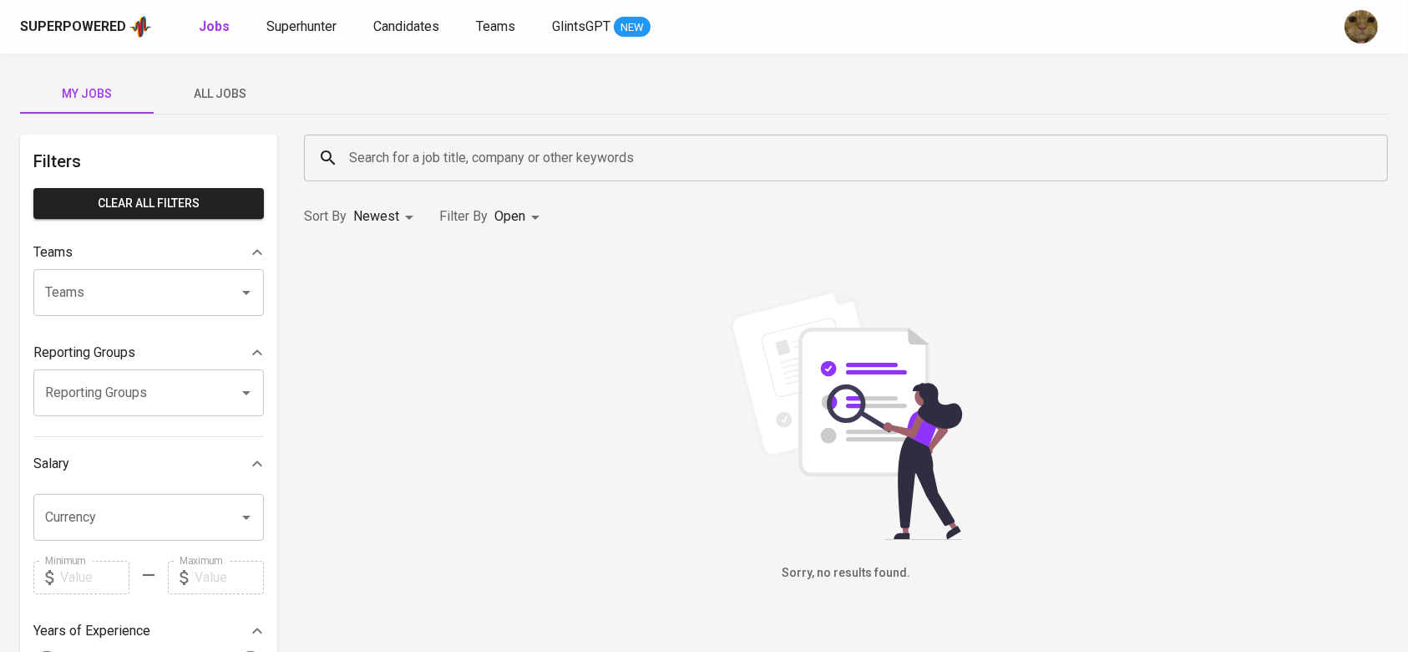
click at [252, 117] on div "My Jobs All Jobs Filters Clear All filters Teams Teams Teams Reporting Groups R…" at bounding box center [704, 574] width 1408 height 1043
click at [240, 106] on button "All Jobs" at bounding box center [221, 94] width 134 height 40
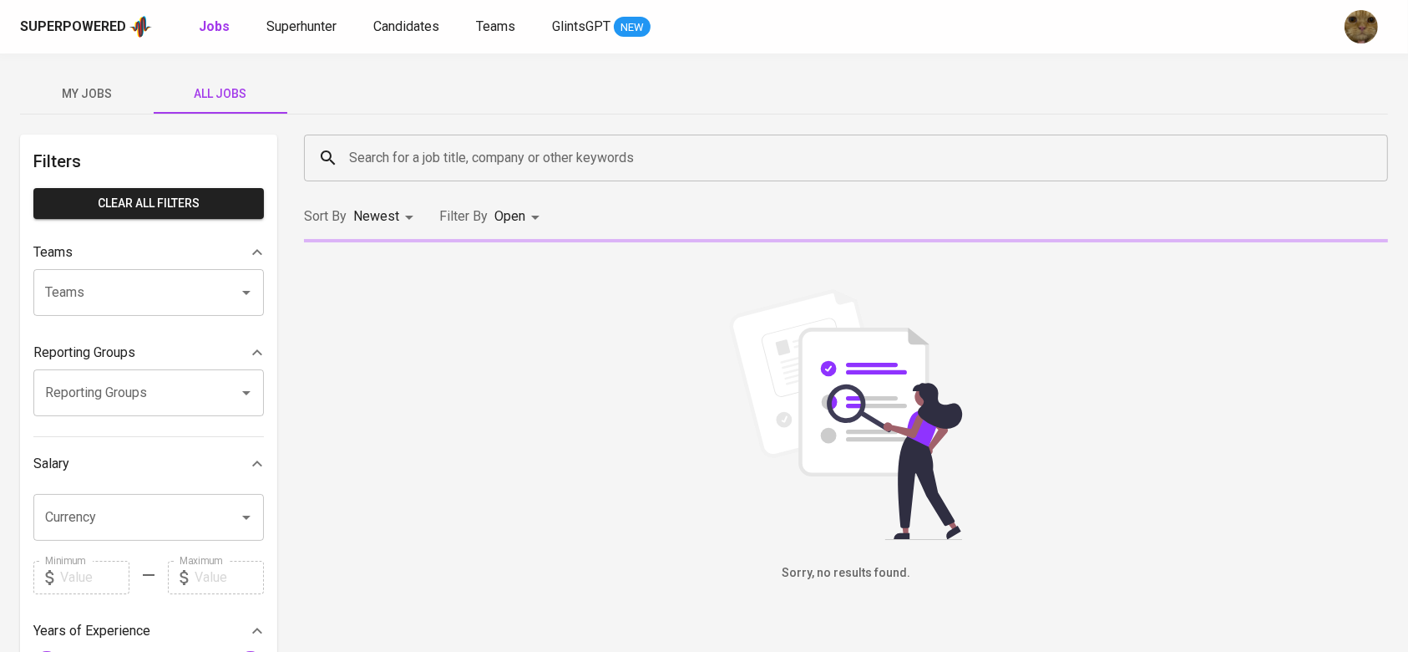
click at [413, 145] on input "Search for a job title, company or other keywords" at bounding box center [850, 158] width 1011 height 32
type input "e"
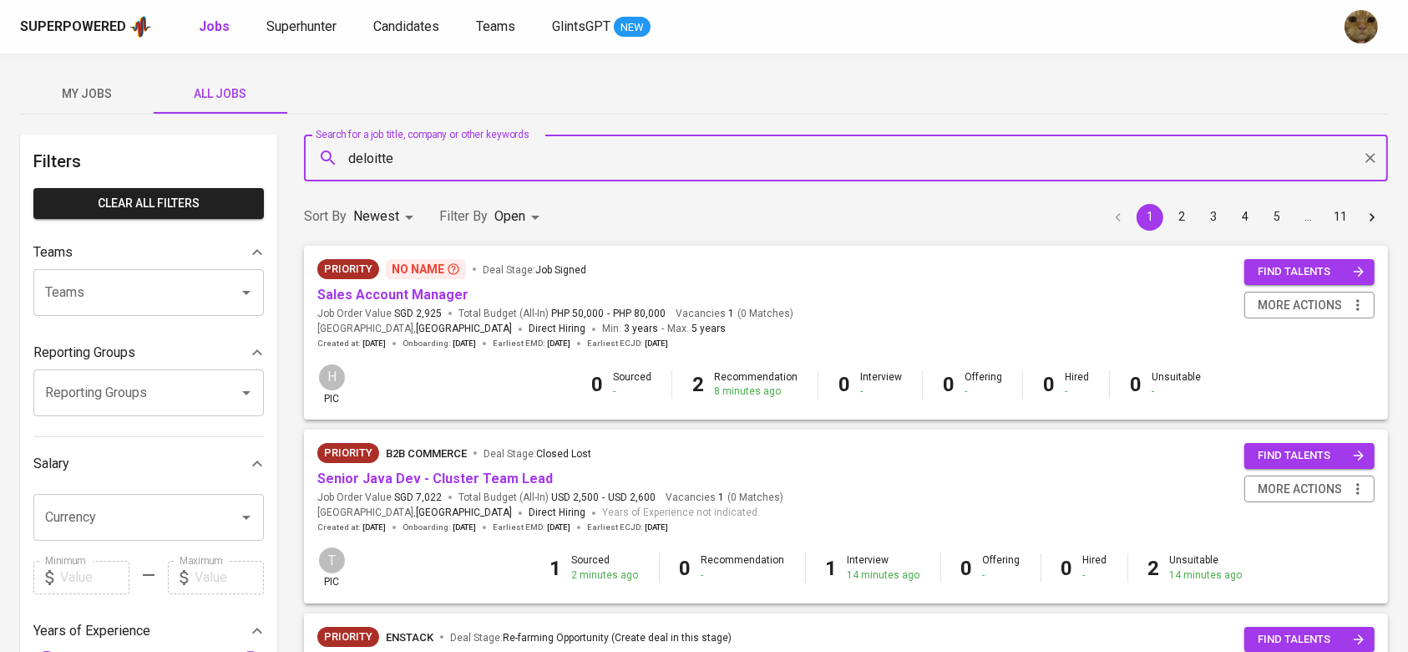
type input "deloitte"
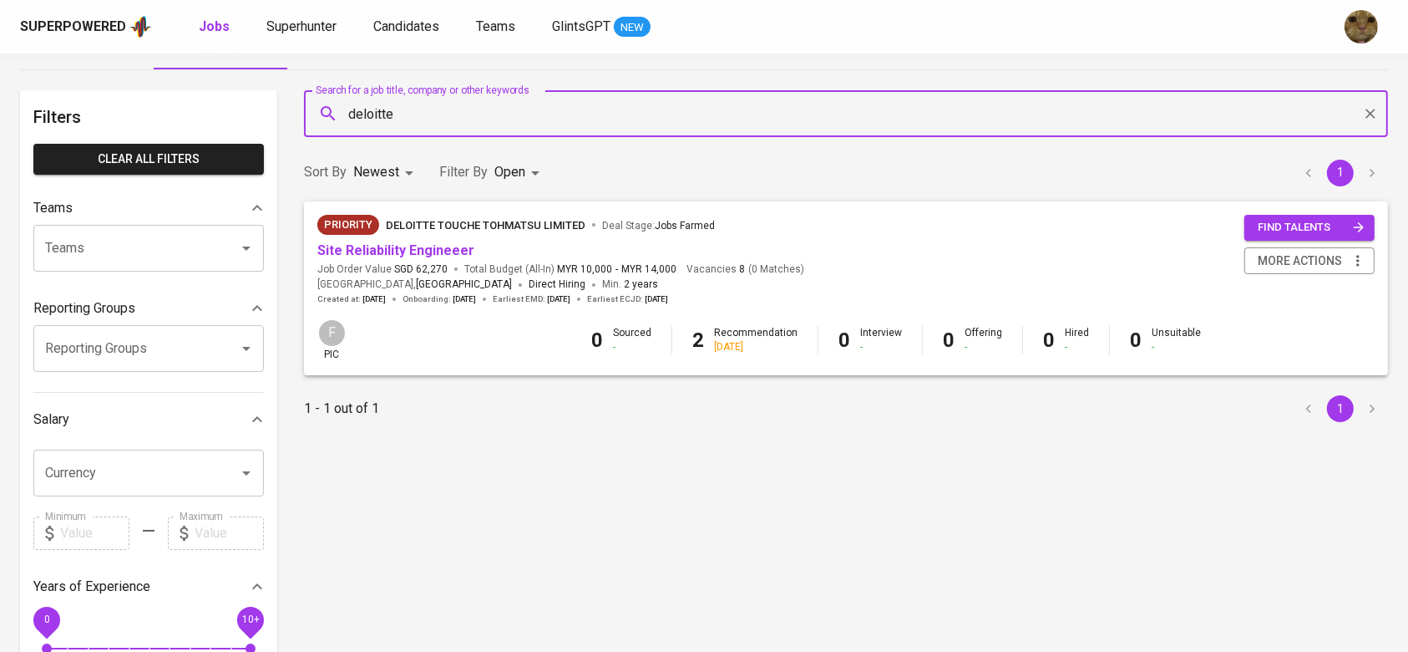
scroll to position [48, 0]
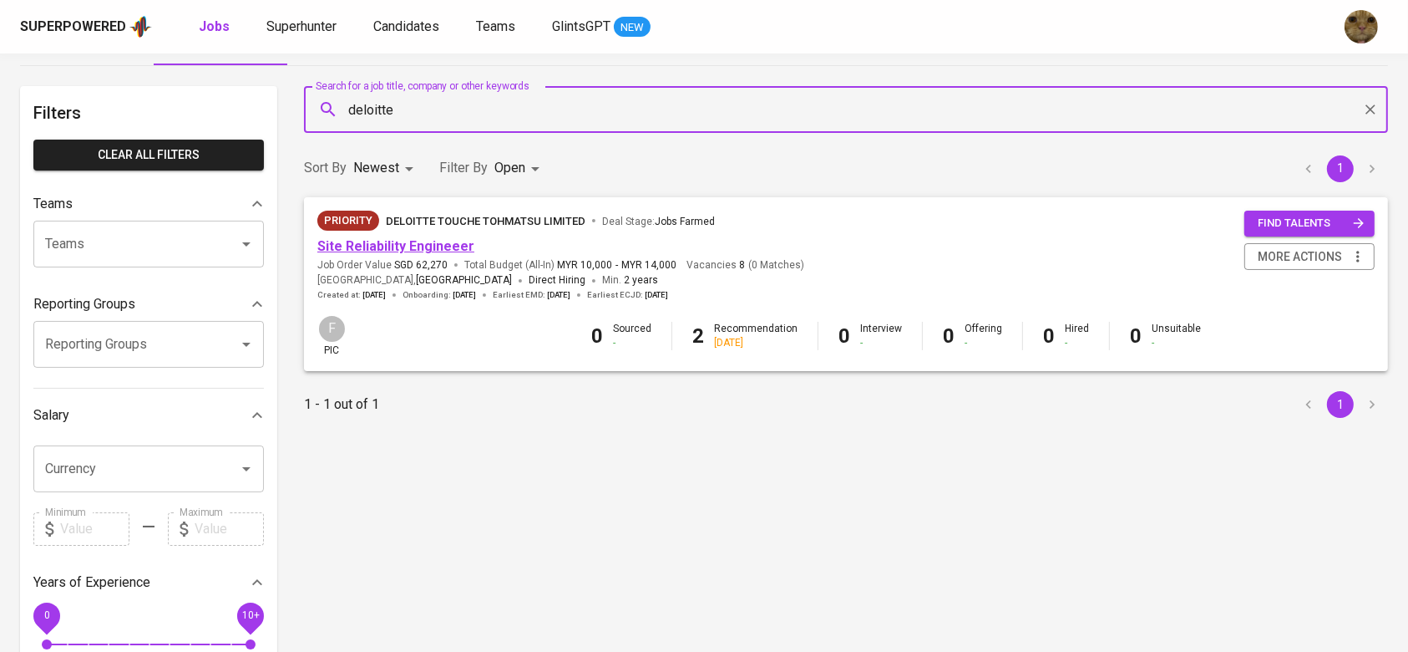
click at [350, 238] on link "Site Reliability Engineeer" at bounding box center [395, 246] width 157 height 16
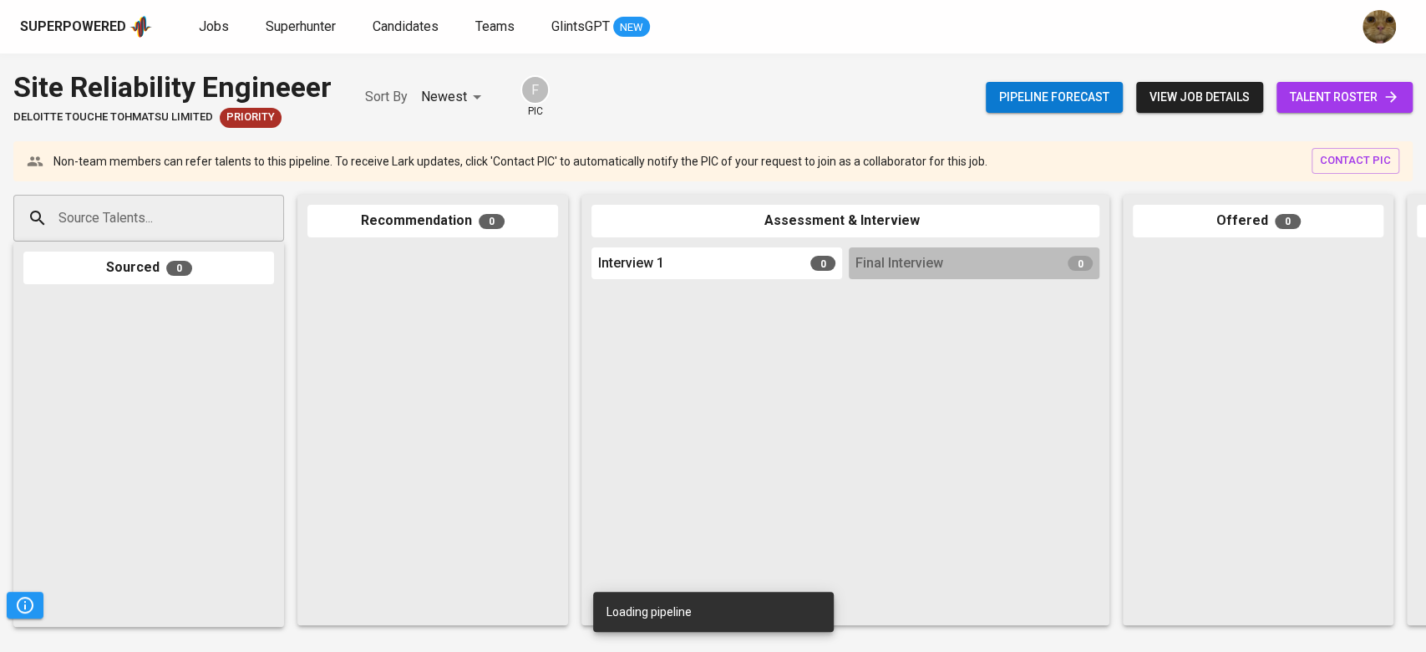
click at [126, 208] on input "Source Talents..." at bounding box center [141, 218] width 175 height 32
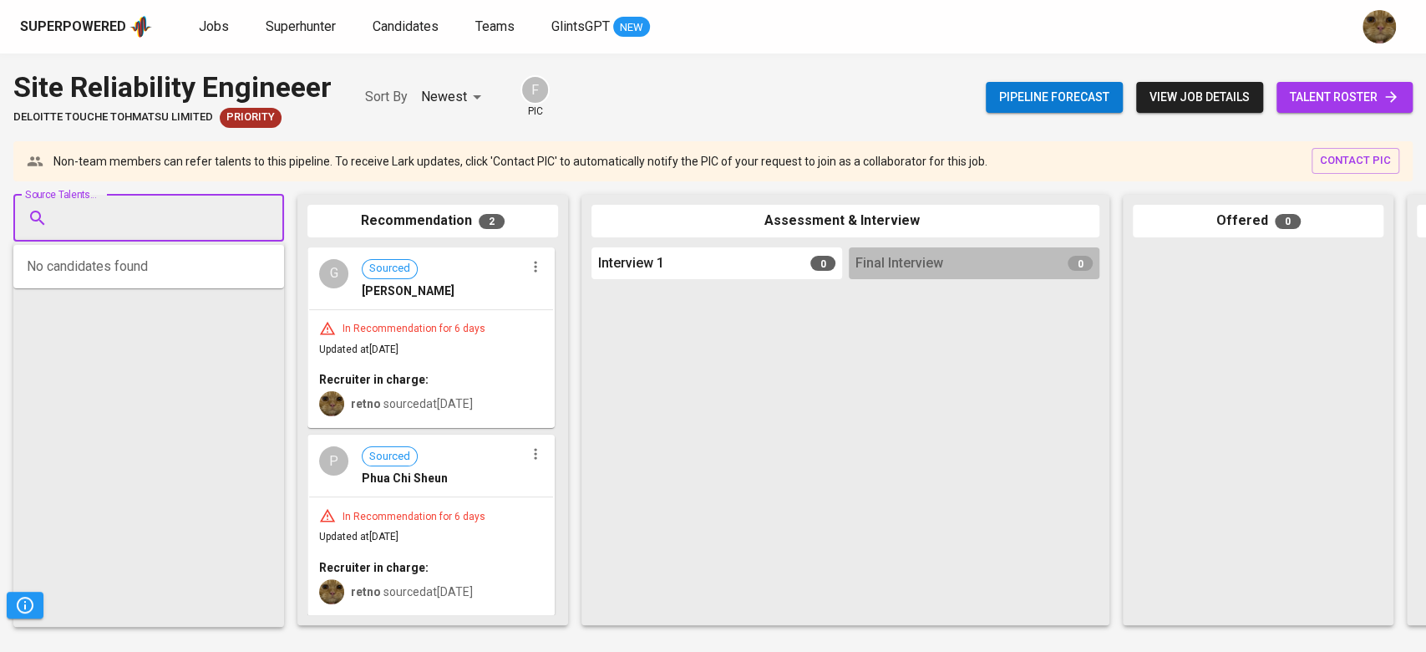
paste input "charlespanghungyung@gmail.com"
type input "charlespanghungyung@gmail.com"
click at [107, 271] on span "Hung [PERSON_NAME]" at bounding box center [129, 264] width 121 height 17
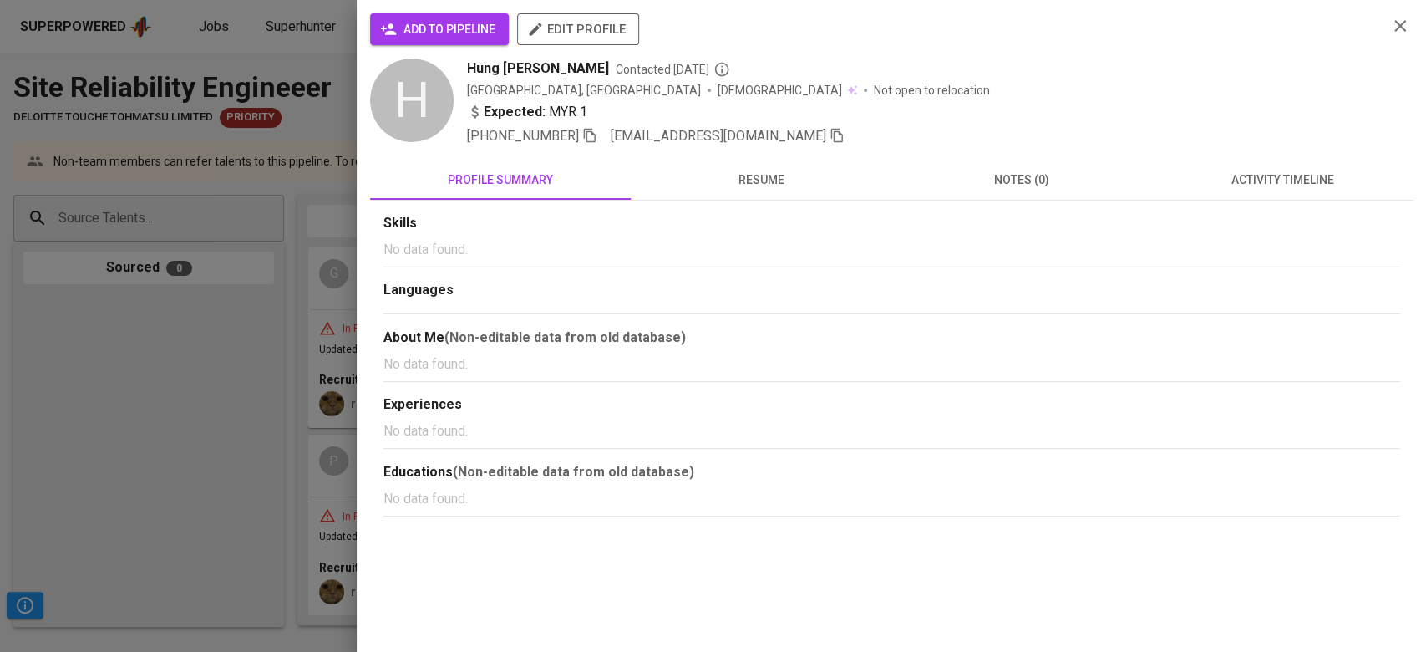
scroll to position [0, 0]
click at [444, 33] on span "add to pipeline" at bounding box center [439, 29] width 112 height 21
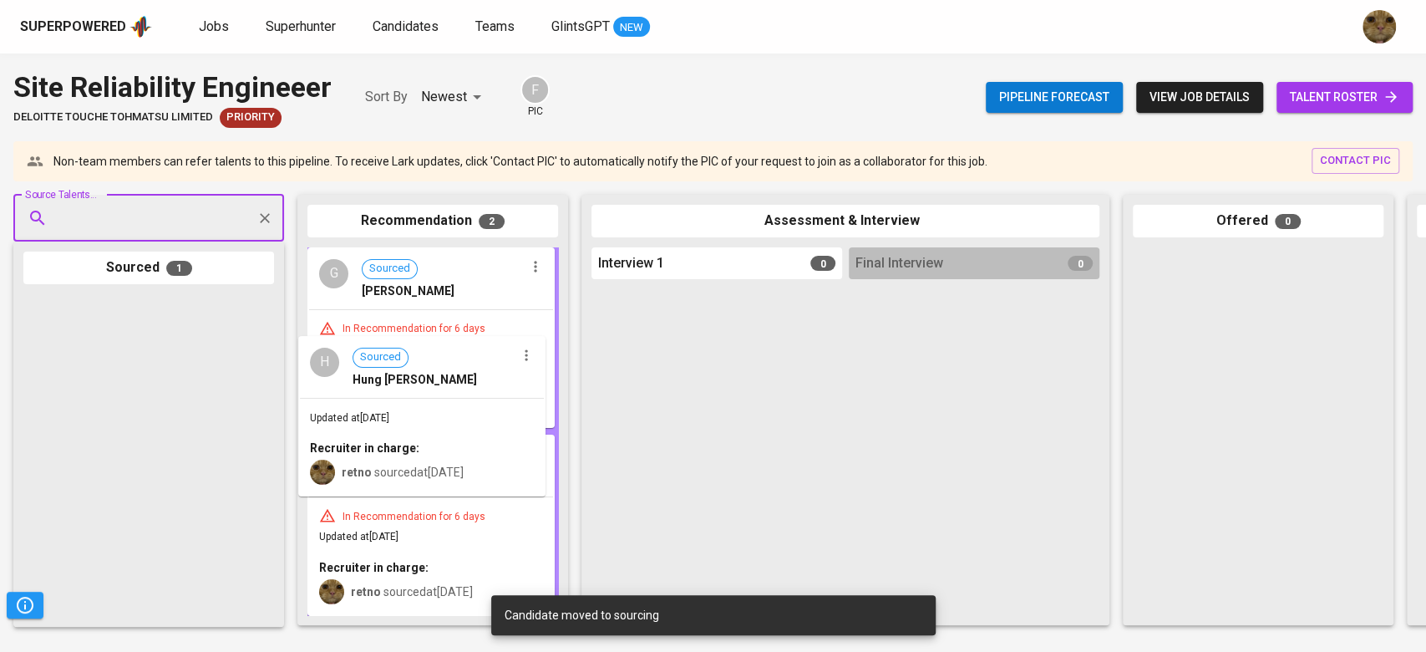
drag, startPoint x: 161, startPoint y: 383, endPoint x: 443, endPoint y: 426, distance: 284.7
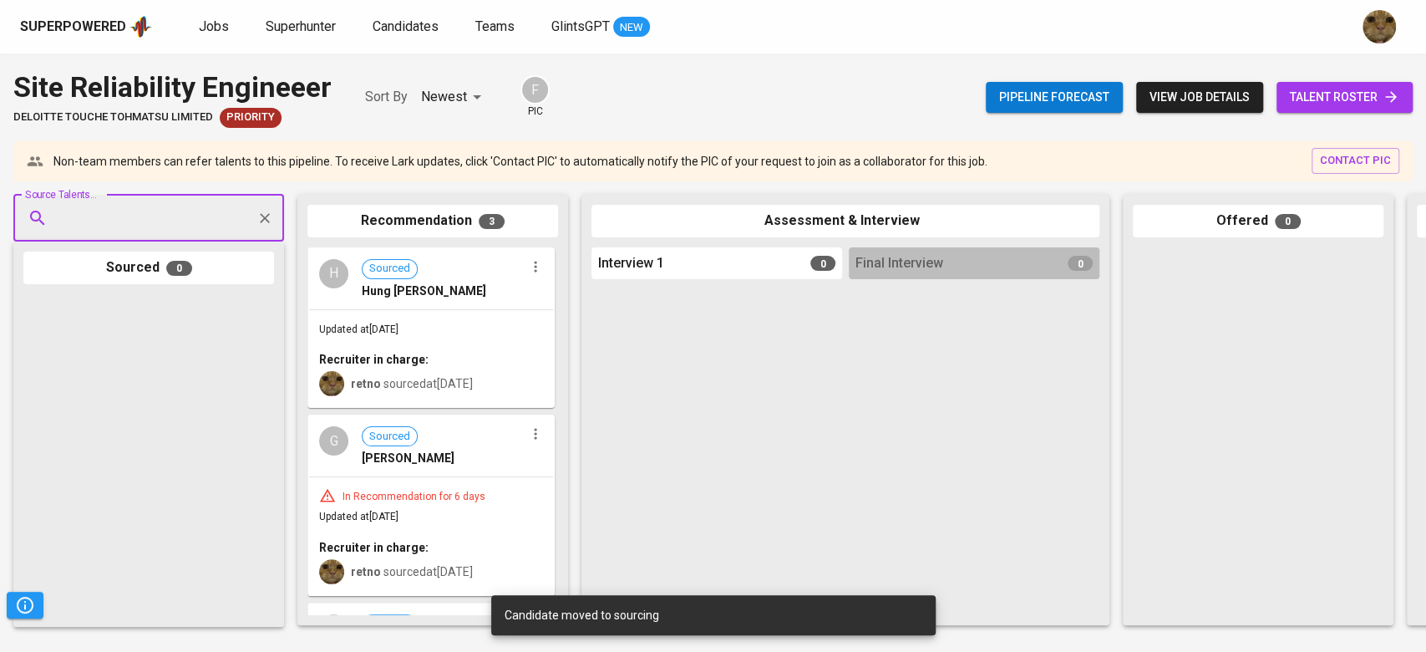
scroll to position [173, 0]
